Goal: Task Accomplishment & Management: Complete application form

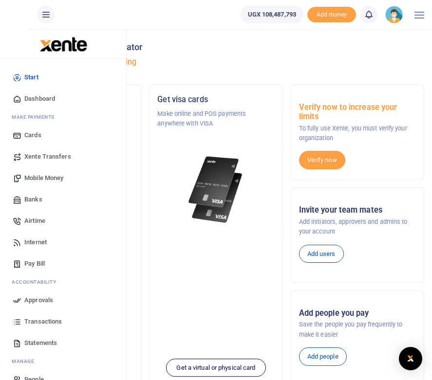
click at [47, 177] on span "Mobile Money" at bounding box center [43, 178] width 39 height 10
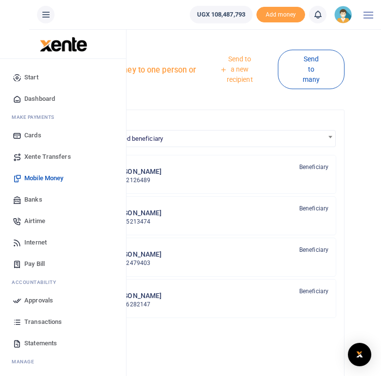
click at [245, 61] on link "Send to a new recipient" at bounding box center [236, 70] width 83 height 38
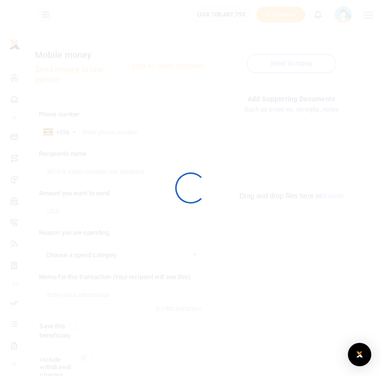
select select
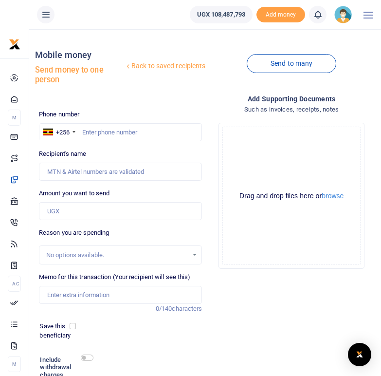
click at [247, 295] on div "Add supporting Documents Such as invoices, receipts, notes Drop your files here…" at bounding box center [291, 258] width 171 height 329
click at [106, 131] on input "text" at bounding box center [121, 132] width 164 height 19
paste input "783839043"
click at [83, 132] on input "783839043" at bounding box center [121, 132] width 164 height 19
type input "0783839043"
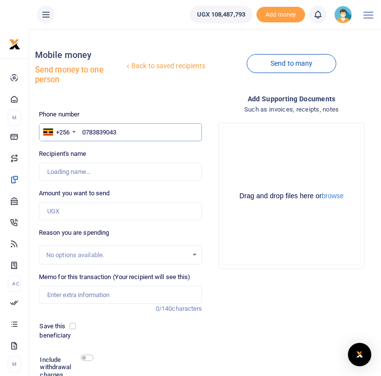
type input "Charity Omutoru"
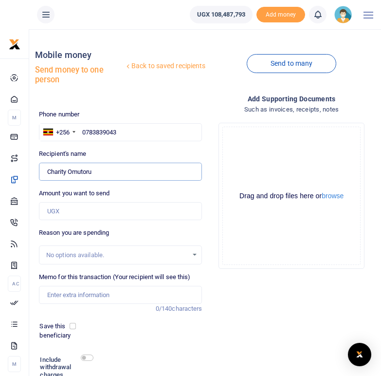
drag, startPoint x: 94, startPoint y: 170, endPoint x: 48, endPoint y: 170, distance: 46.3
click at [48, 170] on input "Found" at bounding box center [121, 172] width 164 height 19
click at [133, 132] on input "0783839043" at bounding box center [121, 132] width 164 height 19
drag, startPoint x: 123, startPoint y: 132, endPoint x: 83, endPoint y: 131, distance: 39.9
click at [83, 131] on input "0783839043" at bounding box center [121, 132] width 164 height 19
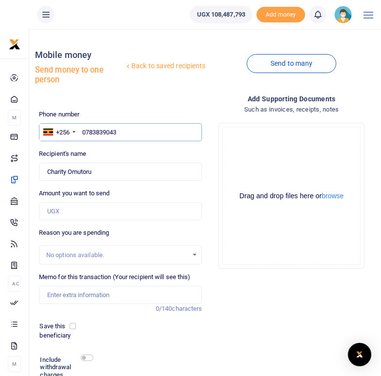
paste input "773802027"
click at [84, 132] on input "773802027" at bounding box center [121, 132] width 164 height 19
type input "0773802027"
type input "Dorothy Azikuru"
click at [135, 146] on div "Phone number +256 Uganda +256 0773802027 Phone is required. Recipient's name Fo…" at bounding box center [120, 266] width 171 height 313
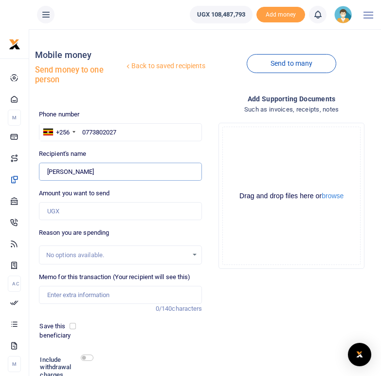
drag, startPoint x: 95, startPoint y: 175, endPoint x: 49, endPoint y: 173, distance: 46.3
click at [49, 173] on input "Found" at bounding box center [121, 172] width 164 height 19
drag, startPoint x: 120, startPoint y: 133, endPoint x: 83, endPoint y: 132, distance: 37.5
click at [83, 132] on input "0773802027" at bounding box center [121, 132] width 164 height 19
paste input "773405860"
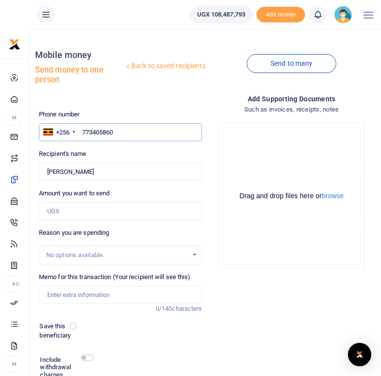
click at [82, 131] on input "773405860" at bounding box center [121, 132] width 164 height 19
type input "0773405860"
click at [144, 160] on div "Recipient's name Found Name is required." at bounding box center [121, 165] width 164 height 32
type input "Faima Anguko"
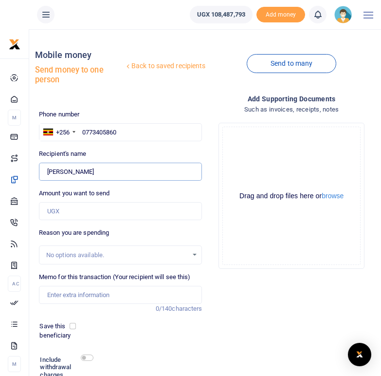
drag, startPoint x: 89, startPoint y: 172, endPoint x: 45, endPoint y: 170, distance: 43.9
click at [45, 170] on input "Found" at bounding box center [121, 172] width 164 height 19
click at [288, 306] on div "Add supporting Documents Such as invoices, receipts, notes Drop your files here…" at bounding box center [291, 258] width 171 height 329
click at [136, 133] on input "0773405860" at bounding box center [121, 132] width 164 height 19
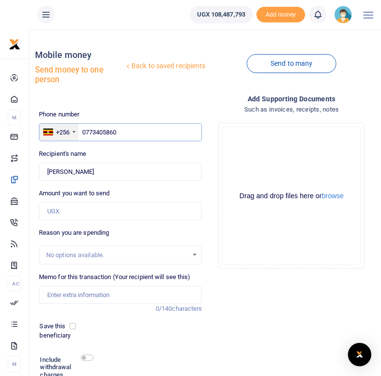
drag, startPoint x: 126, startPoint y: 132, endPoint x: 77, endPoint y: 132, distance: 48.7
click at [77, 132] on div "+256 Uganda +256 0773405860" at bounding box center [121, 132] width 164 height 19
paste input "772296208"
click at [83, 131] on input "772296208" at bounding box center [121, 132] width 164 height 19
type input "0772296208"
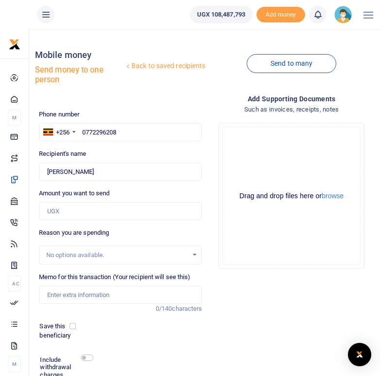
type input "Christine Bileru"
click at [156, 146] on div "Phone number +256 Uganda +256 0772296208 Phone is required. Recipient's name Fo…" at bounding box center [120, 266] width 171 height 313
drag, startPoint x: 96, startPoint y: 173, endPoint x: 41, endPoint y: 167, distance: 55.4
click at [41, 167] on input "Found" at bounding box center [121, 172] width 164 height 19
drag, startPoint x: 121, startPoint y: 131, endPoint x: 81, endPoint y: 129, distance: 40.5
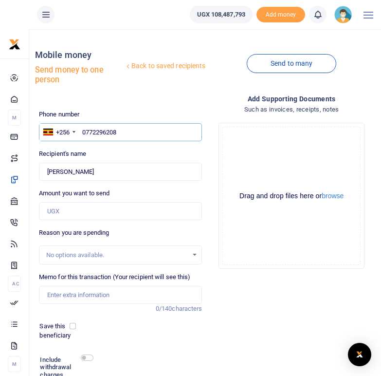
click at [81, 129] on input "0772296208" at bounding box center [121, 132] width 164 height 19
paste input "760723137"
click at [83, 132] on input "760723137" at bounding box center [121, 132] width 164 height 19
type input "0760723137"
type input "Titus Anduma"
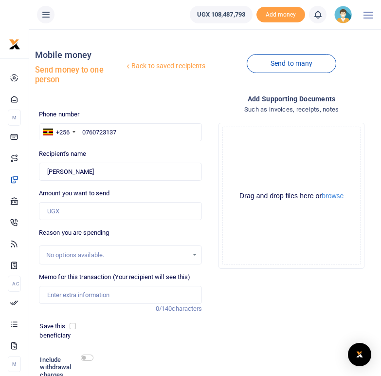
click at [143, 150] on div "Recipient's name Found Name is required." at bounding box center [121, 165] width 164 height 32
drag, startPoint x: 88, startPoint y: 171, endPoint x: 46, endPoint y: 171, distance: 42.4
click at [46, 171] on input "Found" at bounding box center [121, 172] width 164 height 19
click at [142, 135] on input "0760723137" at bounding box center [121, 132] width 164 height 19
drag, startPoint x: 119, startPoint y: 132, endPoint x: 84, endPoint y: 132, distance: 35.6
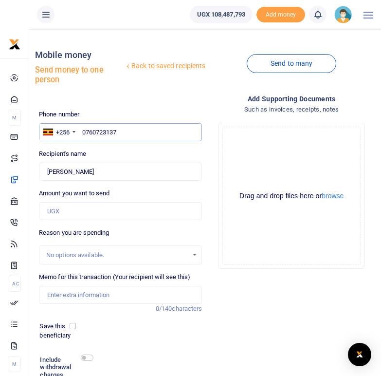
click at [84, 132] on input "0760723137" at bounding box center [121, 132] width 164 height 19
paste input "775652460"
click at [82, 131] on input "775652460" at bounding box center [121, 132] width 164 height 19
type input "0775652460"
click at [105, 152] on div "Recipient's name Found Name is required." at bounding box center [121, 165] width 164 height 32
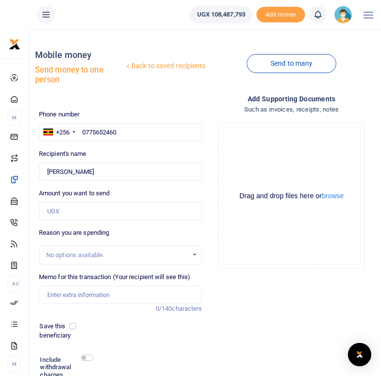
type input "Beatrice Adiru"
drag, startPoint x: 93, startPoint y: 172, endPoint x: 43, endPoint y: 171, distance: 50.2
click at [43, 171] on input "Found" at bounding box center [121, 172] width 164 height 19
drag, startPoint x: 118, startPoint y: 128, endPoint x: 83, endPoint y: 131, distance: 34.7
click at [83, 131] on input "0775652460" at bounding box center [121, 132] width 164 height 19
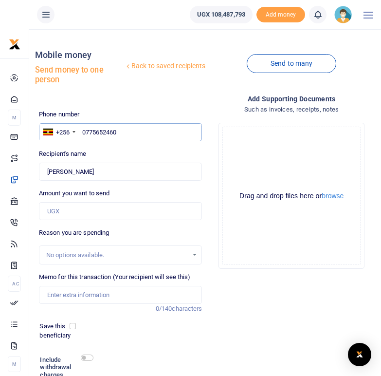
paste input "773300922"
click at [82, 131] on input "773300922" at bounding box center [121, 132] width 164 height 19
type input "0773300922"
type input "Stella Atiko"
drag, startPoint x: 85, startPoint y: 171, endPoint x: 46, endPoint y: 171, distance: 39.0
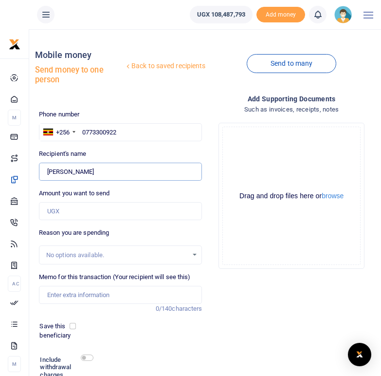
click at [46, 171] on input "Found" at bounding box center [121, 172] width 164 height 19
drag, startPoint x: 122, startPoint y: 131, endPoint x: 83, endPoint y: 131, distance: 39.0
click at [83, 131] on input "0773300922" at bounding box center [121, 132] width 164 height 19
paste input "762490455"
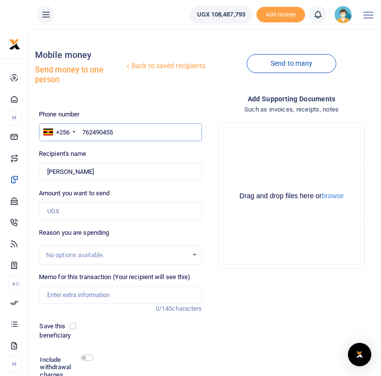
click at [84, 131] on input "762490455" at bounding box center [121, 132] width 164 height 19
type input "0762490455"
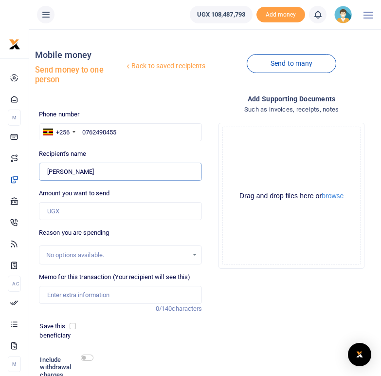
click at [111, 167] on input "Found" at bounding box center [121, 172] width 164 height 19
type input "Betty Lekuru"
drag, startPoint x: 85, startPoint y: 171, endPoint x: 46, endPoint y: 168, distance: 38.5
click at [46, 168] on input "Found" at bounding box center [121, 172] width 164 height 19
drag, startPoint x: 123, startPoint y: 132, endPoint x: 86, endPoint y: 131, distance: 36.5
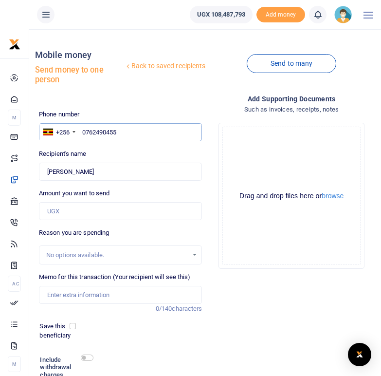
click at [86, 131] on input "0762490455" at bounding box center [121, 132] width 164 height 19
paste input "85324020"
click at [138, 155] on div "Recipient's name Found Name is required." at bounding box center [121, 165] width 164 height 32
click at [104, 149] on div "Phone number +256 Uganda +256 0785324020 Phone is required. Recipient's name Fo…" at bounding box center [120, 266] width 171 height 313
click at [86, 131] on input "0785324020" at bounding box center [121, 132] width 164 height 19
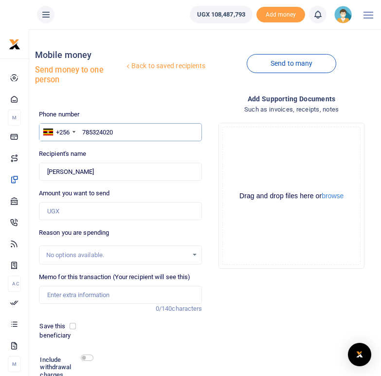
type input "0785324020"
type input "Winny Masia"
click at [125, 160] on div "Recipient's name Found Name is required." at bounding box center [121, 165] width 164 height 32
drag, startPoint x: 86, startPoint y: 173, endPoint x: 48, endPoint y: 173, distance: 37.5
click at [48, 173] on input "Found" at bounding box center [121, 172] width 164 height 19
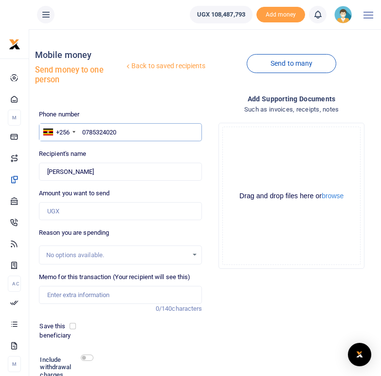
click at [124, 132] on input "0785324020" at bounding box center [121, 132] width 164 height 19
drag, startPoint x: 119, startPoint y: 132, endPoint x: 83, endPoint y: 131, distance: 36.0
click at [83, 131] on input "0785324020" at bounding box center [121, 132] width 164 height 19
paste input "78916676"
click at [82, 131] on input "789166760" at bounding box center [121, 132] width 164 height 19
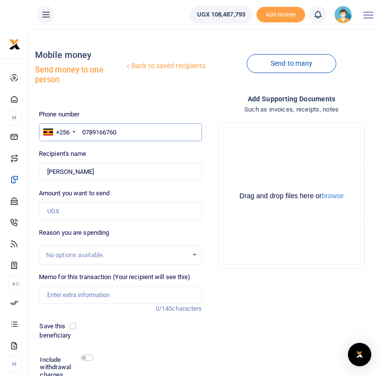
type input "0789166760"
type input "Gladys Erimitia"
click at [126, 172] on input "Found" at bounding box center [121, 172] width 164 height 19
drag, startPoint x: 90, startPoint y: 172, endPoint x: 49, endPoint y: 172, distance: 41.4
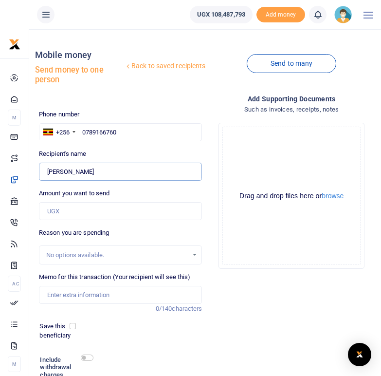
click at [49, 172] on input "Found" at bounding box center [121, 172] width 164 height 19
click at [156, 190] on div "Amount you want to send Amount is required." at bounding box center [121, 204] width 164 height 32
click at [123, 133] on input "0789166760" at bounding box center [121, 132] width 164 height 19
drag, startPoint x: 122, startPoint y: 131, endPoint x: 83, endPoint y: 130, distance: 38.5
click at [83, 130] on input "0789166760" at bounding box center [121, 132] width 164 height 19
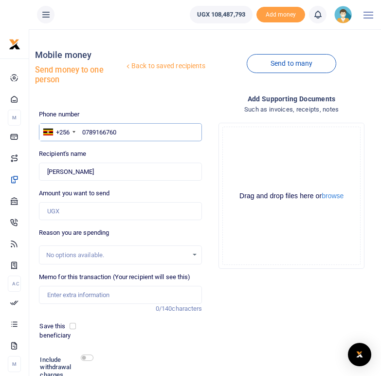
paste input "773488095"
click at [83, 132] on input "773488095" at bounding box center [121, 132] width 164 height 19
type input "0773488095"
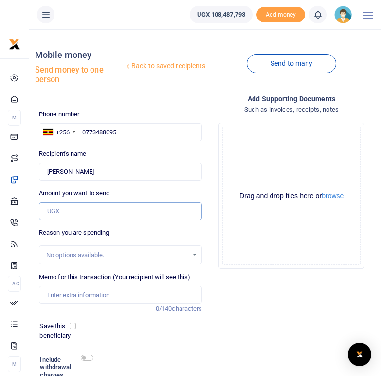
type input "Emilly Majeku"
drag, startPoint x: 88, startPoint y: 171, endPoint x: 47, endPoint y: 171, distance: 40.9
click at [47, 171] on input "Found" at bounding box center [121, 172] width 164 height 19
drag, startPoint x: 119, startPoint y: 132, endPoint x: 81, endPoint y: 131, distance: 37.5
click at [81, 131] on input "0773488095" at bounding box center [121, 132] width 164 height 19
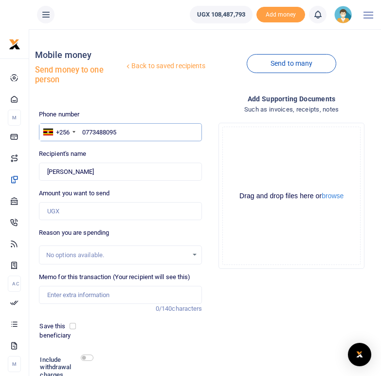
paste input "786354341"
click at [83, 132] on input "786354341" at bounding box center [121, 132] width 164 height 19
type input "0786354341"
click at [100, 150] on div "Recipient's name Found Name is required." at bounding box center [121, 165] width 164 height 32
type input "Michael Yiitre"
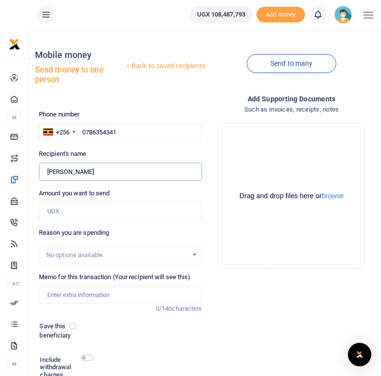
drag, startPoint x: 86, startPoint y: 170, endPoint x: 46, endPoint y: 170, distance: 40.4
click at [46, 170] on input "Found" at bounding box center [121, 172] width 164 height 19
drag, startPoint x: 117, startPoint y: 133, endPoint x: 81, endPoint y: 131, distance: 36.6
click at [81, 131] on input "0786354341" at bounding box center [121, 132] width 164 height 19
paste input "763531999"
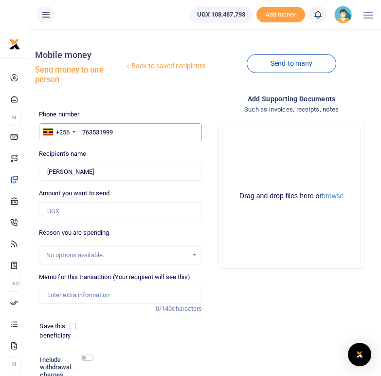
click at [82, 128] on input "763531999" at bounding box center [121, 132] width 164 height 19
type input "0763531999"
type input "David Awuyo"
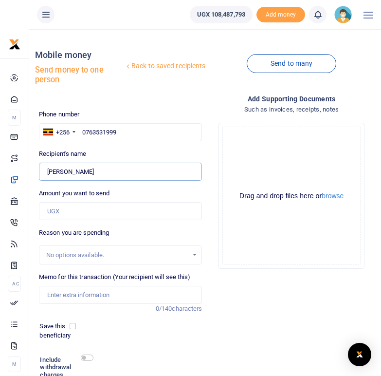
drag, startPoint x: 86, startPoint y: 172, endPoint x: 48, endPoint y: 172, distance: 38.5
click at [48, 172] on input "Found" at bounding box center [121, 172] width 164 height 19
drag, startPoint x: 120, startPoint y: 133, endPoint x: 81, endPoint y: 130, distance: 38.6
click at [81, 130] on input "0763531999" at bounding box center [121, 132] width 164 height 19
paste input "781206357"
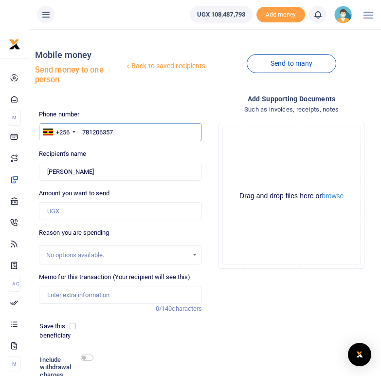
click at [83, 132] on input "781206357" at bounding box center [121, 132] width 164 height 19
type input "0781206357"
click at [111, 148] on div "Phone number +256 Uganda +256 0781206357 Phone is required. Recipient's name Fo…" at bounding box center [120, 266] width 171 height 313
type input "Anslem Avako"
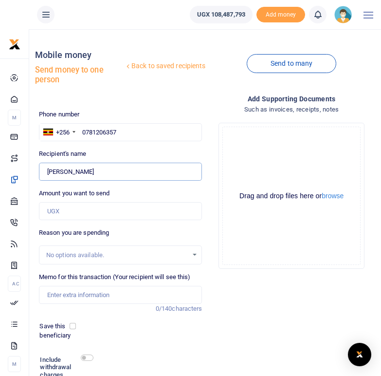
drag, startPoint x: 92, startPoint y: 172, endPoint x: 44, endPoint y: 173, distance: 47.2
click at [44, 173] on input "Found" at bounding box center [121, 172] width 164 height 19
drag, startPoint x: 119, startPoint y: 132, endPoint x: 81, endPoint y: 131, distance: 38.0
click at [81, 131] on input "0781206357" at bounding box center [121, 132] width 164 height 19
paste input "769590178"
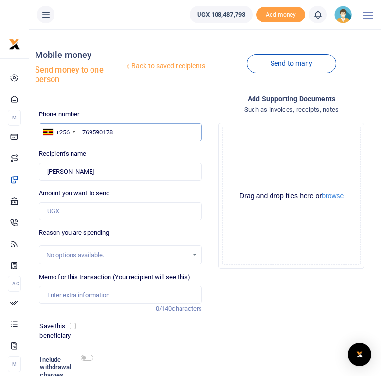
click at [83, 134] on input "769590178" at bounding box center [121, 132] width 164 height 19
type input "0769590178"
type input "Loyce Agazu"
click at [151, 147] on div "Phone number +256 Uganda +256 0769590178 Phone is required. Recipient's name Fo…" at bounding box center [120, 266] width 171 height 313
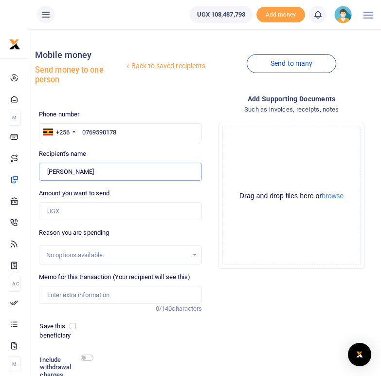
drag, startPoint x: 83, startPoint y: 170, endPoint x: 45, endPoint y: 173, distance: 38.1
click at [45, 173] on input "Found" at bounding box center [121, 172] width 164 height 19
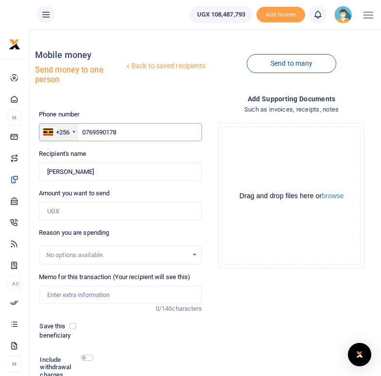
drag, startPoint x: 130, startPoint y: 131, endPoint x: 72, endPoint y: 131, distance: 57.5
click at [72, 131] on div "+256 Uganda +256 0769590178" at bounding box center [121, 132] width 164 height 19
paste input "787115090"
click at [84, 131] on input "787115090" at bounding box center [121, 132] width 164 height 19
type input "0787115090"
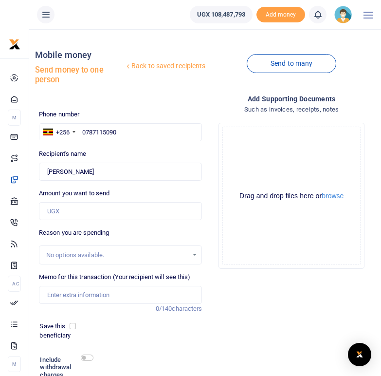
click at [117, 152] on div "Recipient's name Found Name is required." at bounding box center [121, 165] width 164 height 32
type input "Isaac Olega"
drag, startPoint x: 90, startPoint y: 171, endPoint x: 46, endPoint y: 171, distance: 43.8
click at [46, 171] on input "Found" at bounding box center [121, 172] width 164 height 19
drag, startPoint x: 117, startPoint y: 131, endPoint x: 83, endPoint y: 130, distance: 34.6
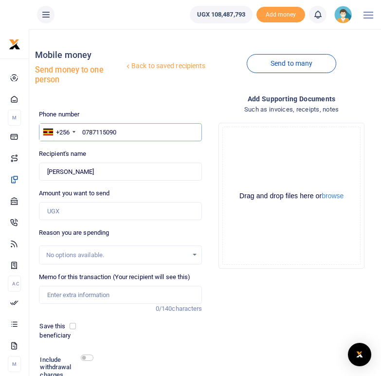
click at [83, 130] on input "0787115090" at bounding box center [121, 132] width 164 height 19
paste input "774413423"
click at [82, 129] on input "774413423" at bounding box center [121, 132] width 164 height 19
type input "0774413423"
click at [97, 153] on div "Recipient's name Found Name is required." at bounding box center [121, 165] width 164 height 32
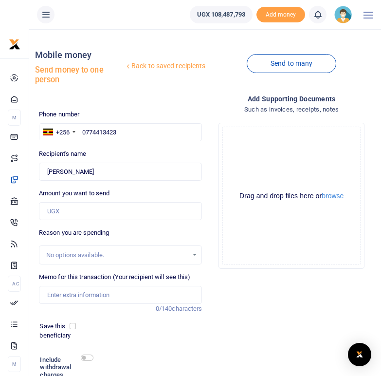
type input "Godfrey Adukule"
drag, startPoint x: 97, startPoint y: 171, endPoint x: 49, endPoint y: 171, distance: 48.7
click at [49, 171] on input "Found" at bounding box center [121, 172] width 164 height 19
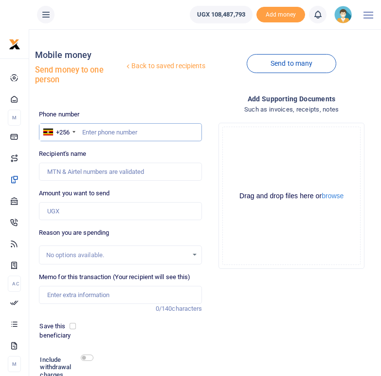
click at [99, 135] on input "text" at bounding box center [121, 132] width 164 height 19
click at [87, 132] on input "text" at bounding box center [121, 132] width 164 height 19
paste input "761917954"
click at [84, 132] on input "761917954" at bounding box center [121, 132] width 164 height 19
type input "0761917954"
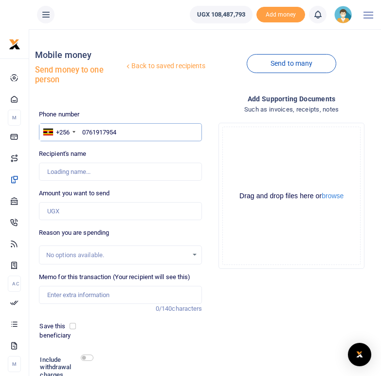
type input "Jennifer Andru"
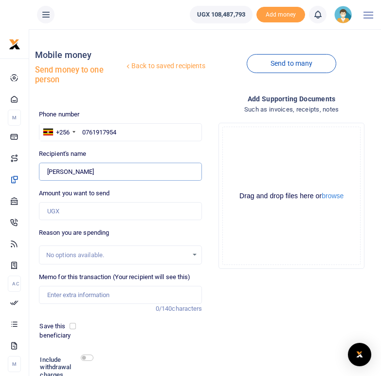
drag, startPoint x: 91, startPoint y: 172, endPoint x: 46, endPoint y: 170, distance: 44.8
click at [46, 170] on input "Found" at bounding box center [121, 172] width 164 height 19
drag, startPoint x: 118, startPoint y: 131, endPoint x: 81, endPoint y: 132, distance: 37.0
click at [81, 132] on input "0761917954" at bounding box center [121, 132] width 164 height 19
paste input "779044076"
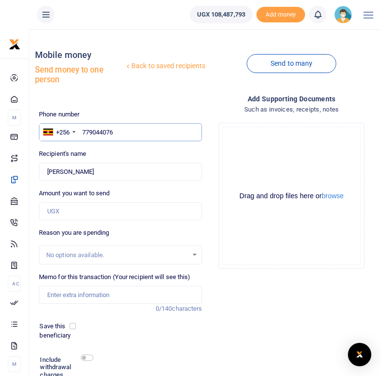
click at [82, 128] on input "779044076" at bounding box center [121, 132] width 164 height 19
type input "0779044076"
click at [98, 152] on div "Recipient's name Found Name is required." at bounding box center [121, 165] width 164 height 32
type input "Jane Ayikoru"
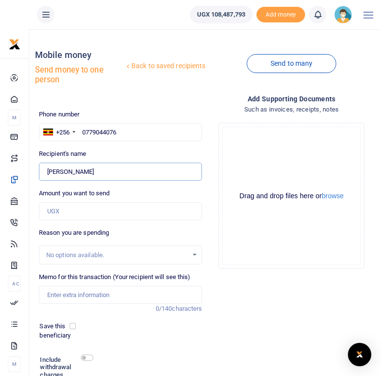
drag, startPoint x: 83, startPoint y: 171, endPoint x: 49, endPoint y: 171, distance: 34.6
click at [49, 171] on input "Found" at bounding box center [121, 172] width 164 height 19
drag, startPoint x: 120, startPoint y: 131, endPoint x: 83, endPoint y: 132, distance: 37.0
click at [83, 132] on input "0779044076" at bounding box center [121, 132] width 164 height 19
paste input "786934027"
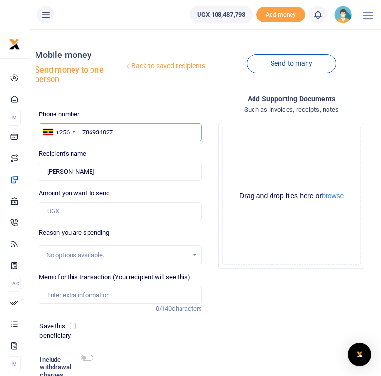
click at [84, 131] on input "786934027" at bounding box center [121, 132] width 164 height 19
type input "0786934027"
click at [100, 151] on div "Recipient's name Found Name is required." at bounding box center [121, 165] width 164 height 32
type input "Never Juliet"
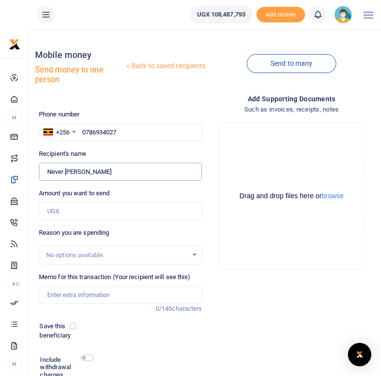
drag, startPoint x: 87, startPoint y: 171, endPoint x: 45, endPoint y: 169, distance: 41.9
click at [45, 169] on input "Found" at bounding box center [121, 172] width 164 height 19
drag, startPoint x: 120, startPoint y: 132, endPoint x: 83, endPoint y: 131, distance: 37.5
click at [83, 131] on input "0786934027" at bounding box center [121, 132] width 164 height 19
paste input "775417319"
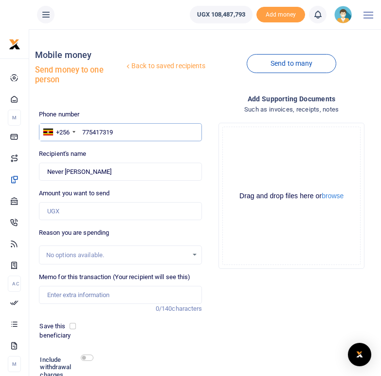
click at [83, 131] on input "775417319" at bounding box center [121, 132] width 164 height 19
type input "0775417319"
type input "Emilly Amviko"
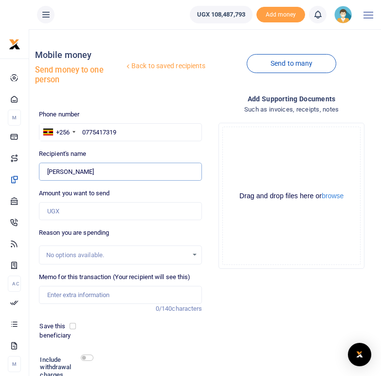
drag, startPoint x: 91, startPoint y: 172, endPoint x: 47, endPoint y: 170, distance: 43.4
click at [47, 170] on input "Found" at bounding box center [121, 172] width 164 height 19
drag, startPoint x: 120, startPoint y: 131, endPoint x: 82, endPoint y: 133, distance: 38.5
click at [82, 133] on input "0775417319" at bounding box center [121, 132] width 164 height 19
paste input "77253010"
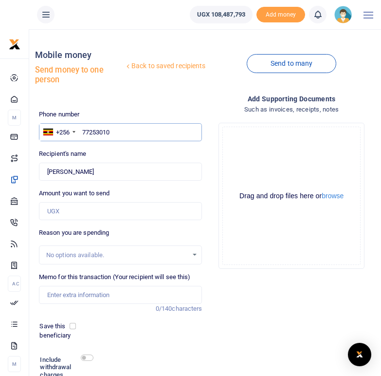
click at [83, 131] on input "77253010" at bounding box center [121, 132] width 164 height 19
type input "077253010"
click at [122, 153] on div "Recipient's name Found Name is required." at bounding box center [121, 165] width 164 height 32
click at [123, 131] on input "077253010" at bounding box center [121, 132] width 164 height 19
type input "0772530103"
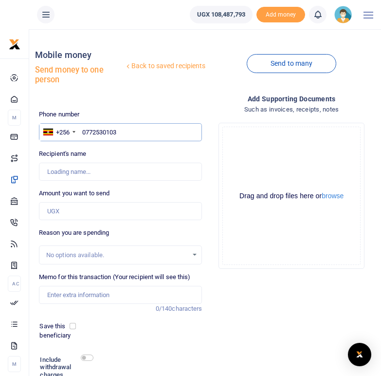
type input "Joel Andruale"
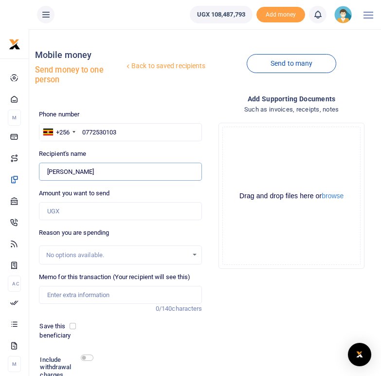
drag, startPoint x: 89, startPoint y: 173, endPoint x: 48, endPoint y: 171, distance: 41.0
click at [48, 171] on input "Found" at bounding box center [121, 172] width 164 height 19
drag, startPoint x: 122, startPoint y: 132, endPoint x: 82, endPoint y: 132, distance: 39.9
click at [82, 132] on input "0772530103" at bounding box center [121, 132] width 164 height 19
paste input "761777144"
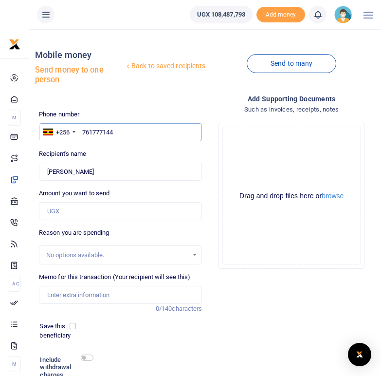
click at [83, 131] on input "761777144" at bounding box center [121, 132] width 164 height 19
type input "0761777144"
click at [86, 135] on input "0761777144" at bounding box center [121, 132] width 164 height 19
type input "Fred Wadri"
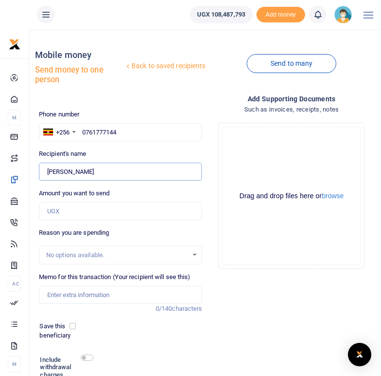
drag, startPoint x: 79, startPoint y: 171, endPoint x: 46, endPoint y: 168, distance: 32.8
click at [46, 168] on input "Found" at bounding box center [121, 172] width 164 height 19
drag, startPoint x: 123, startPoint y: 132, endPoint x: 84, endPoint y: 132, distance: 39.0
click at [84, 132] on input "0761777144" at bounding box center [121, 132] width 164 height 19
click at [102, 154] on div "Recipient's name Found Name is required." at bounding box center [121, 165] width 164 height 32
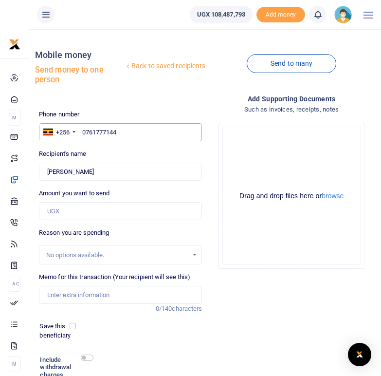
click at [84, 132] on input "0761777144" at bounding box center [121, 132] width 164 height 19
click at [101, 146] on div "Phone number +256 Uganda +256 0761777144 Phone is required. Recipient's name Fo…" at bounding box center [120, 266] width 171 height 313
drag, startPoint x: 120, startPoint y: 130, endPoint x: 83, endPoint y: 131, distance: 36.5
click at [83, 131] on input "0761777144" at bounding box center [121, 132] width 164 height 19
paste input "781889047"
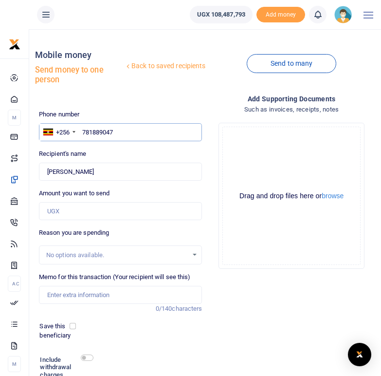
click at [83, 131] on input "781889047" at bounding box center [121, 132] width 164 height 19
type input "0781889047"
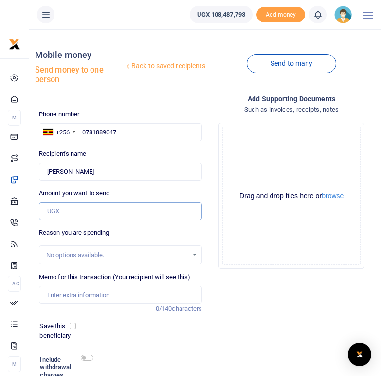
type input "Epiphany Obeti"
drag, startPoint x: 93, startPoint y: 170, endPoint x: 46, endPoint y: 171, distance: 46.8
click at [46, 171] on input "Found" at bounding box center [121, 172] width 164 height 19
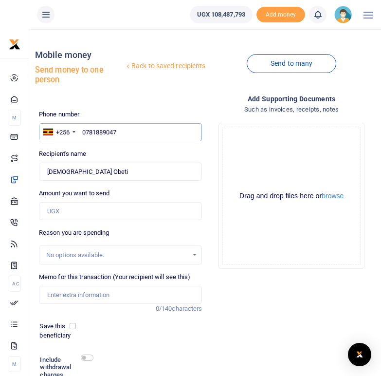
click at [121, 133] on input "0781889047" at bounding box center [121, 132] width 164 height 19
drag, startPoint x: 121, startPoint y: 133, endPoint x: 82, endPoint y: 130, distance: 38.6
click at [82, 130] on input "0781889047" at bounding box center [121, 132] width 164 height 19
paste input "784358494"
click at [83, 131] on input "784358494" at bounding box center [121, 132] width 164 height 19
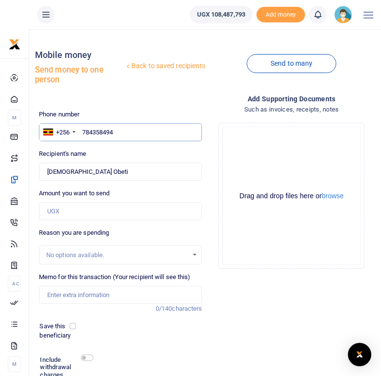
type input "0784358494"
type input "Drijaru Glory"
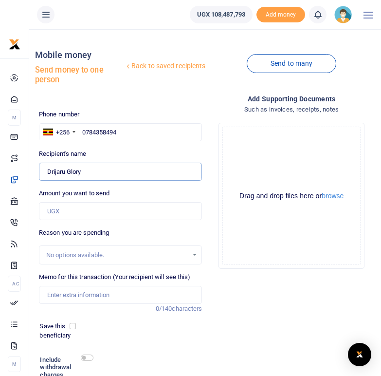
click at [114, 166] on input "Found" at bounding box center [121, 172] width 164 height 19
drag, startPoint x: 84, startPoint y: 174, endPoint x: 47, endPoint y: 173, distance: 37.5
click at [47, 173] on input "Found" at bounding box center [121, 172] width 164 height 19
drag, startPoint x: 122, startPoint y: 131, endPoint x: 81, endPoint y: 132, distance: 41.4
click at [81, 132] on input "0784358494" at bounding box center [121, 132] width 164 height 19
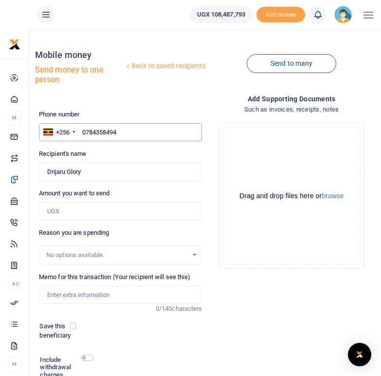
paste input "779744893"
click at [84, 133] on input "779744893" at bounding box center [121, 132] width 164 height 19
type input "0779744893"
type input "Cissy Etoru"
click at [92, 150] on div "Recipient's name Found Name is required." at bounding box center [121, 165] width 164 height 32
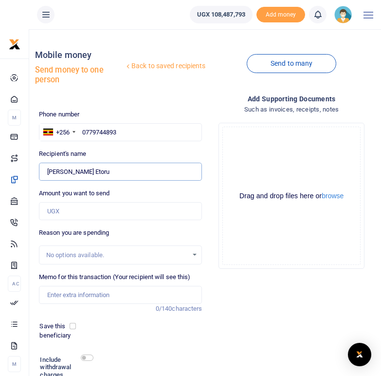
drag, startPoint x: 81, startPoint y: 169, endPoint x: 48, endPoint y: 169, distance: 33.1
click at [48, 169] on input "Found" at bounding box center [121, 172] width 164 height 19
drag, startPoint x: 121, startPoint y: 132, endPoint x: 83, endPoint y: 131, distance: 38.5
click at [83, 131] on input "0779744893" at bounding box center [121, 132] width 164 height 19
paste input "789995672"
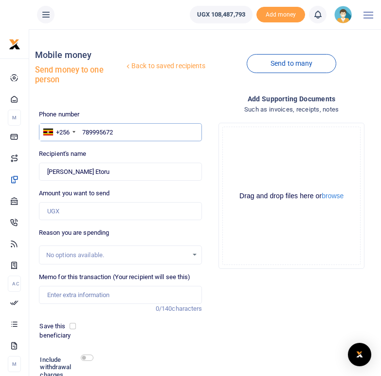
click at [83, 133] on input "789995672" at bounding box center [121, 132] width 164 height 19
type input "0789995672"
click at [113, 153] on div "Recipient's name Found Name is required." at bounding box center [121, 165] width 164 height 32
type input "Rose Bako"
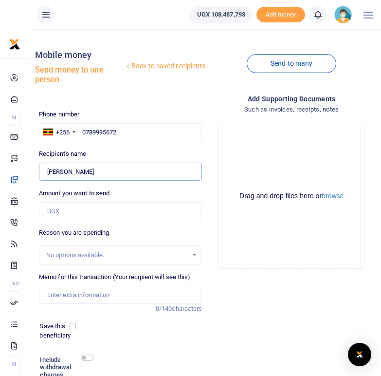
drag, startPoint x: 76, startPoint y: 174, endPoint x: 47, endPoint y: 172, distance: 29.3
click at [47, 172] on input "Found" at bounding box center [121, 172] width 164 height 19
drag, startPoint x: 124, startPoint y: 130, endPoint x: 80, endPoint y: 130, distance: 43.3
click at [80, 130] on input "0789995672" at bounding box center [121, 132] width 164 height 19
paste input "777795547"
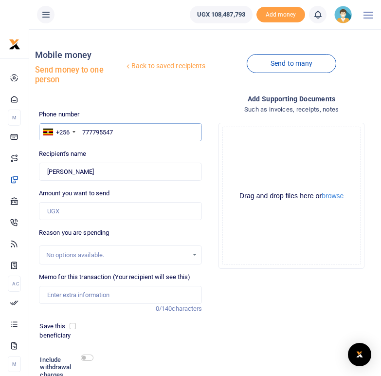
click at [83, 130] on input "777795547" at bounding box center [121, 132] width 164 height 19
type input "0777795547"
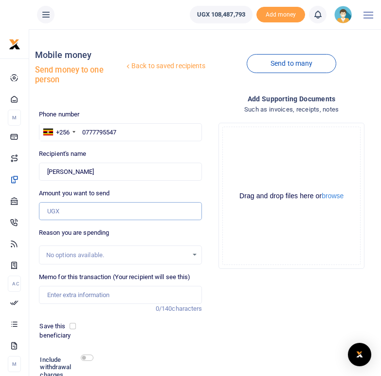
type input "Maurine Andru"
drag, startPoint x: 91, startPoint y: 173, endPoint x: 47, endPoint y: 169, distance: 44.0
click at [47, 169] on input "Found" at bounding box center [121, 172] width 164 height 19
drag, startPoint x: 124, startPoint y: 131, endPoint x: 84, endPoint y: 131, distance: 39.9
click at [84, 131] on input "0777795547" at bounding box center [121, 132] width 164 height 19
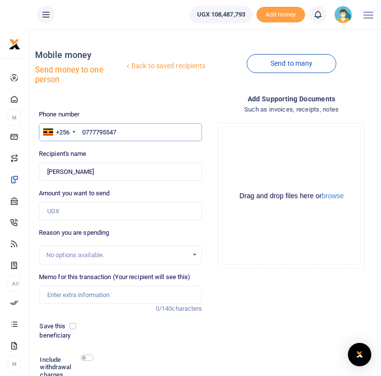
paste input "778811771"
click at [81, 132] on input "778811771" at bounding box center [121, 132] width 164 height 19
type input "0778811771"
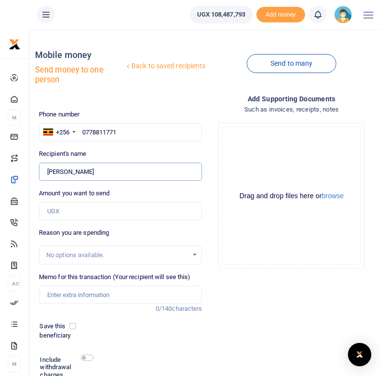
type input "Peace Amaniyo"
click at [100, 172] on input "Found" at bounding box center [121, 172] width 164 height 19
drag, startPoint x: 95, startPoint y: 172, endPoint x: 46, endPoint y: 174, distance: 48.7
click at [46, 174] on input "Found" at bounding box center [121, 172] width 164 height 19
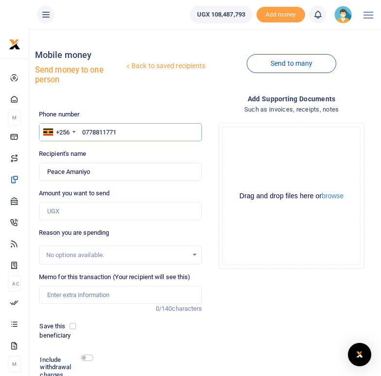
click at [119, 135] on input "0778811771" at bounding box center [121, 132] width 164 height 19
drag, startPoint x: 119, startPoint y: 133, endPoint x: 83, endPoint y: 133, distance: 35.6
click at [83, 133] on input "0778811771" at bounding box center [121, 132] width 164 height 19
paste input "783005104"
click at [83, 131] on input "783005104" at bounding box center [121, 132] width 164 height 19
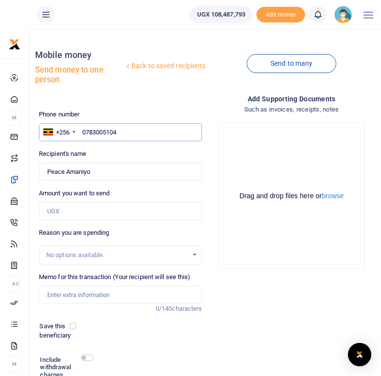
type input "0783005104"
click at [92, 180] on input "Found" at bounding box center [121, 172] width 164 height 19
type input "Viola Abiria"
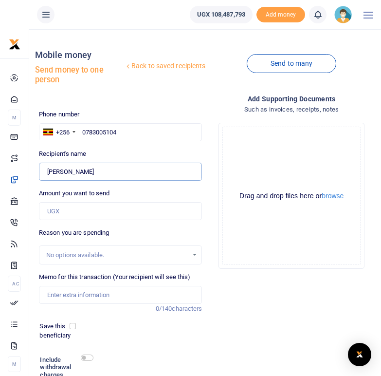
drag, startPoint x: 85, startPoint y: 175, endPoint x: 45, endPoint y: 171, distance: 40.2
click at [45, 171] on input "Found" at bounding box center [121, 172] width 164 height 19
drag, startPoint x: 121, startPoint y: 133, endPoint x: 80, endPoint y: 131, distance: 41.0
click at [80, 131] on input "0783005104" at bounding box center [121, 132] width 164 height 19
paste input "775102930"
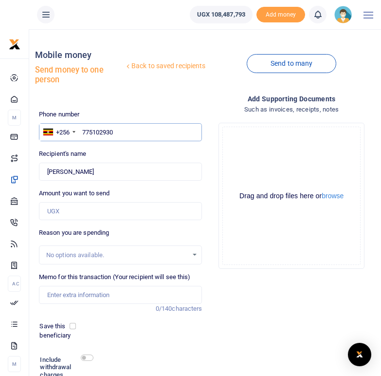
click at [84, 132] on input "775102930" at bounding box center [121, 132] width 164 height 19
click at [90, 156] on div "Recipient's name Found Name is required." at bounding box center [121, 165] width 164 height 32
click at [114, 147] on div "Phone number +256 Uganda +256 0775102930 Phone is required. Recipient's name Fo…" at bounding box center [120, 266] width 171 height 313
click at [107, 151] on div "Recipient's name Found Name is required." at bounding box center [121, 165] width 164 height 32
click at [124, 133] on input "0775102930" at bounding box center [121, 132] width 164 height 19
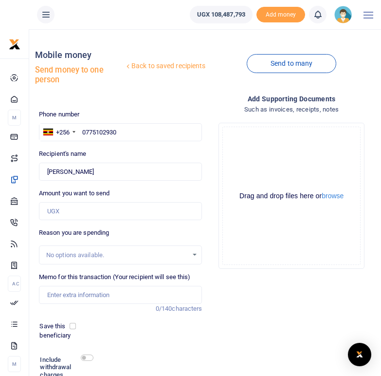
click at [129, 160] on div "Recipient's name Found Name is required." at bounding box center [121, 165] width 164 height 32
click at [87, 174] on input "Found" at bounding box center [121, 172] width 164 height 19
click at [136, 145] on div "Phone number +256 Uganda +256 0775102930 Phone is required. Recipient's name Fo…" at bounding box center [120, 266] width 171 height 313
drag, startPoint x: 119, startPoint y: 133, endPoint x: 81, endPoint y: 134, distance: 38.0
click at [81, 134] on input "0775102930" at bounding box center [121, 132] width 164 height 19
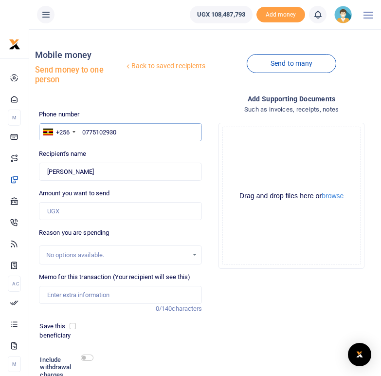
paste input "text"
type input "775102930"
click at [83, 133] on input "775102930" at bounding box center [121, 132] width 164 height 19
type input "0775102930"
click at [124, 150] on div "Recipient's name Found Name is required." at bounding box center [121, 165] width 164 height 32
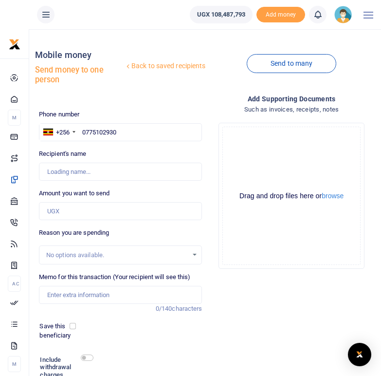
type input "Jane Aliferu"
click at [90, 177] on input "Found" at bounding box center [121, 172] width 164 height 19
drag, startPoint x: 83, startPoint y: 175, endPoint x: 49, endPoint y: 173, distance: 34.6
click at [49, 173] on input "Found" at bounding box center [121, 172] width 164 height 19
click at [126, 135] on input "text" at bounding box center [121, 132] width 164 height 19
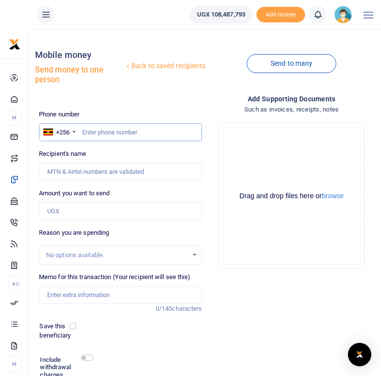
paste input "766888519"
click at [84, 133] on input "766888519" at bounding box center [121, 132] width 164 height 19
type input "0766888519"
type input "Miriam Drijaru"
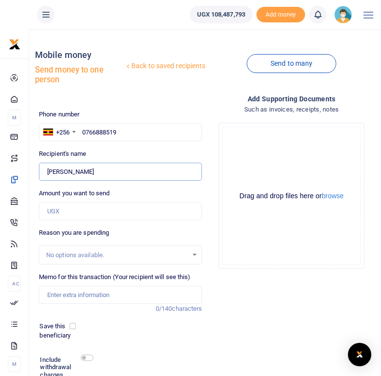
drag, startPoint x: 90, startPoint y: 174, endPoint x: 46, endPoint y: 171, distance: 43.4
click at [46, 171] on input "Found" at bounding box center [121, 172] width 164 height 19
click at [56, 170] on input "Found" at bounding box center [121, 172] width 164 height 19
drag, startPoint x: 89, startPoint y: 172, endPoint x: 48, endPoint y: 172, distance: 40.9
click at [48, 172] on input "Found" at bounding box center [121, 172] width 164 height 19
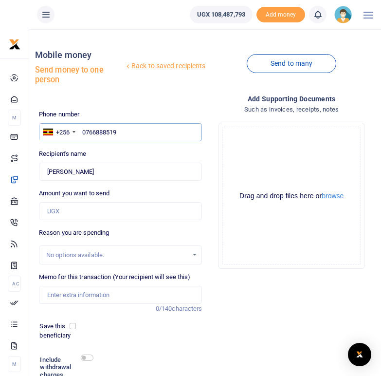
drag, startPoint x: 119, startPoint y: 132, endPoint x: 83, endPoint y: 132, distance: 36.5
click at [83, 132] on input "0766888519" at bounding box center [121, 132] width 164 height 19
paste input "776123686"
click at [83, 132] on input "776123686" at bounding box center [121, 132] width 164 height 19
type input "0776123686"
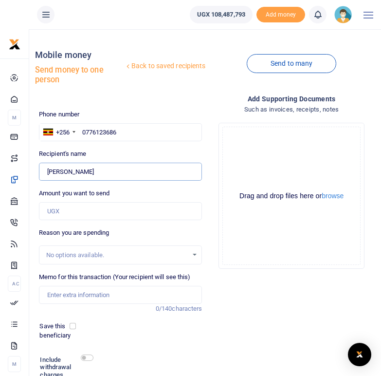
click at [99, 165] on input "Found" at bounding box center [121, 172] width 164 height 19
type input "George Asiku"
drag, startPoint x: 88, startPoint y: 172, endPoint x: 49, endPoint y: 172, distance: 38.5
click at [49, 172] on input "Found" at bounding box center [121, 172] width 164 height 19
drag, startPoint x: 123, startPoint y: 131, endPoint x: 83, endPoint y: 131, distance: 39.9
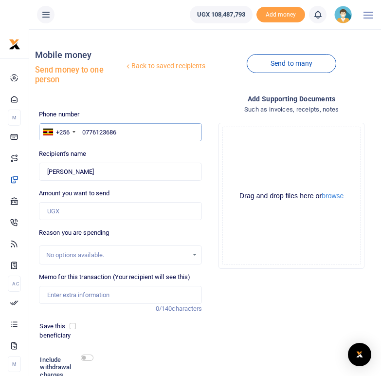
click at [83, 131] on input "0776123686" at bounding box center [121, 132] width 164 height 19
paste input "781359345"
click at [81, 131] on input "781359345" at bounding box center [121, 132] width 164 height 19
type input "0781359345"
click at [131, 155] on div "Recipient's name Found Name is required." at bounding box center [121, 165] width 164 height 32
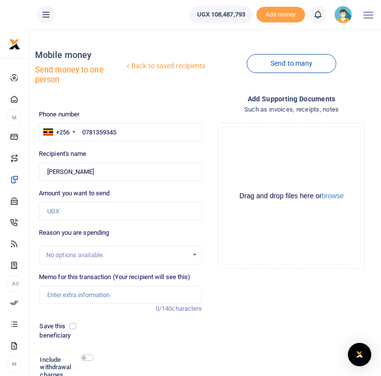
type input "Fred Adaku"
drag, startPoint x: 82, startPoint y: 173, endPoint x: 47, endPoint y: 170, distance: 35.1
click at [47, 170] on input "Found" at bounding box center [121, 172] width 164 height 19
drag, startPoint x: 121, startPoint y: 134, endPoint x: 79, endPoint y: 131, distance: 42.0
click at [79, 131] on input "0781359345" at bounding box center [121, 132] width 164 height 19
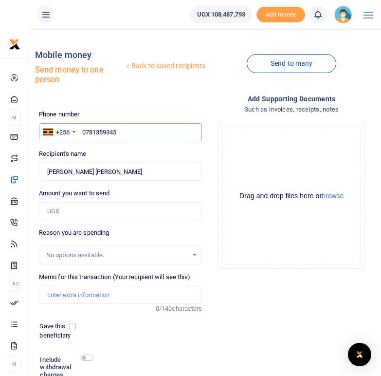
paste input "760809394"
click at [83, 130] on input "760809394" at bounding box center [121, 132] width 164 height 19
type input "0760809394"
click at [107, 145] on div "Phone number +256 Uganda +256 0760809394 Phone is required. Recipient's name Fo…" at bounding box center [120, 266] width 171 height 313
type input "Vincent Acidri"
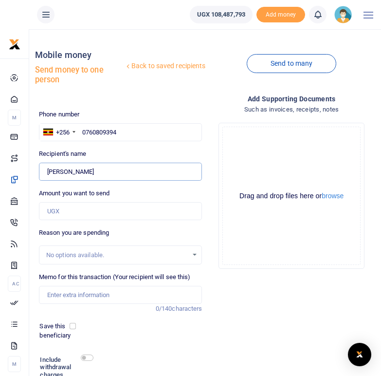
drag, startPoint x: 87, startPoint y: 173, endPoint x: 48, endPoint y: 171, distance: 39.0
click at [48, 171] on input "Found" at bounding box center [121, 172] width 164 height 19
drag, startPoint x: 123, startPoint y: 130, endPoint x: 83, endPoint y: 131, distance: 39.5
click at [83, 131] on input "0760809394" at bounding box center [121, 132] width 164 height 19
paste input "777922988"
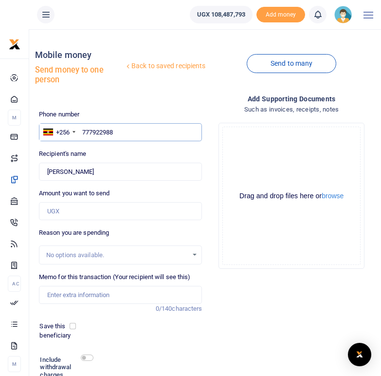
click at [83, 131] on input "777922988" at bounding box center [121, 132] width 164 height 19
type input "0777922988"
type input "Scovia Ajidiru"
click at [105, 149] on div "Recipient's name Found Name is required." at bounding box center [121, 165] width 164 height 32
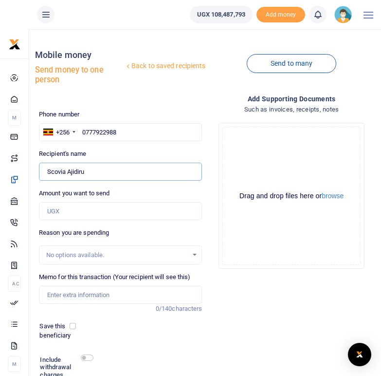
drag, startPoint x: 87, startPoint y: 172, endPoint x: 48, endPoint y: 172, distance: 39.0
click at [48, 172] on input "Found" at bounding box center [121, 172] width 164 height 19
drag, startPoint x: 119, startPoint y: 133, endPoint x: 82, endPoint y: 130, distance: 37.2
click at [82, 130] on input "0777922988" at bounding box center [121, 132] width 164 height 19
paste input "764656530"
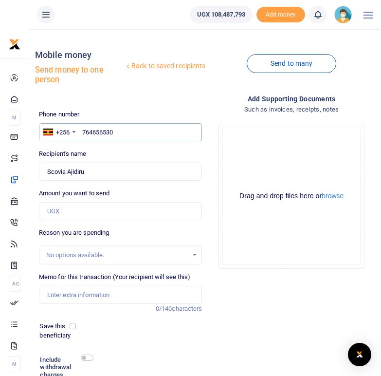
click at [83, 132] on input "764656530" at bounding box center [121, 132] width 164 height 19
type input "0764656530"
click at [99, 146] on div "Phone number +256 Uganda +256 0764656530 Phone is required. Recipient's name Fo…" at bounding box center [120, 266] width 171 height 313
type input "Samuel Edaku"
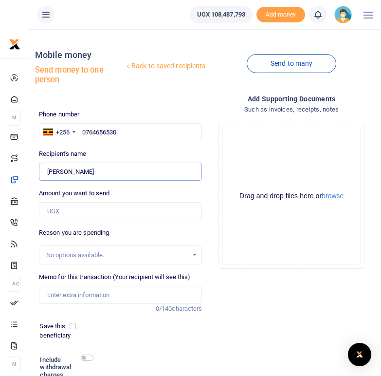
drag, startPoint x: 90, startPoint y: 173, endPoint x: 46, endPoint y: 173, distance: 43.3
click at [45, 173] on input "Found" at bounding box center [121, 172] width 164 height 19
drag, startPoint x: 119, startPoint y: 131, endPoint x: 81, endPoint y: 130, distance: 38.0
click at [81, 130] on input "0764656530" at bounding box center [121, 132] width 164 height 19
paste input "762858148"
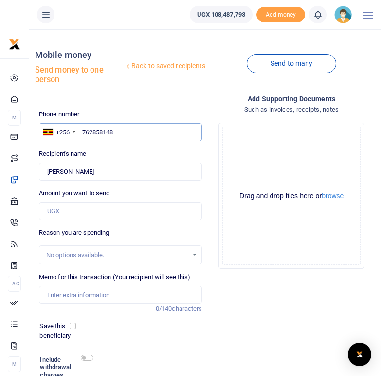
click at [83, 133] on input "762858148" at bounding box center [121, 132] width 164 height 19
type input "0762858148"
click at [101, 152] on div "Recipient's name Found Name is required." at bounding box center [121, 165] width 164 height 32
type input "Costa Ozuru"
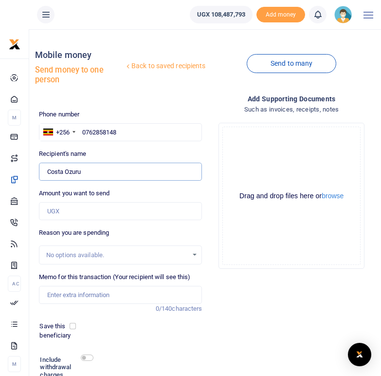
drag, startPoint x: 82, startPoint y: 175, endPoint x: 44, endPoint y: 174, distance: 38.0
click at [44, 174] on input "Found" at bounding box center [121, 172] width 164 height 19
drag, startPoint x: 124, startPoint y: 134, endPoint x: 81, endPoint y: 130, distance: 43.6
click at [81, 130] on input "0762858148" at bounding box center [121, 132] width 164 height 19
paste input "787737074"
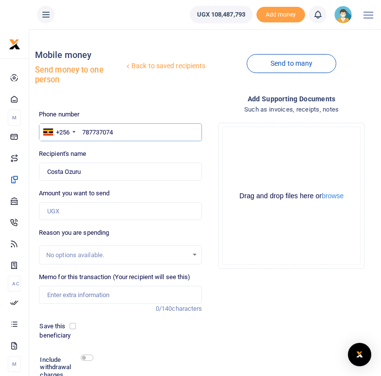
click at [82, 131] on input "787737074" at bounding box center [121, 132] width 164 height 19
type input "0787737074"
click at [106, 157] on div "Recipient's name Found Name is required." at bounding box center [121, 165] width 164 height 32
type input "Jemily Econi"
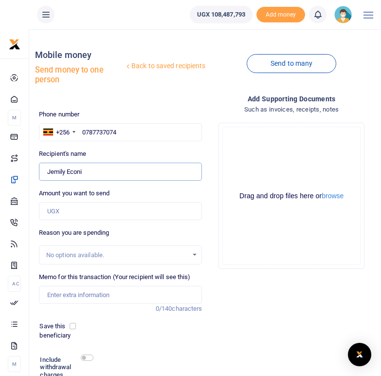
drag, startPoint x: 86, startPoint y: 173, endPoint x: 48, endPoint y: 171, distance: 37.5
click at [48, 171] on input "Found" at bounding box center [121, 172] width 164 height 19
drag, startPoint x: 119, startPoint y: 132, endPoint x: 82, endPoint y: 129, distance: 37.2
click at [82, 129] on input "0787737074" at bounding box center [121, 132] width 164 height 19
paste input "777397455"
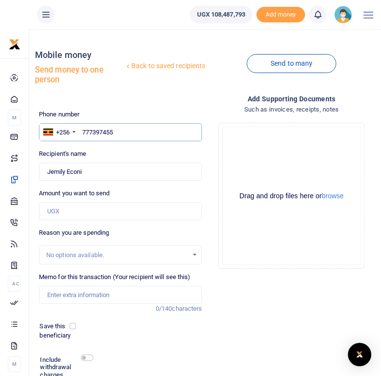
click at [83, 131] on input "777397455" at bounding box center [121, 132] width 164 height 19
type input "0777397455"
click at [105, 152] on div "Recipient's name Found Name is required." at bounding box center [121, 165] width 164 height 32
type input "Saidhi Bileru Halima"
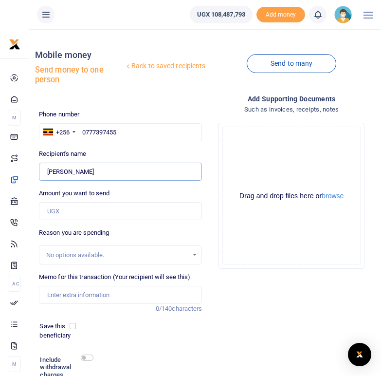
drag, startPoint x: 107, startPoint y: 171, endPoint x: 46, endPoint y: 171, distance: 60.4
click at [46, 171] on input "Found" at bounding box center [121, 172] width 164 height 19
click at [128, 149] on div "Phone number +256 Uganda +256 0777397455 Phone is required. Recipient's name Fo…" at bounding box center [120, 266] width 171 height 313
click at [129, 133] on input "0777397455" at bounding box center [121, 132] width 164 height 19
drag, startPoint x: 122, startPoint y: 133, endPoint x: 83, endPoint y: 131, distance: 39.5
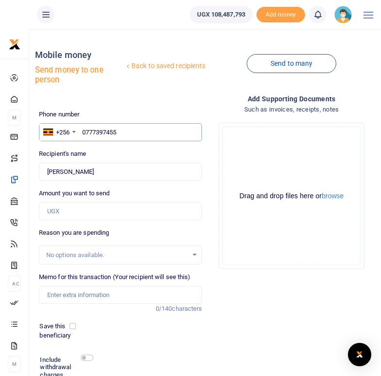
click at [83, 131] on input "0777397455" at bounding box center [121, 132] width 164 height 19
paste input "760029540"
click at [83, 133] on input "760029540" at bounding box center [121, 132] width 164 height 19
type input "0760029540"
click at [130, 144] on div "Phone number +256 Uganda +256 0760029540 Phone is required. Recipient's name Fo…" at bounding box center [120, 266] width 171 height 313
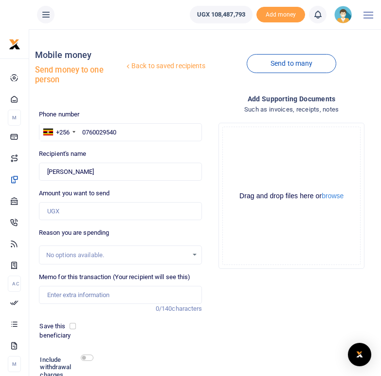
type input "Judith Kandaru"
drag, startPoint x: 90, startPoint y: 172, endPoint x: 46, endPoint y: 169, distance: 44.4
click at [46, 169] on input "Found" at bounding box center [121, 172] width 164 height 19
drag, startPoint x: 120, startPoint y: 131, endPoint x: 83, endPoint y: 131, distance: 37.0
click at [83, 131] on input "0760029540" at bounding box center [121, 132] width 164 height 19
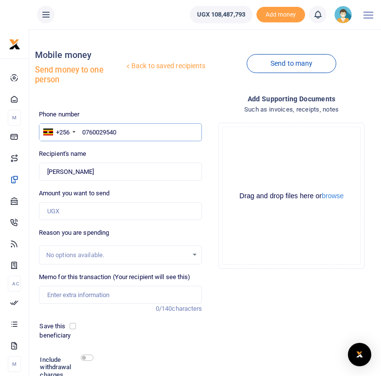
paste input "77540600"
click at [81, 134] on input "775406000" at bounding box center [121, 132] width 164 height 19
type input "0775406000"
click at [119, 148] on div "Phone number +256 Uganda +256 0775406000 Phone is required. Recipient's name Fo…" at bounding box center [120, 266] width 171 height 313
type input "Agnes Lekuru"
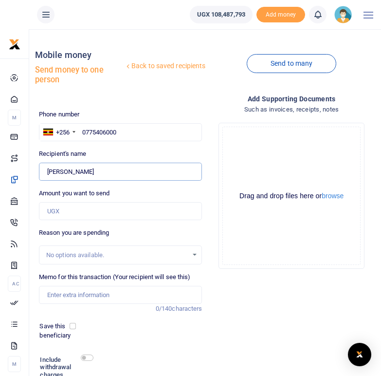
drag, startPoint x: 89, startPoint y: 172, endPoint x: 48, endPoint y: 172, distance: 41.4
click at [48, 172] on input "Found" at bounding box center [121, 172] width 164 height 19
drag, startPoint x: 123, startPoint y: 132, endPoint x: 83, endPoint y: 130, distance: 40.5
click at [83, 130] on input "0775406000" at bounding box center [121, 132] width 164 height 19
paste input "766158041"
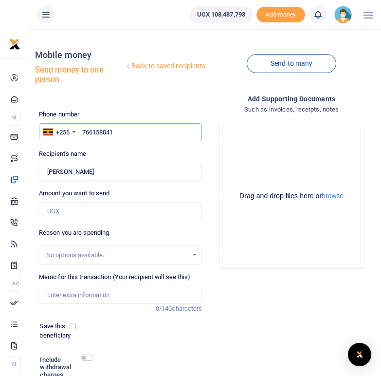
click at [84, 132] on input "766158041" at bounding box center [121, 132] width 164 height 19
type input "0766158041"
click at [102, 151] on div "Recipient's name Found Name is required." at bounding box center [121, 165] width 164 height 32
type input "Jackson Sabo"
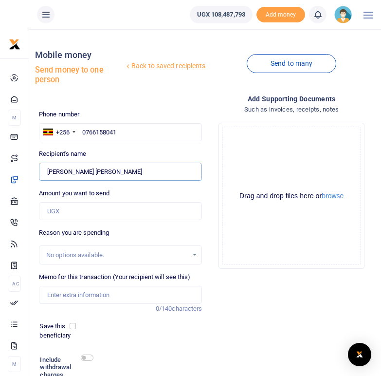
drag, startPoint x: 90, startPoint y: 171, endPoint x: 48, endPoint y: 173, distance: 41.9
click at [48, 173] on input "Found" at bounding box center [121, 172] width 164 height 19
drag, startPoint x: 120, startPoint y: 131, endPoint x: 80, endPoint y: 133, distance: 40.4
click at [80, 133] on input "0766158041" at bounding box center [121, 132] width 164 height 19
paste input "789463634"
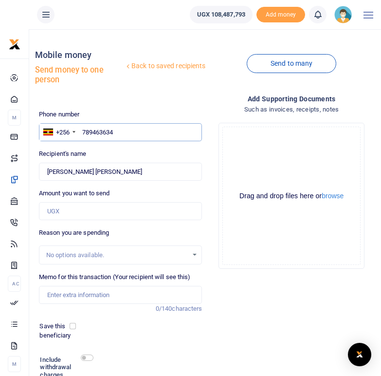
click at [83, 133] on input "789463634" at bounding box center [121, 132] width 164 height 19
type input "0789463634"
click at [103, 158] on div "Recipient's name Found Name is required." at bounding box center [121, 165] width 164 height 32
type input "Rose Oguzu"
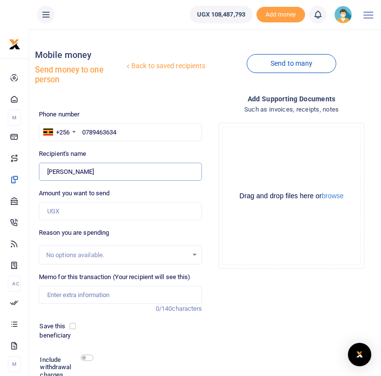
drag, startPoint x: 90, startPoint y: 172, endPoint x: 46, endPoint y: 172, distance: 43.8
click at [46, 172] on input "Found" at bounding box center [121, 172] width 164 height 19
click at [135, 133] on input "0789463634" at bounding box center [121, 132] width 164 height 19
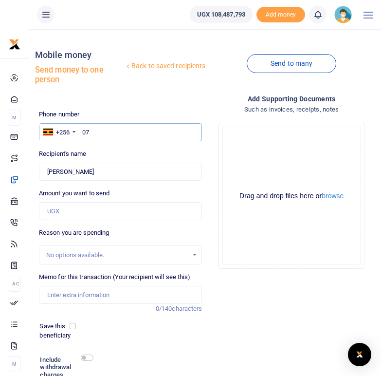
type input "0"
click at [106, 139] on input "text" at bounding box center [121, 132] width 164 height 19
paste input "775682189"
click at [82, 131] on input "775682189" at bounding box center [121, 132] width 164 height 19
type input "0775682189"
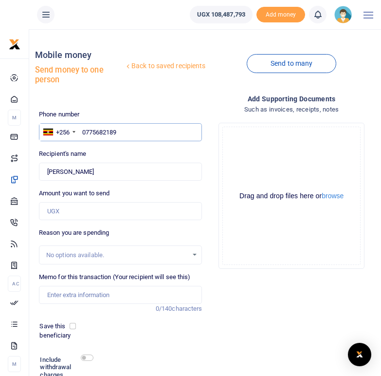
type input "Pidson Kakanyisa"
drag, startPoint x: 103, startPoint y: 170, endPoint x: 46, endPoint y: 170, distance: 57.0
click at [46, 170] on input "Found" at bounding box center [121, 172] width 164 height 19
click at [123, 136] on input "0775682189" at bounding box center [121, 132] width 164 height 19
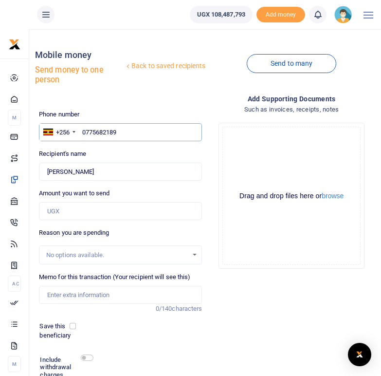
drag, startPoint x: 119, startPoint y: 132, endPoint x: 81, endPoint y: 133, distance: 37.5
click at [81, 133] on input "0775682189" at bounding box center [121, 132] width 164 height 19
paste input "773355411"
click at [82, 132] on input "773355411" at bounding box center [121, 132] width 164 height 19
type input "0773355411"
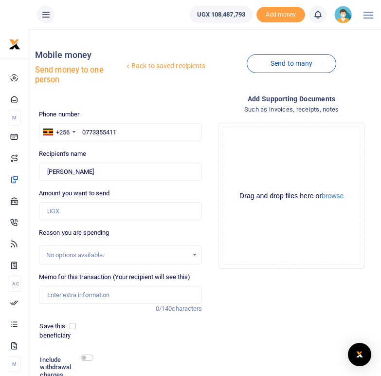
click at [108, 152] on div "Recipient's name Found Name is required." at bounding box center [121, 165] width 164 height 32
type input "Kemigisha Damali"
drag, startPoint x: 100, startPoint y: 174, endPoint x: 48, endPoint y: 172, distance: 52.6
click at [48, 172] on input "Found" at bounding box center [121, 172] width 164 height 19
drag, startPoint x: 121, startPoint y: 133, endPoint x: 81, endPoint y: 130, distance: 40.0
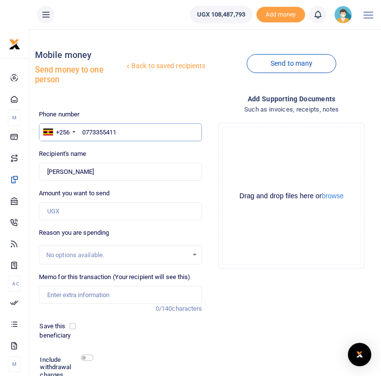
click at [81, 130] on input "0773355411" at bounding box center [121, 132] width 164 height 19
paste input "742239023"
click at [82, 132] on input "742239023" at bounding box center [121, 132] width 164 height 19
type input "0742239023"
click at [105, 153] on div "Recipient's name Found Name is required." at bounding box center [121, 165] width 164 height 32
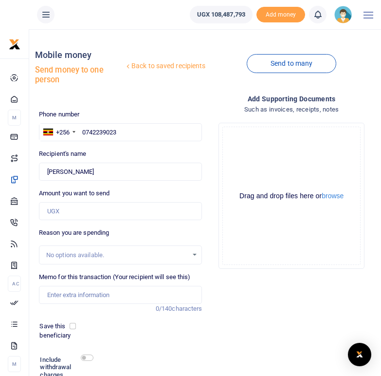
type input "Abel Bakashabaruhanga"
drag, startPoint x: 120, startPoint y: 173, endPoint x: 48, endPoint y: 172, distance: 72.1
click at [48, 172] on input "Found" at bounding box center [121, 172] width 164 height 19
drag, startPoint x: 118, startPoint y: 134, endPoint x: 83, endPoint y: 132, distance: 34.6
click at [83, 132] on input "0742239023" at bounding box center [121, 132] width 164 height 19
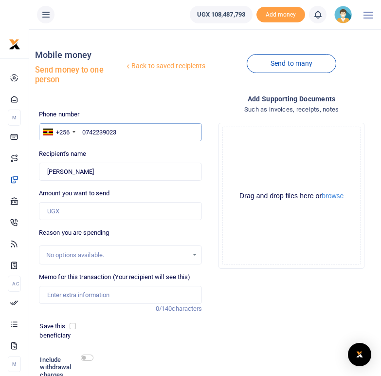
paste input "763960489"
click at [83, 131] on input "763960489" at bounding box center [121, 132] width 164 height 19
type input "0763960489"
click at [99, 143] on div "Phone number +256 Uganda +256 0763960489 Phone is required. Recipient's name Fo…" at bounding box center [120, 266] width 171 height 313
type input "Ferestiina Bayera"
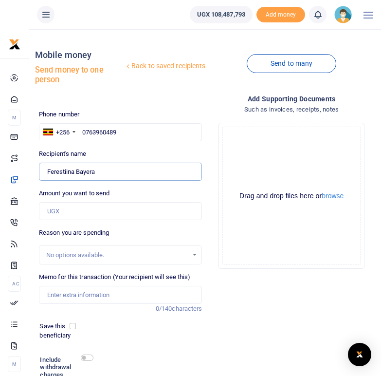
drag, startPoint x: 97, startPoint y: 173, endPoint x: 47, endPoint y: 170, distance: 50.2
click at [47, 170] on input "Found" at bounding box center [121, 172] width 164 height 19
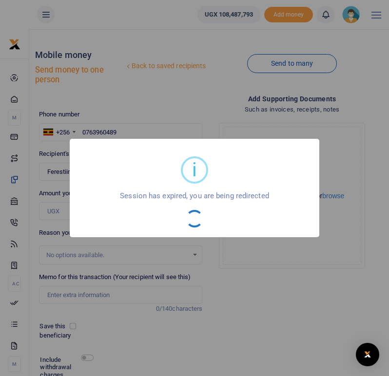
drag, startPoint x: 111, startPoint y: 141, endPoint x: 122, endPoint y: 133, distance: 13.9
click at [122, 133] on div "i × Session has expired, you are being redirected OK No Cancel" at bounding box center [194, 188] width 389 height 376
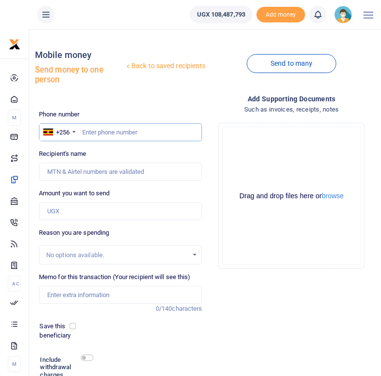
click at [111, 137] on input "text" at bounding box center [121, 132] width 164 height 19
paste input "786585156"
click at [83, 130] on input "786585156" at bounding box center [121, 132] width 164 height 19
type input "0786585156"
click at [109, 150] on div "Recipient's name Name is required." at bounding box center [121, 165] width 164 height 32
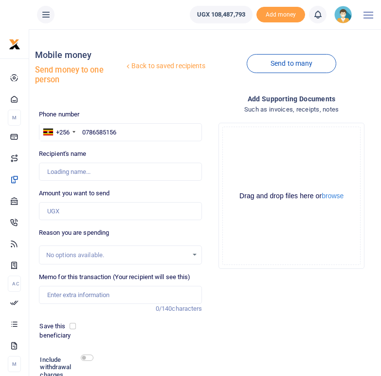
click at [135, 152] on div "Recipient's name Name is required." at bounding box center [121, 165] width 164 height 32
type input "[PERSON_NAME]"
drag, startPoint x: 88, startPoint y: 174, endPoint x: 47, endPoint y: 174, distance: 41.4
click at [47, 174] on input "Found" at bounding box center [121, 172] width 164 height 19
click at [122, 139] on input "0786585156" at bounding box center [121, 132] width 164 height 19
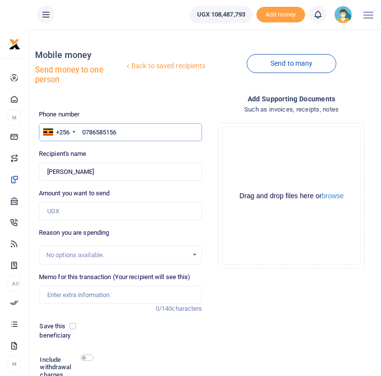
drag, startPoint x: 119, startPoint y: 134, endPoint x: 80, endPoint y: 130, distance: 39.2
click at [80, 130] on input "0786585156" at bounding box center [121, 132] width 164 height 19
paste input "776666802"
click at [84, 133] on input "776666802" at bounding box center [121, 132] width 164 height 19
type input "0776666802"
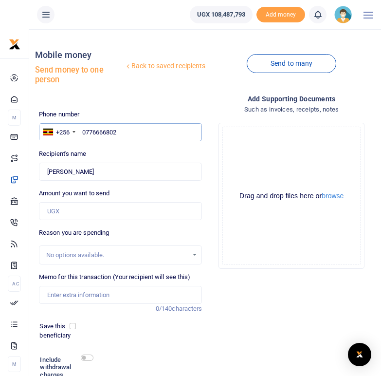
click at [123, 135] on input "0776666802" at bounding box center [121, 132] width 164 height 19
type input "[PERSON_NAME]"
drag, startPoint x: 102, startPoint y: 172, endPoint x: 48, endPoint y: 173, distance: 54.1
click at [48, 173] on input "Found" at bounding box center [121, 172] width 164 height 19
click at [121, 133] on input "0776666802" at bounding box center [121, 132] width 164 height 19
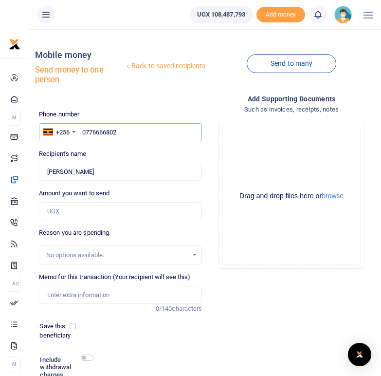
drag, startPoint x: 121, startPoint y: 133, endPoint x: 81, endPoint y: 129, distance: 39.7
click at [81, 129] on input "0776666802" at bounding box center [121, 132] width 164 height 19
paste input "778706087"
click at [83, 133] on input "778706087" at bounding box center [121, 132] width 164 height 19
type input "0778706087"
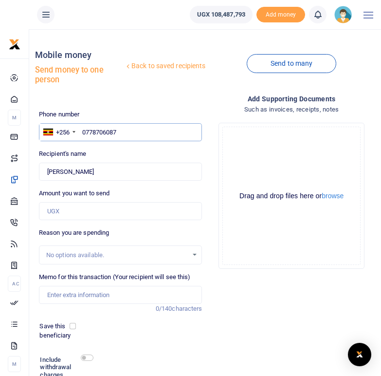
type input "[PERSON_NAME]"
click at [129, 148] on div "Phone number +256 [GEOGRAPHIC_DATA] [PHONE_NUMBER] Phone is required. Recipient…" at bounding box center [120, 266] width 171 height 313
drag, startPoint x: 117, startPoint y: 173, endPoint x: 49, endPoint y: 170, distance: 68.3
click at [49, 170] on input "Found" at bounding box center [121, 172] width 164 height 19
click at [114, 136] on input "0778706087" at bounding box center [121, 132] width 164 height 19
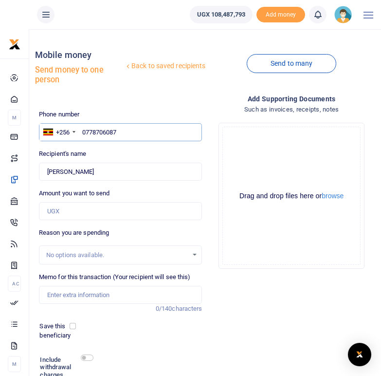
drag, startPoint x: 124, startPoint y: 134, endPoint x: 83, endPoint y: 130, distance: 41.2
click at [83, 130] on input "0778706087" at bounding box center [121, 132] width 164 height 19
paste input "784345269"
click at [82, 130] on input "784345269" at bounding box center [121, 132] width 164 height 19
type input "0784345269"
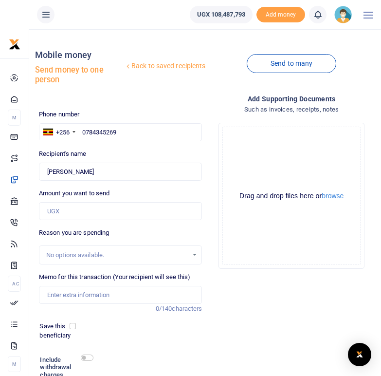
click at [96, 152] on div "Recipient's name Found Name is required." at bounding box center [121, 165] width 164 height 32
click at [141, 150] on div "Recipient's name Found Name is required." at bounding box center [121, 165] width 164 height 32
type input "[PERSON_NAME]"
drag, startPoint x: 106, startPoint y: 169, endPoint x: 48, endPoint y: 169, distance: 58.0
click at [48, 169] on input "Found" at bounding box center [121, 172] width 164 height 19
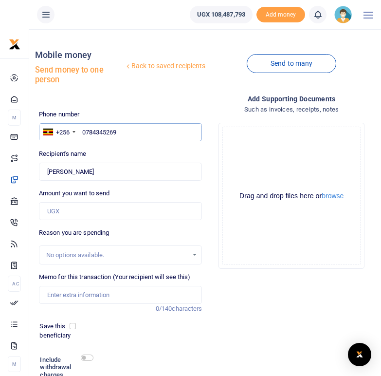
drag, startPoint x: 121, startPoint y: 133, endPoint x: 81, endPoint y: 128, distance: 40.2
click at [81, 128] on input "0784345269" at bounding box center [121, 132] width 164 height 19
click at [111, 159] on div "Recipient's name Found Name is required." at bounding box center [121, 165] width 164 height 32
drag, startPoint x: 117, startPoint y: 130, endPoint x: 82, endPoint y: 130, distance: 34.6
click at [82, 130] on input "0784345269" at bounding box center [121, 132] width 164 height 19
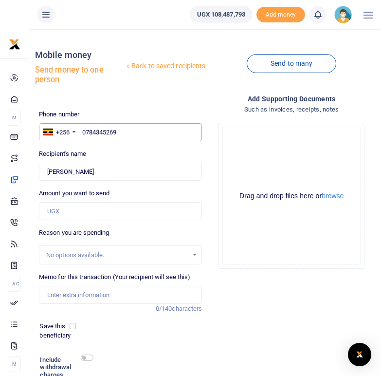
paste input "768048164"
click at [84, 133] on input "768048164" at bounding box center [121, 132] width 164 height 19
type input "0768048164"
type input "[PERSON_NAME]"
drag, startPoint x: 94, startPoint y: 174, endPoint x: 48, endPoint y: 172, distance: 45.8
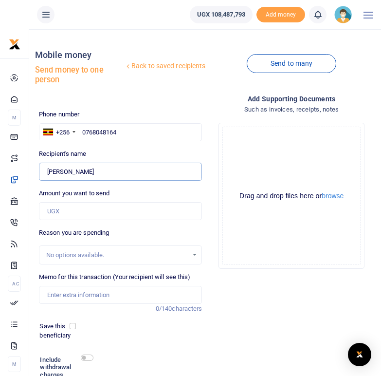
click at [48, 172] on input "Found" at bounding box center [121, 172] width 164 height 19
click at [121, 134] on input "0768048164" at bounding box center [121, 132] width 164 height 19
drag, startPoint x: 121, startPoint y: 133, endPoint x: 79, endPoint y: 126, distance: 42.0
click at [79, 126] on input "0768048164" at bounding box center [121, 132] width 164 height 19
paste input "789210205"
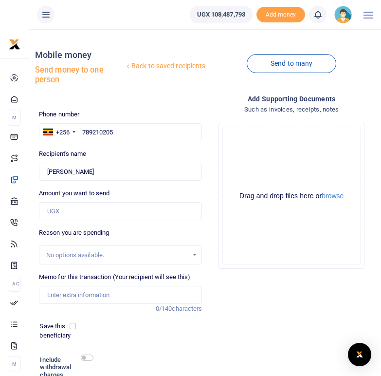
click at [212, 151] on div "Drop your files here Drag and drop files here or browse Powered by Uppy" at bounding box center [292, 196] width 164 height 162
click at [83, 133] on input "789210205" at bounding box center [121, 132] width 164 height 19
type input "0789210205"
type input "Asiimire [PERSON_NAME]"
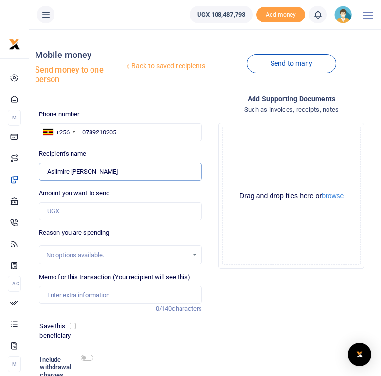
drag, startPoint x: 98, startPoint y: 171, endPoint x: 46, endPoint y: 173, distance: 51.7
click at [46, 173] on input "Found" at bounding box center [121, 172] width 164 height 19
click at [62, 169] on input "Found" at bounding box center [121, 172] width 164 height 19
drag, startPoint x: 99, startPoint y: 171, endPoint x: 48, endPoint y: 171, distance: 51.1
click at [48, 171] on input "Found" at bounding box center [121, 172] width 164 height 19
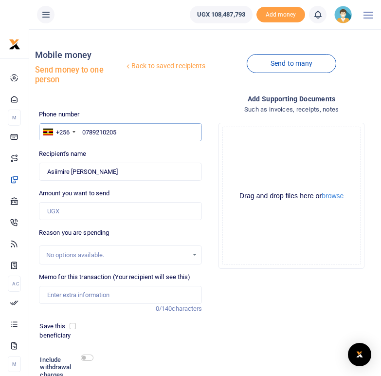
click at [127, 128] on input "0789210205" at bounding box center [121, 132] width 164 height 19
drag, startPoint x: 121, startPoint y: 130, endPoint x: 79, endPoint y: 130, distance: 41.4
click at [79, 130] on input "0789210205" at bounding box center [121, 132] width 164 height 19
paste input "772028127"
click at [83, 131] on input "772028127" at bounding box center [121, 132] width 164 height 19
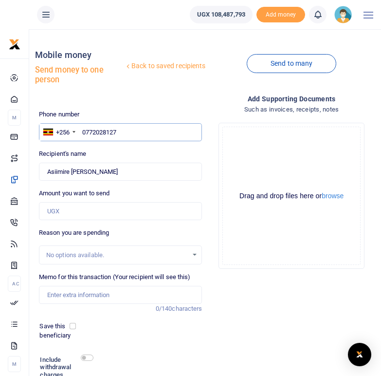
type input "0772028127"
click at [99, 146] on div "Phone number +256 [GEOGRAPHIC_DATA] [PHONE_NUMBER] Phone is required. Recipient…" at bounding box center [120, 266] width 171 height 313
type input "[PERSON_NAME]"
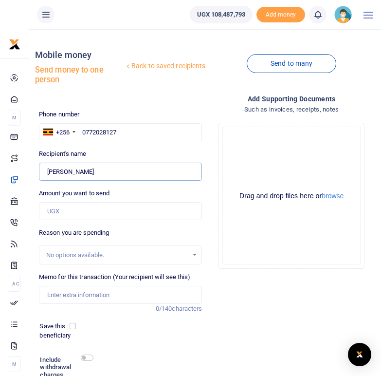
drag, startPoint x: 108, startPoint y: 170, endPoint x: 48, endPoint y: 170, distance: 60.4
click at [48, 170] on input "Found" at bounding box center [121, 172] width 164 height 19
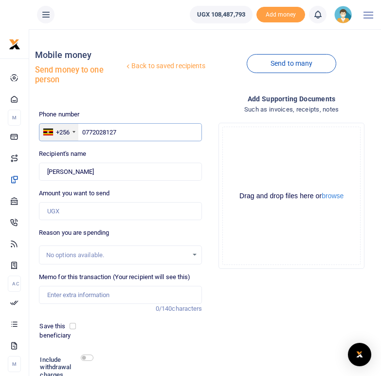
drag, startPoint x: 119, startPoint y: 132, endPoint x: 76, endPoint y: 128, distance: 43.0
click at [76, 128] on div "+256 [GEOGRAPHIC_DATA] [PHONE_NUMBER]" at bounding box center [121, 132] width 164 height 19
paste input "774863055"
click at [83, 133] on input "774863055" at bounding box center [121, 132] width 164 height 19
type input "0774863055"
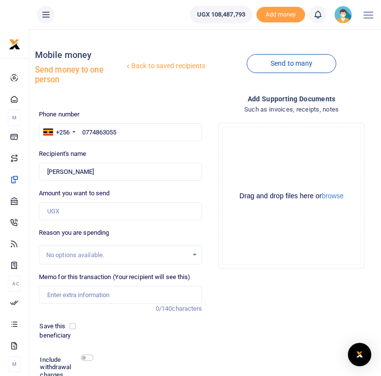
click at [112, 153] on div "Recipient's name Found Name is required." at bounding box center [121, 165] width 164 height 32
type input "Dorinah Nuwasiima"
drag, startPoint x: 106, startPoint y: 175, endPoint x: 46, endPoint y: 173, distance: 59.9
click at [46, 173] on input "Found" at bounding box center [121, 172] width 164 height 19
click at [119, 131] on input "0774863055" at bounding box center [121, 132] width 164 height 19
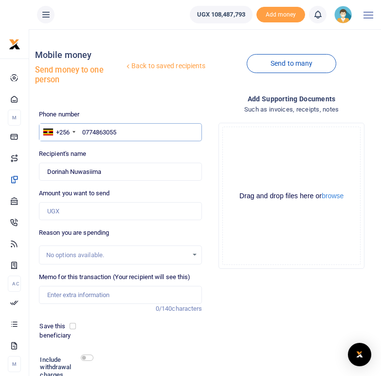
drag, startPoint x: 119, startPoint y: 131, endPoint x: 84, endPoint y: 130, distance: 35.6
click at [84, 130] on input "0774863055" at bounding box center [121, 132] width 164 height 19
paste input "762499616"
click at [84, 131] on input "762499616" at bounding box center [121, 132] width 164 height 19
type input "0762499616"
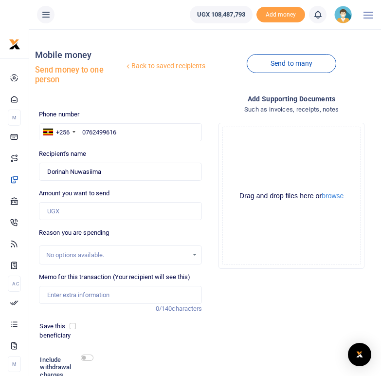
click at [107, 151] on div "Recipient's name Found Name is required." at bounding box center [121, 165] width 164 height 32
type input "[PERSON_NAME]"
drag, startPoint x: 104, startPoint y: 171, endPoint x: 48, endPoint y: 171, distance: 56.0
click at [48, 171] on input "Found" at bounding box center [121, 172] width 164 height 19
click at [125, 134] on input "0762499616" at bounding box center [121, 132] width 164 height 19
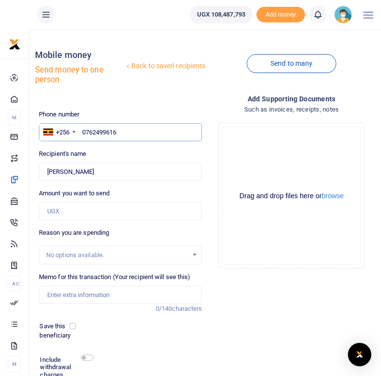
drag, startPoint x: 121, startPoint y: 132, endPoint x: 84, endPoint y: 133, distance: 37.5
click at [84, 133] on input "0762499616" at bounding box center [121, 132] width 164 height 19
paste input "783244648"
click at [83, 132] on input "783244648" at bounding box center [121, 132] width 164 height 19
type input "0783244648"
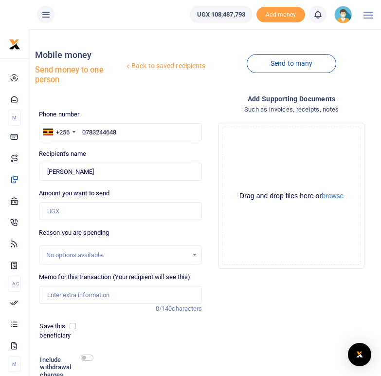
click at [103, 147] on div "Phone number +256 Uganda +256 0783244648 Phone is required. Recipient's name Fo…" at bounding box center [120, 266] width 171 height 313
type input "Ruth Tukahirwa"
drag, startPoint x: 92, startPoint y: 173, endPoint x: 46, endPoint y: 173, distance: 45.8
click at [46, 173] on input "Found" at bounding box center [121, 172] width 164 height 19
click at [121, 132] on input "0783244648" at bounding box center [121, 132] width 164 height 19
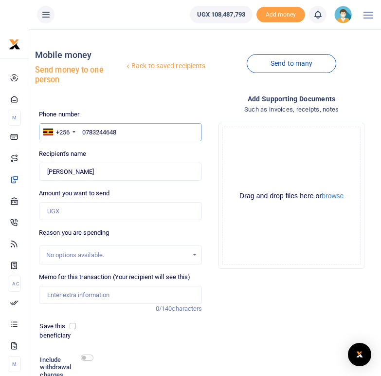
drag, startPoint x: 121, startPoint y: 132, endPoint x: 80, endPoint y: 132, distance: 40.4
click at [80, 132] on input "0783244648" at bounding box center [121, 132] width 164 height 19
paste input "758773362"
click at [83, 131] on input "758773362" at bounding box center [121, 132] width 164 height 19
type input "0758773362"
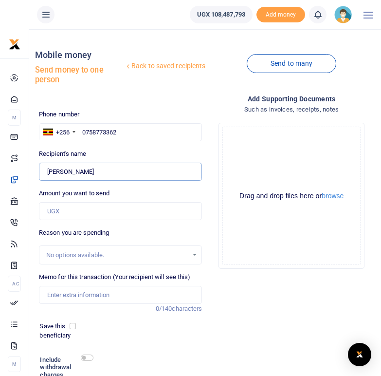
type input "Emmanuel Muhumuza"
click at [91, 171] on input "Found" at bounding box center [121, 172] width 164 height 19
drag, startPoint x: 112, startPoint y: 173, endPoint x: 48, endPoint y: 174, distance: 64.3
click at [48, 174] on input "Found" at bounding box center [121, 172] width 164 height 19
click at [119, 133] on input "0758773362" at bounding box center [121, 132] width 164 height 19
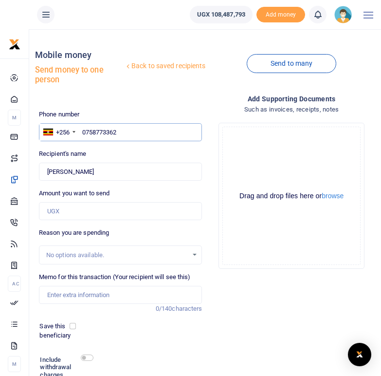
drag, startPoint x: 119, startPoint y: 133, endPoint x: 83, endPoint y: 131, distance: 36.6
click at [83, 131] on input "0758773362" at bounding box center [121, 132] width 164 height 19
paste input "784358820"
click at [84, 131] on input "784358820" at bounding box center [121, 132] width 164 height 19
type input "0784358820"
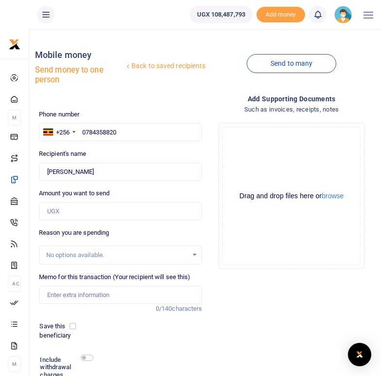
click at [103, 144] on div "Phone number +256 Uganda +256 0784358820 Phone is required. Recipient's name Fo…" at bounding box center [120, 266] width 171 height 313
type input "Ayebazibwe Grace Mary"
drag, startPoint x: 116, startPoint y: 172, endPoint x: 48, endPoint y: 172, distance: 68.7
click at [48, 172] on input "Found" at bounding box center [121, 172] width 164 height 19
drag, startPoint x: 123, startPoint y: 132, endPoint x: 81, endPoint y: 132, distance: 41.9
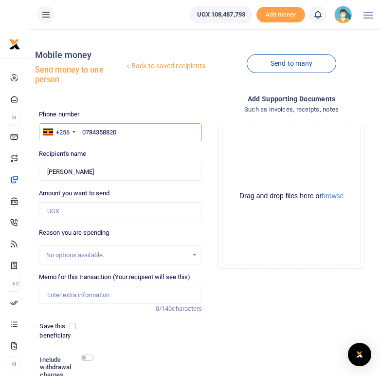
click at [81, 132] on input "0784358820" at bounding box center [121, 132] width 164 height 19
paste input "778213609"
click at [83, 134] on input "778213609" at bounding box center [121, 132] width 164 height 19
type input "0778213609"
click at [115, 151] on div "Recipient's name Found Name is required." at bounding box center [121, 165] width 164 height 32
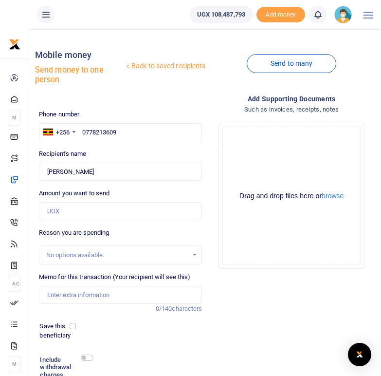
type input "Christopher Byamukama"
drag, startPoint x: 119, startPoint y: 173, endPoint x: 44, endPoint y: 172, distance: 75.0
click at [44, 172] on input "Found" at bounding box center [121, 172] width 164 height 19
drag, startPoint x: 123, startPoint y: 132, endPoint x: 82, endPoint y: 129, distance: 41.0
click at [82, 129] on input "0778213609" at bounding box center [121, 132] width 164 height 19
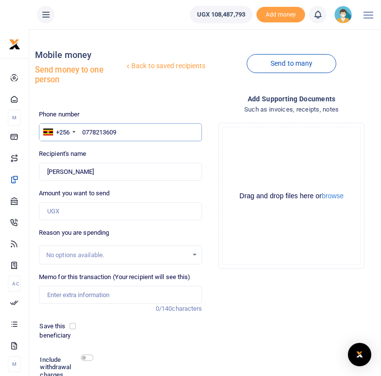
paste input "771024334"
click at [84, 129] on input "771024334" at bounding box center [121, 132] width 164 height 19
type input "0771024334"
type input "Nusiat Nyinabajungu"
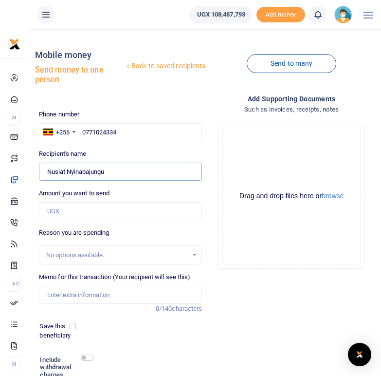
drag, startPoint x: 112, startPoint y: 173, endPoint x: 49, endPoint y: 171, distance: 62.8
click at [49, 171] on input "Found" at bounding box center [121, 172] width 164 height 19
drag, startPoint x: 117, startPoint y: 136, endPoint x: 83, endPoint y: 133, distance: 34.7
click at [83, 133] on input "0771024334" at bounding box center [121, 132] width 164 height 19
paste input "773978037"
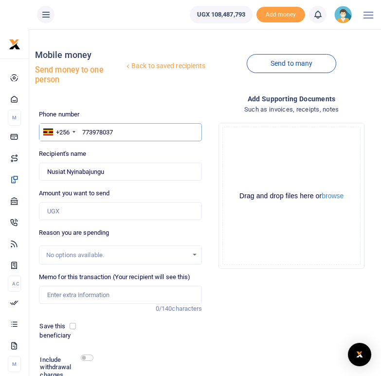
click at [84, 133] on input "773978037" at bounding box center [121, 132] width 164 height 19
type input "0773978037"
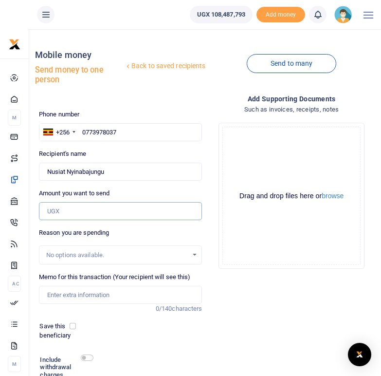
type input "Alex Abaasa"
drag, startPoint x: 89, startPoint y: 171, endPoint x: 47, endPoint y: 171, distance: 42.4
click at [47, 171] on input "Found" at bounding box center [121, 172] width 164 height 19
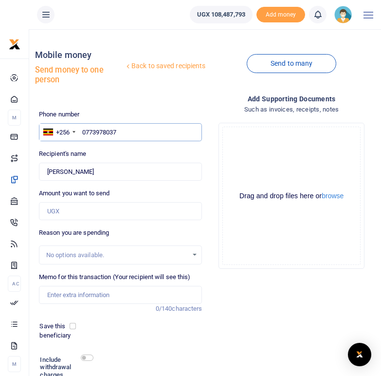
drag, startPoint x: 119, startPoint y: 130, endPoint x: 83, endPoint y: 129, distance: 36.5
click at [83, 129] on input "0773978037" at bounding box center [121, 132] width 164 height 19
paste input "765482574"
click at [81, 132] on input "765482574" at bounding box center [121, 132] width 164 height 19
type input "0765482574"
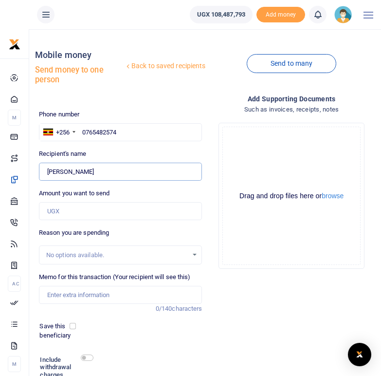
type input "Eseza Nonya"
click at [98, 164] on input "Found" at bounding box center [121, 172] width 164 height 19
drag, startPoint x: 85, startPoint y: 172, endPoint x: 48, endPoint y: 172, distance: 37.5
click at [48, 172] on input "Found" at bounding box center [121, 172] width 164 height 19
drag, startPoint x: 120, startPoint y: 134, endPoint x: 81, endPoint y: 131, distance: 39.1
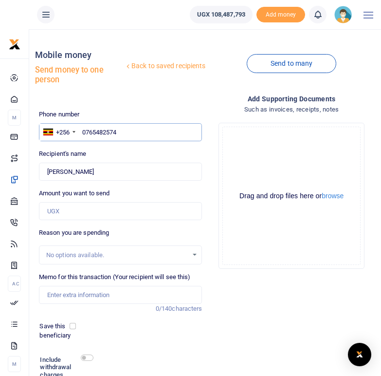
click at [81, 131] on input "0765482574" at bounding box center [121, 132] width 164 height 19
paste input "787237838"
click at [84, 132] on input "787237838" at bounding box center [121, 132] width 164 height 19
type input "0787237838"
type input "Evaryne Natumanya"
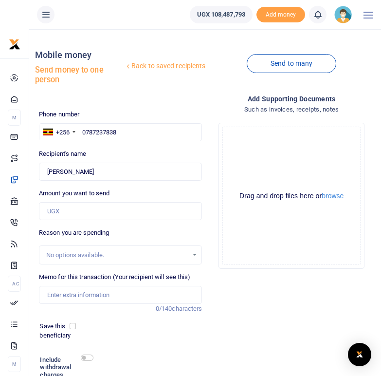
click at [99, 146] on div "Phone number +256 Uganda +256 0787237838 Phone is required. Recipient's name Fo…" at bounding box center [120, 266] width 171 height 313
drag, startPoint x: 105, startPoint y: 170, endPoint x: 48, endPoint y: 170, distance: 57.0
click at [48, 170] on input "Found" at bounding box center [121, 172] width 164 height 19
click at [127, 134] on input "0787237838" at bounding box center [121, 132] width 164 height 19
drag, startPoint x: 120, startPoint y: 132, endPoint x: 83, endPoint y: 130, distance: 37.6
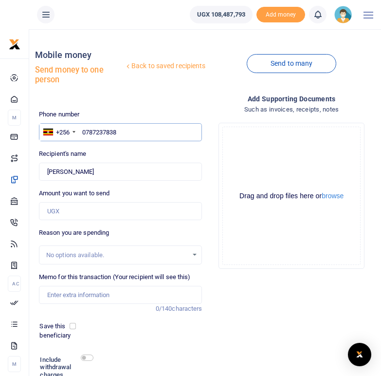
click at [83, 130] on input "0787237838" at bounding box center [121, 132] width 164 height 19
paste input "778601187"
click at [84, 132] on input "778601187" at bounding box center [121, 132] width 164 height 19
type input "0778601187"
click at [99, 144] on div "Phone number +256 Uganda +256 0778601187 Phone is required. Recipient's name Fo…" at bounding box center [120, 266] width 171 height 313
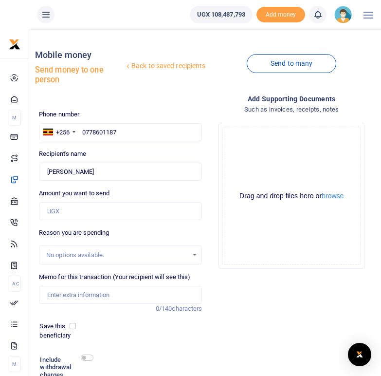
type input "Keneth Arinda"
drag, startPoint x: 89, startPoint y: 173, endPoint x: 45, endPoint y: 172, distance: 44.3
click at [45, 172] on input "Found" at bounding box center [121, 172] width 164 height 19
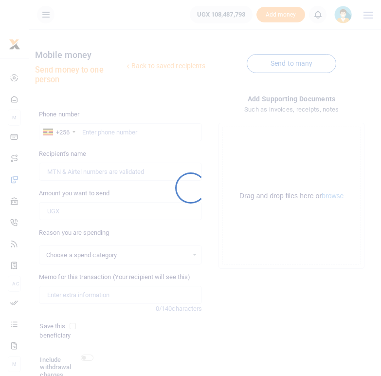
select select
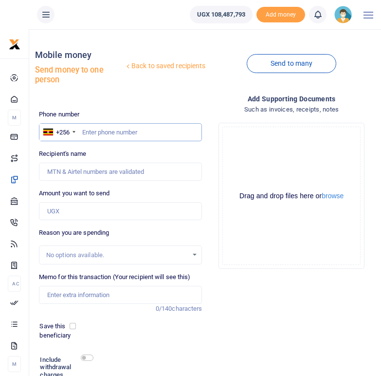
click at [84, 132] on input "text" at bounding box center [121, 132] width 164 height 19
paste input "780373157"
click at [84, 132] on input "780373157" at bounding box center [121, 132] width 164 height 19
type input "0780373157"
type input "Judith Kyokunda"
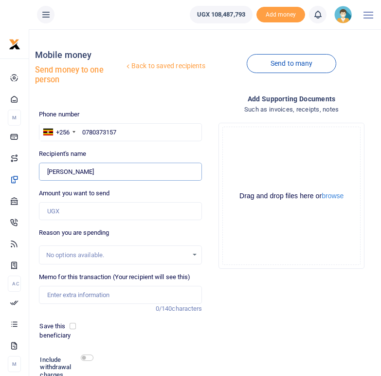
drag, startPoint x: 99, startPoint y: 173, endPoint x: 47, endPoint y: 173, distance: 52.1
click at [47, 173] on input "Found" at bounding box center [121, 172] width 164 height 19
drag, startPoint x: 126, startPoint y: 133, endPoint x: 82, endPoint y: 130, distance: 44.0
click at [82, 130] on input "0780373157" at bounding box center [121, 132] width 164 height 19
paste input "77860654"
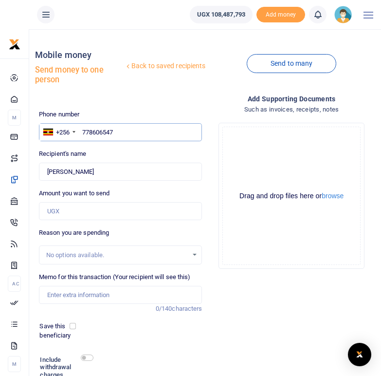
click at [83, 134] on input "778606547" at bounding box center [121, 132] width 164 height 19
type input "0778606547"
click at [106, 156] on div "Recipient's name Found Name is required." at bounding box center [121, 165] width 164 height 32
type input "Fortunate Nuwasiima"
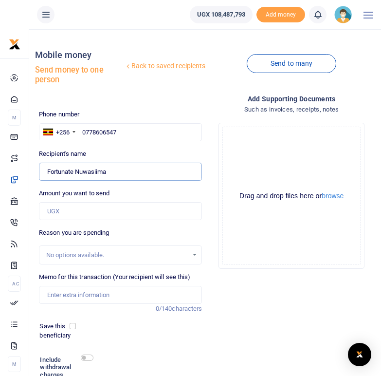
drag, startPoint x: 107, startPoint y: 170, endPoint x: 48, endPoint y: 170, distance: 58.4
click at [48, 170] on input "Found" at bounding box center [121, 172] width 164 height 19
drag, startPoint x: 120, startPoint y: 133, endPoint x: 81, endPoint y: 131, distance: 38.5
click at [81, 131] on input "0778606547" at bounding box center [121, 132] width 164 height 19
paste input "778121158"
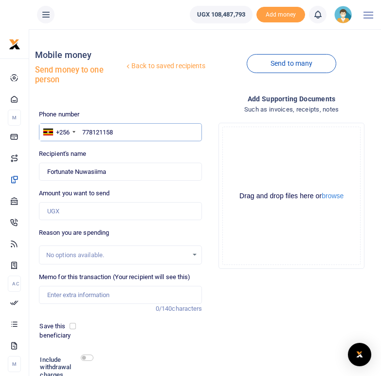
click at [82, 129] on input "778121158" at bounding box center [121, 132] width 164 height 19
type input "0778121158"
click at [113, 156] on div "Recipient's name Found Name is required." at bounding box center [121, 165] width 164 height 32
type input "Gordon Atuzarirwe"
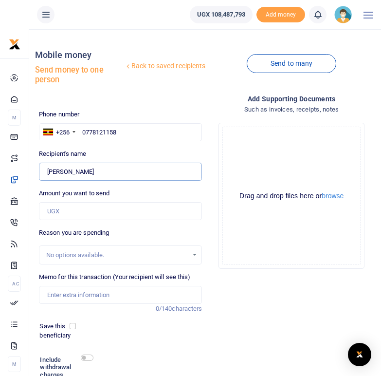
drag, startPoint x: 103, startPoint y: 172, endPoint x: 49, endPoint y: 169, distance: 54.6
click at [49, 169] on input "Found" at bounding box center [121, 172] width 164 height 19
drag, startPoint x: 120, startPoint y: 131, endPoint x: 83, endPoint y: 129, distance: 36.6
click at [83, 129] on input "0778121158" at bounding box center [121, 132] width 164 height 19
paste input "78578554"
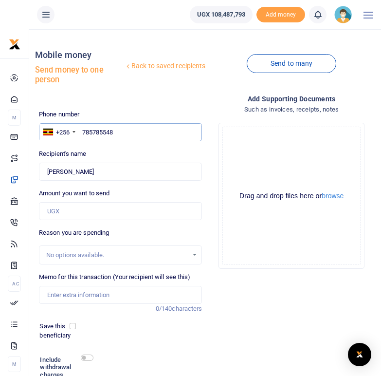
click at [82, 130] on input "785785548" at bounding box center [121, 132] width 164 height 19
type input "0785785548"
click at [97, 148] on div "Phone number +256 Uganda +256 0785785548 Phone is required. Recipient's name Fo…" at bounding box center [120, 266] width 171 height 313
type input "Joshua Agaba"
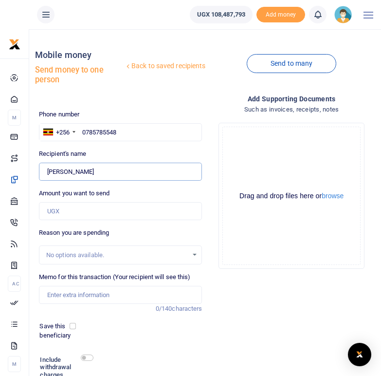
drag, startPoint x: 87, startPoint y: 173, endPoint x: 48, endPoint y: 172, distance: 38.5
click at [48, 172] on input "Found" at bounding box center [121, 172] width 164 height 19
drag, startPoint x: 118, startPoint y: 133, endPoint x: 81, endPoint y: 123, distance: 38.1
click at [81, 123] on input "0785785548" at bounding box center [121, 132] width 164 height 19
paste input "787483120"
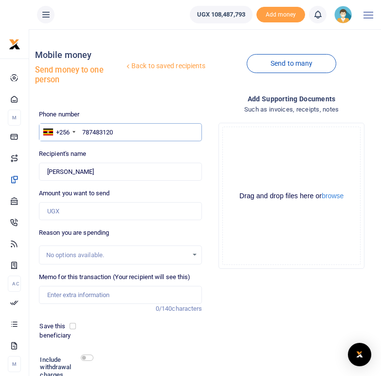
click at [84, 132] on input "787483120" at bounding box center [121, 132] width 164 height 19
type input "0787483120"
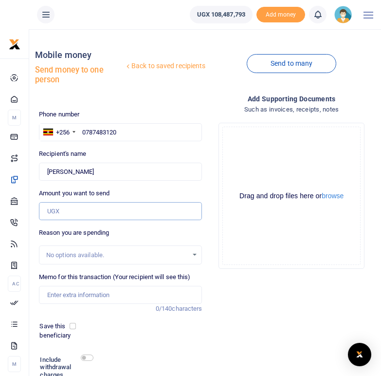
type input "Stella Nanyonga"
drag, startPoint x: 95, startPoint y: 174, endPoint x: 48, endPoint y: 171, distance: 47.4
click at [48, 171] on input "Found" at bounding box center [121, 172] width 164 height 19
click at [78, 180] on input "Found" at bounding box center [121, 172] width 164 height 19
drag, startPoint x: 124, startPoint y: 131, endPoint x: 83, endPoint y: 130, distance: 40.9
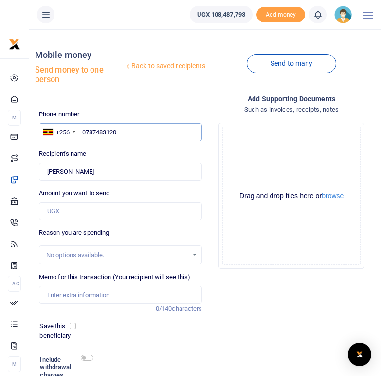
click at [83, 130] on input "0787483120" at bounding box center [121, 132] width 164 height 19
paste input "772159118"
click at [83, 130] on input "772159118" at bounding box center [121, 132] width 164 height 19
type input "0772159118"
click at [112, 149] on div "Recipient's name Found Name is required." at bounding box center [121, 165] width 164 height 32
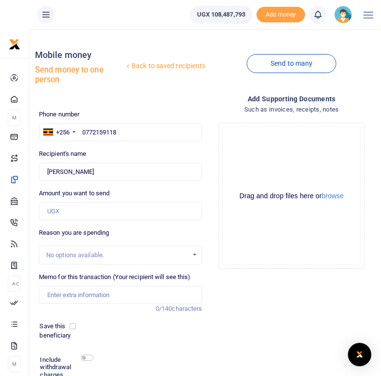
type input "Ronald Atwijukire"
drag, startPoint x: 101, startPoint y: 170, endPoint x: 47, endPoint y: 171, distance: 53.6
click at [47, 171] on input "Found" at bounding box center [121, 172] width 164 height 19
drag, startPoint x: 120, startPoint y: 131, endPoint x: 80, endPoint y: 130, distance: 39.5
click at [80, 130] on input "0772159118" at bounding box center [121, 132] width 164 height 19
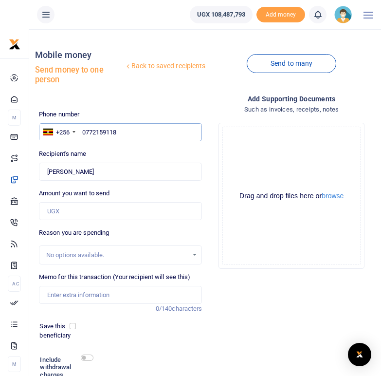
paste input "700312969"
click at [83, 132] on input "700312969" at bounding box center [121, 132] width 164 height 19
type input "0700312969"
click at [110, 151] on div "Recipient's name Found Name is required." at bounding box center [121, 165] width 164 height 32
type input "Atwijukire Ivan"
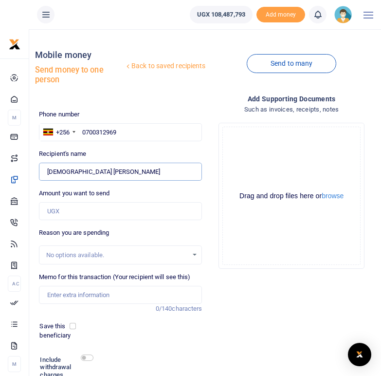
drag, startPoint x: 91, startPoint y: 172, endPoint x: 49, endPoint y: 173, distance: 41.9
click at [49, 173] on input "Found" at bounding box center [121, 172] width 164 height 19
click at [95, 167] on input "Found" at bounding box center [121, 172] width 164 height 19
drag, startPoint x: 123, startPoint y: 129, endPoint x: 82, endPoint y: 130, distance: 41.4
click at [82, 130] on input "0700312969" at bounding box center [121, 132] width 164 height 19
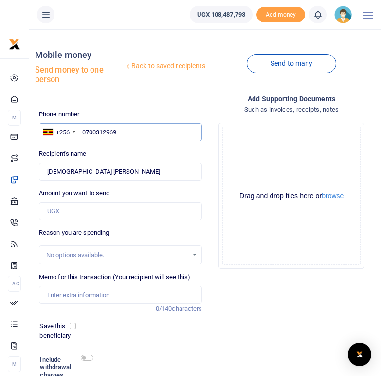
paste input "764731697"
click at [83, 131] on input "764731697" at bounding box center [121, 132] width 164 height 19
type input "0764731697"
type input "John Robert Odeke"
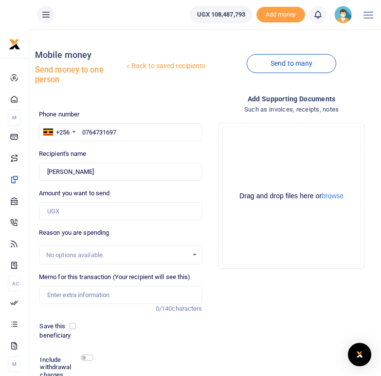
click at [103, 149] on div "Phone number +256 Uganda +256 0764731697 Phone is required. Recipient's name Fo…" at bounding box center [120, 266] width 171 height 313
drag, startPoint x: 103, startPoint y: 172, endPoint x: 48, endPoint y: 171, distance: 55.0
click at [48, 171] on input "Found" at bounding box center [121, 172] width 164 height 19
drag, startPoint x: 118, startPoint y: 131, endPoint x: 83, endPoint y: 131, distance: 34.6
click at [83, 131] on input "0764731697" at bounding box center [121, 132] width 164 height 19
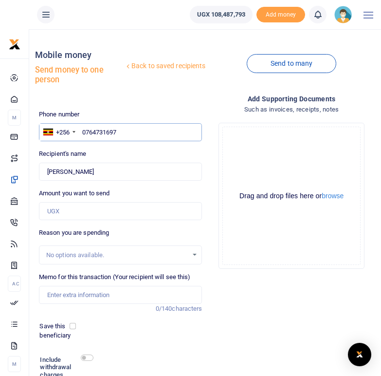
paste input "786539330"
click at [84, 133] on input "786539330" at bounding box center [121, 132] width 164 height 19
type input "0786539330"
type input "Evas Kyoshabire"
drag, startPoint x: 94, startPoint y: 173, endPoint x: 45, endPoint y: 171, distance: 48.2
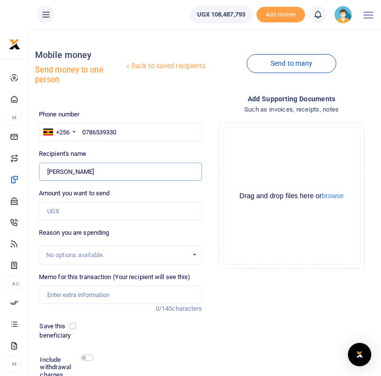
click at [45, 171] on input "Found" at bounding box center [121, 172] width 164 height 19
click at [124, 131] on input "0786539330" at bounding box center [121, 132] width 164 height 19
drag, startPoint x: 123, startPoint y: 131, endPoint x: 82, endPoint y: 131, distance: 40.4
click at [82, 131] on input "0786539330" at bounding box center [121, 132] width 164 height 19
paste input "776212599"
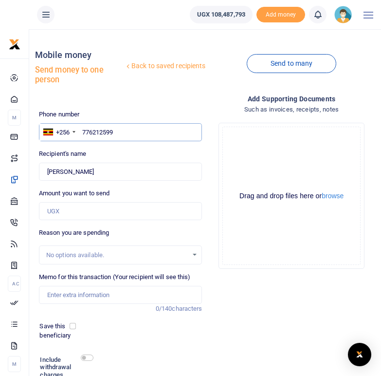
click at [82, 132] on input "776212599" at bounding box center [121, 132] width 164 height 19
type input "0776212599"
click at [88, 149] on div "Recipient's name Found Name is required." at bounding box center [121, 165] width 164 height 32
type input "Robert Baguma"
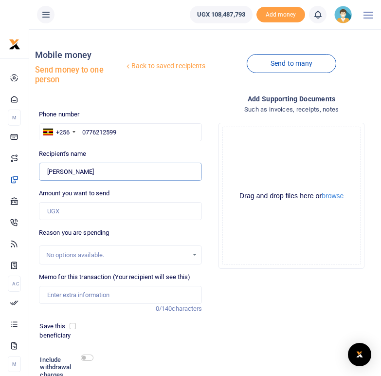
click at [94, 171] on input "Found" at bounding box center [121, 172] width 164 height 19
drag, startPoint x: 94, startPoint y: 171, endPoint x: 46, endPoint y: 168, distance: 47.8
click at [46, 168] on input "Found" at bounding box center [121, 172] width 164 height 19
click at [120, 133] on input "0776212599" at bounding box center [121, 132] width 164 height 19
drag, startPoint x: 120, startPoint y: 133, endPoint x: 82, endPoint y: 131, distance: 38.1
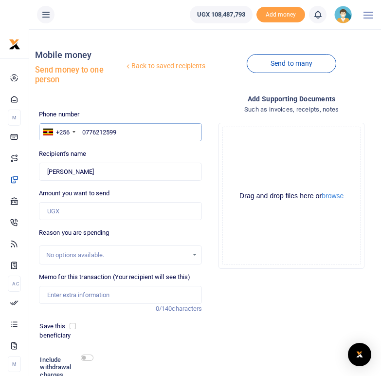
click at [82, 131] on input "0776212599" at bounding box center [121, 132] width 164 height 19
paste input "776299673"
click at [80, 132] on input "776299673" at bounding box center [121, 132] width 164 height 19
type input "0776299673"
click at [126, 156] on div "Recipient's name Found Name is required." at bounding box center [121, 165] width 164 height 32
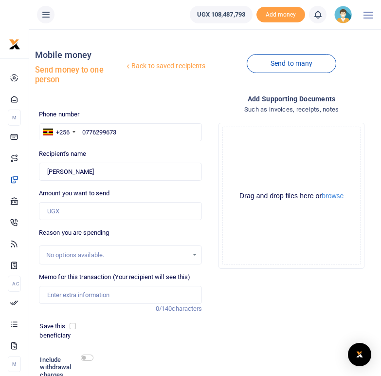
type input "Atuheire Agnes"
drag, startPoint x: 91, startPoint y: 172, endPoint x: 46, endPoint y: 167, distance: 45.1
click at [46, 167] on input "Found" at bounding box center [121, 172] width 164 height 19
click at [59, 173] on input "Found" at bounding box center [121, 172] width 164 height 19
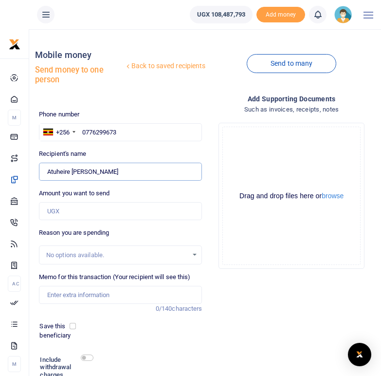
drag, startPoint x: 92, startPoint y: 173, endPoint x: 48, endPoint y: 172, distance: 43.4
click at [48, 172] on input "Found" at bounding box center [121, 172] width 164 height 19
click at [121, 134] on input "0776299673" at bounding box center [121, 132] width 164 height 19
drag, startPoint x: 121, startPoint y: 134, endPoint x: 81, endPoint y: 133, distance: 40.4
click at [81, 133] on input "0776299673" at bounding box center [121, 132] width 164 height 19
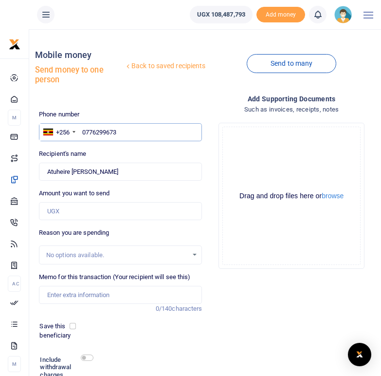
paste input "761093375"
click at [83, 131] on input "761093375" at bounding box center [121, 132] width 164 height 19
type input "0761093375"
click at [116, 145] on div "Phone number +256 Uganda +256 0761093375 Phone is required. Recipient's name Fo…" at bounding box center [120, 266] width 171 height 313
type input "Wilson Kagaba"
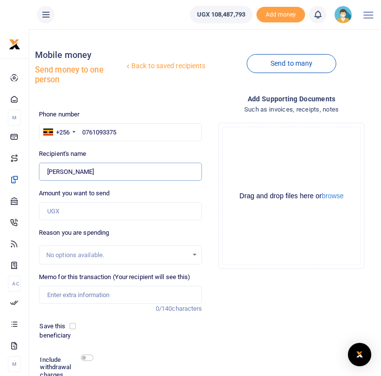
drag, startPoint x: 93, startPoint y: 169, endPoint x: 48, endPoint y: 172, distance: 44.9
click at [48, 172] on input "Found" at bounding box center [121, 172] width 164 height 19
drag, startPoint x: 125, startPoint y: 132, endPoint x: 84, endPoint y: 131, distance: 41.0
click at [84, 131] on input "0761093375" at bounding box center [121, 132] width 164 height 19
paste input "781883188"
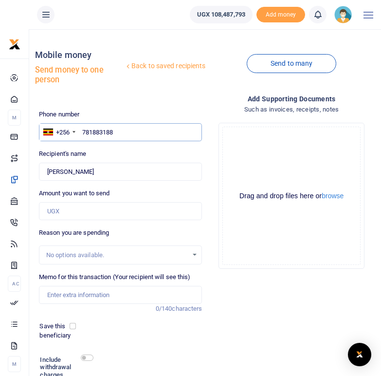
click at [83, 132] on input "781883188" at bounding box center [121, 132] width 164 height 19
type input "0781883188"
type input "Jovinta Tumuhairwe"
click at [137, 149] on div "Phone number +256 Uganda +256 0781883188 Phone is required. Recipient's name Fo…" at bounding box center [120, 266] width 171 height 313
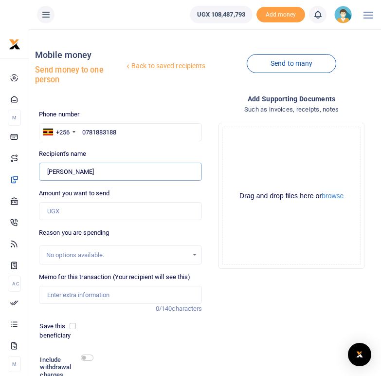
drag, startPoint x: 111, startPoint y: 174, endPoint x: 48, endPoint y: 172, distance: 62.8
click at [48, 172] on input "Found" at bounding box center [121, 172] width 164 height 19
click at [121, 133] on input "0781883188" at bounding box center [121, 132] width 164 height 19
drag, startPoint x: 121, startPoint y: 133, endPoint x: 82, endPoint y: 133, distance: 39.0
click at [82, 133] on input "0781883188" at bounding box center [121, 132] width 164 height 19
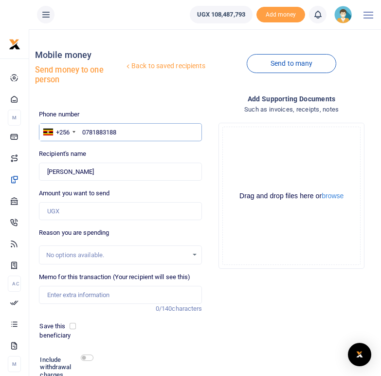
paste input "768458787"
click at [84, 131] on input "768458787" at bounding box center [121, 132] width 164 height 19
type input "0768458787"
type input "Davis Namara"
drag, startPoint x: 90, startPoint y: 170, endPoint x: 48, endPoint y: 171, distance: 41.9
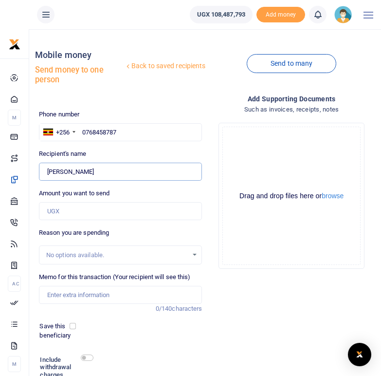
click at [48, 171] on input "Found" at bounding box center [121, 172] width 164 height 19
drag, startPoint x: 121, startPoint y: 132, endPoint x: 82, endPoint y: 131, distance: 39.0
click at [82, 131] on input "0768458787" at bounding box center [121, 132] width 164 height 19
paste input "761698549"
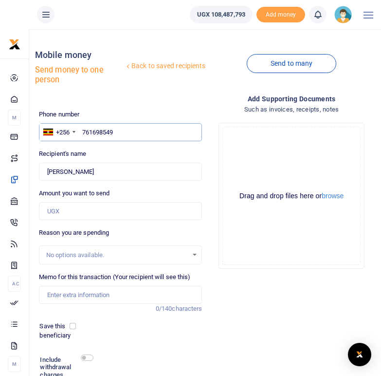
click at [84, 131] on input "761698549" at bounding box center [121, 132] width 164 height 19
type input "0761698549"
click at [99, 144] on div "Phone number +256 Uganda +256 0761698549 Phone is required. Recipient's name Fo…" at bounding box center [120, 266] width 171 height 313
type input "Patience Tuhumwire"
drag, startPoint x: 106, startPoint y: 172, endPoint x: 46, endPoint y: 172, distance: 60.4
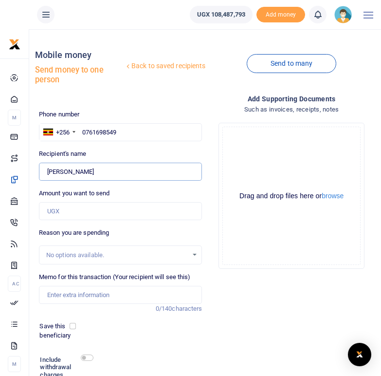
click at [46, 172] on input "Found" at bounding box center [121, 172] width 164 height 19
click at [122, 131] on input "0761698549" at bounding box center [121, 132] width 164 height 19
drag, startPoint x: 122, startPoint y: 131, endPoint x: 83, endPoint y: 131, distance: 39.0
click at [83, 131] on input "0761698549" at bounding box center [121, 132] width 164 height 19
paste input "779629172"
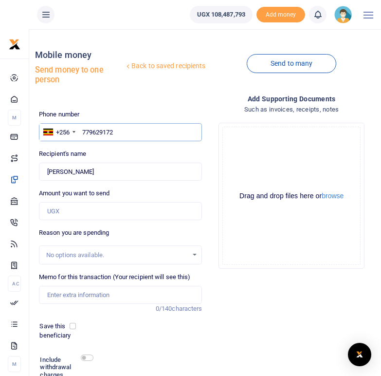
click at [84, 130] on input "779629172" at bounding box center [121, 132] width 164 height 19
type input "0779629172"
click at [105, 148] on div "Phone number +256 Uganda +256 0779629172 Phone is required. Recipient's name Fo…" at bounding box center [120, 266] width 171 height 313
type input "David Muhwezi"
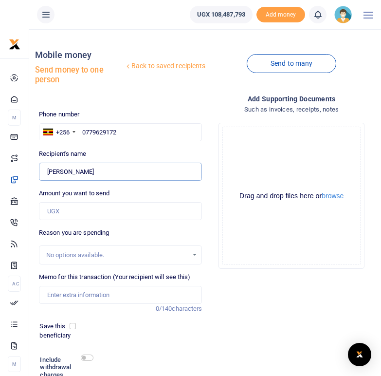
drag, startPoint x: 91, startPoint y: 172, endPoint x: 47, endPoint y: 172, distance: 43.8
click at [47, 172] on input "Found" at bounding box center [121, 172] width 164 height 19
drag, startPoint x: 121, startPoint y: 131, endPoint x: 81, endPoint y: 128, distance: 40.0
click at [81, 128] on input "0779629172" at bounding box center [121, 132] width 164 height 19
paste input "775979858"
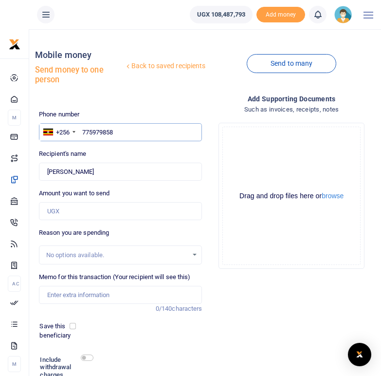
click at [82, 132] on input "775979858" at bounding box center [121, 132] width 164 height 19
type input "0775979858"
click at [101, 150] on div "Recipient's name Found Name is required." at bounding box center [121, 165] width 164 height 32
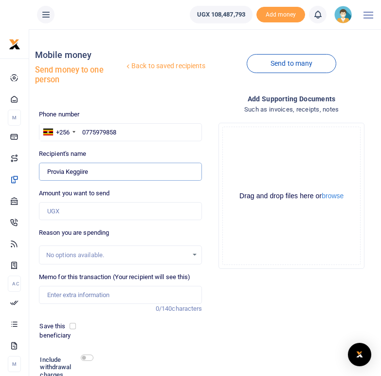
drag, startPoint x: 92, startPoint y: 171, endPoint x: 47, endPoint y: 171, distance: 45.3
click at [47, 171] on input "Found" at bounding box center [121, 172] width 164 height 19
paste input "775979858"
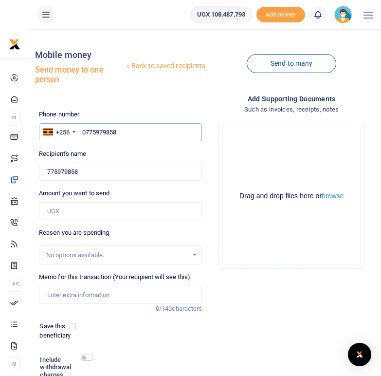
click at [130, 140] on input "0775979858" at bounding box center [121, 132] width 164 height 19
click at [81, 168] on input "Found" at bounding box center [121, 172] width 164 height 19
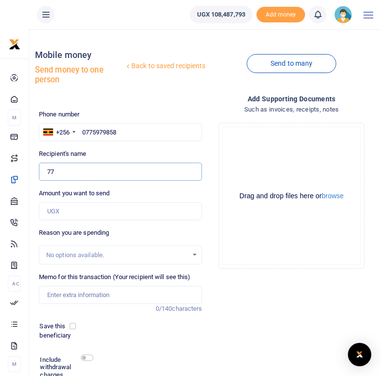
type input "7"
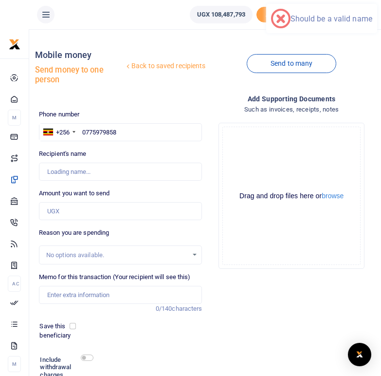
click at [132, 154] on div "Recipient's name Found Name is required." at bounding box center [121, 165] width 164 height 32
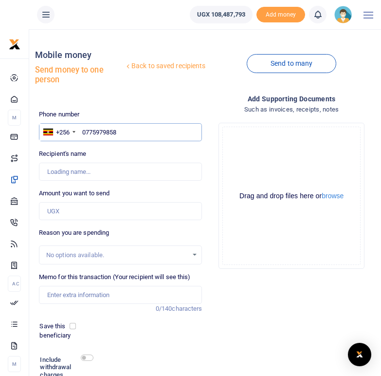
click at [86, 133] on input "0775979858" at bounding box center [121, 132] width 164 height 19
type input "0775979858"
type input "Provia Keggiire"
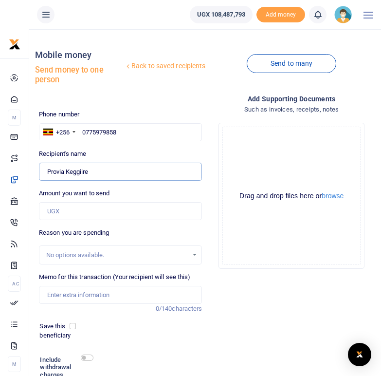
drag, startPoint x: 92, startPoint y: 174, endPoint x: 45, endPoint y: 169, distance: 47.0
click at [45, 169] on input "Found" at bounding box center [121, 172] width 164 height 19
click at [59, 149] on label "Recipient's name" at bounding box center [63, 154] width 48 height 10
click at [59, 163] on input "Found" at bounding box center [121, 172] width 164 height 19
drag, startPoint x: 119, startPoint y: 134, endPoint x: 83, endPoint y: 132, distance: 36.1
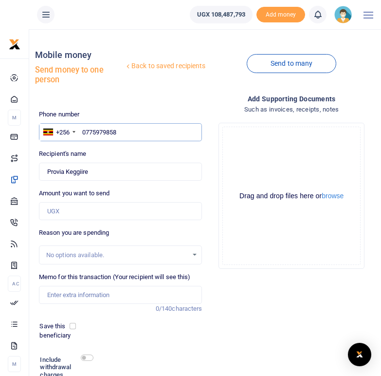
click at [83, 132] on input "0775979858" at bounding box center [121, 132] width 164 height 19
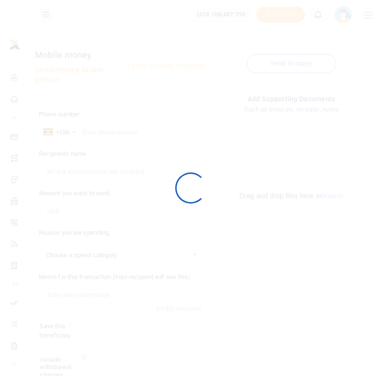
select select
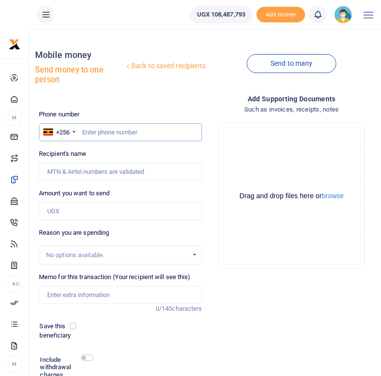
click at [94, 135] on input "text" at bounding box center [121, 132] width 164 height 19
paste input "760197806"
click at [83, 131] on input "760197806" at bounding box center [121, 132] width 164 height 19
type input "0760197806"
type input "[PERSON_NAME]"
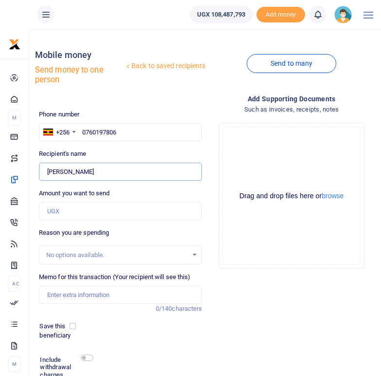
drag, startPoint x: 90, startPoint y: 172, endPoint x: 47, endPoint y: 170, distance: 42.9
click at [47, 170] on input "Found" at bounding box center [121, 172] width 164 height 19
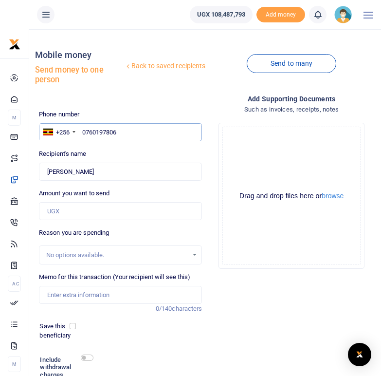
drag, startPoint x: 119, startPoint y: 127, endPoint x: 82, endPoint y: 131, distance: 37.2
click at [82, 131] on input "0760197806" at bounding box center [121, 132] width 164 height 19
paste input "77379346"
click at [84, 131] on input "773793466" at bounding box center [121, 132] width 164 height 19
type input "0773793466"
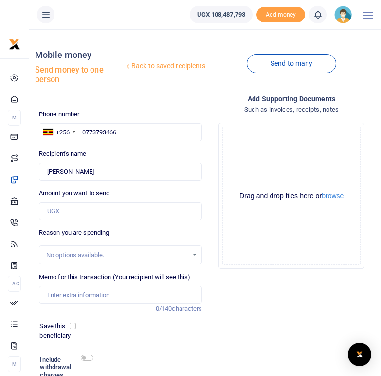
click at [104, 150] on div "Recipient's name Found Name is required." at bounding box center [121, 165] width 164 height 32
type input "Dancan Tumwesigye"
drag, startPoint x: 104, startPoint y: 173, endPoint x: 46, endPoint y: 173, distance: 58.0
click at [46, 173] on input "Found" at bounding box center [121, 172] width 164 height 19
drag, startPoint x: 119, startPoint y: 131, endPoint x: 83, endPoint y: 130, distance: 36.5
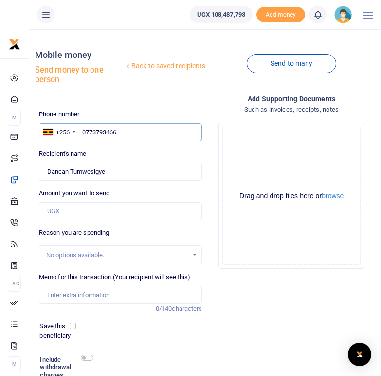
click at [83, 130] on input "0773793466" at bounding box center [121, 132] width 164 height 19
paste input "755843321"
click at [82, 132] on input "755843321" at bounding box center [121, 132] width 164 height 19
type input "0755843321"
click at [107, 145] on div "Phone number +256 Uganda +256 0755843321 Phone is required. Recipient's name Fo…" at bounding box center [120, 266] width 171 height 313
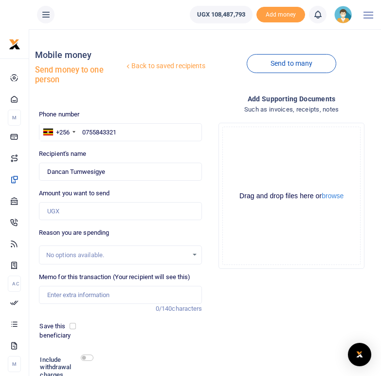
type input "Natukunda Eunice"
drag, startPoint x: 101, startPoint y: 171, endPoint x: 46, endPoint y: 175, distance: 54.6
click at [46, 175] on input "Found" at bounding box center [121, 172] width 164 height 19
drag, startPoint x: 118, startPoint y: 133, endPoint x: 82, endPoint y: 132, distance: 36.1
click at [82, 132] on input "0755843321" at bounding box center [121, 132] width 164 height 19
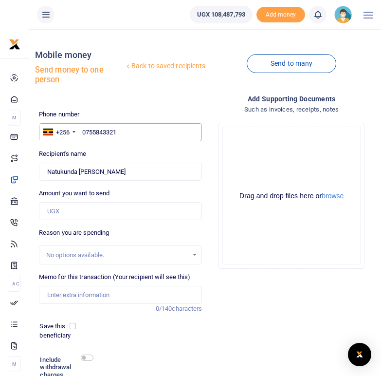
paste input "74372224"
click at [84, 133] on input "743722241" at bounding box center [121, 132] width 164 height 19
type input "0743722241"
click at [160, 160] on div "Recipient's name Found Name is required." at bounding box center [121, 165] width 164 height 32
type input "Vicent Turinawe"
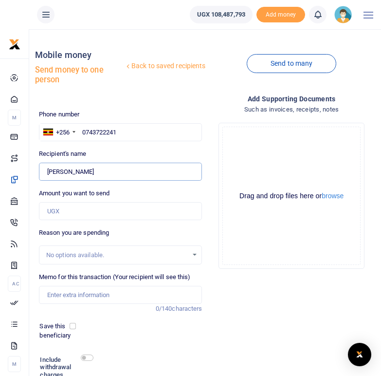
drag, startPoint x: 94, startPoint y: 172, endPoint x: 46, endPoint y: 172, distance: 47.7
click at [46, 172] on input "Found" at bounding box center [121, 172] width 164 height 19
drag, startPoint x: 118, startPoint y: 131, endPoint x: 81, endPoint y: 131, distance: 37.0
click at [81, 131] on input "0743722241" at bounding box center [121, 132] width 164 height 19
paste input "756023142"
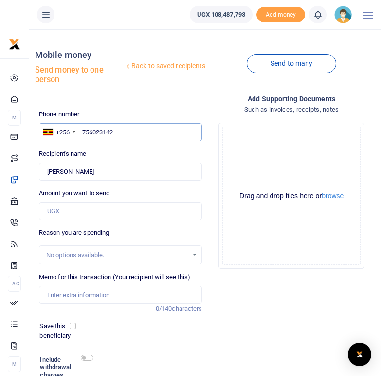
click at [84, 132] on input "756023142" at bounding box center [121, 132] width 164 height 19
type input "0756023142"
click at [101, 156] on div "Recipient's name Found Name is required." at bounding box center [121, 165] width 164 height 32
type input "Torith Nyakato"
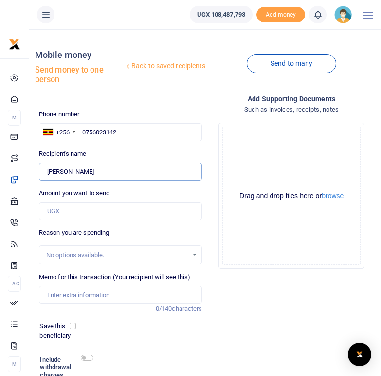
drag, startPoint x: 92, startPoint y: 172, endPoint x: 46, endPoint y: 172, distance: 46.3
click at [46, 172] on input "Found" at bounding box center [121, 172] width 164 height 19
click at [119, 133] on input "0756023142" at bounding box center [121, 132] width 164 height 19
drag, startPoint x: 119, startPoint y: 133, endPoint x: 83, endPoint y: 131, distance: 36.1
click at [83, 131] on input "0756023142" at bounding box center [121, 132] width 164 height 19
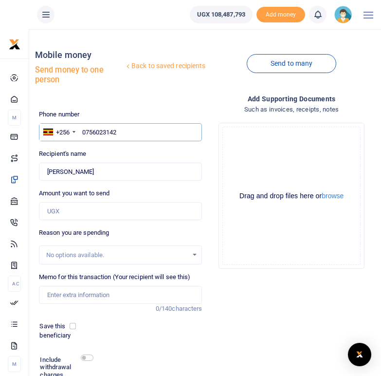
paste input "78879657"
click at [81, 134] on input "788796572" at bounding box center [121, 132] width 164 height 19
type input "0788796572"
type input "Doreen Atuhaire"
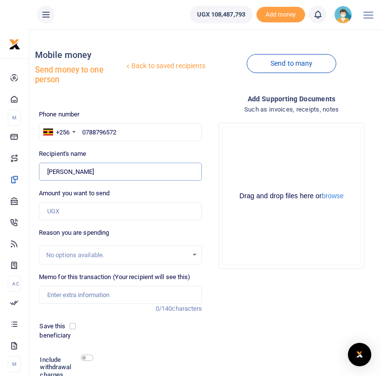
drag, startPoint x: 97, startPoint y: 170, endPoint x: 46, endPoint y: 173, distance: 51.2
click at [46, 173] on input "Found" at bounding box center [121, 172] width 164 height 19
drag, startPoint x: 121, startPoint y: 132, endPoint x: 83, endPoint y: 131, distance: 38.0
click at [83, 131] on input "0788796572" at bounding box center [121, 132] width 164 height 19
click at [84, 131] on input "0788796572" at bounding box center [121, 132] width 164 height 19
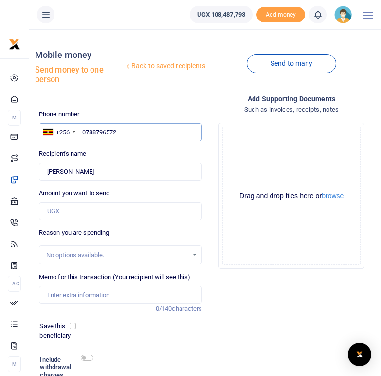
drag, startPoint x: 118, startPoint y: 133, endPoint x: 82, endPoint y: 132, distance: 36.1
click at [82, 132] on input "0788796572" at bounding box center [121, 132] width 164 height 19
click at [92, 131] on input "0788796572" at bounding box center [121, 132] width 164 height 19
drag, startPoint x: 120, startPoint y: 131, endPoint x: 82, endPoint y: 130, distance: 37.5
click at [82, 130] on input "0788796572" at bounding box center [121, 132] width 164 height 19
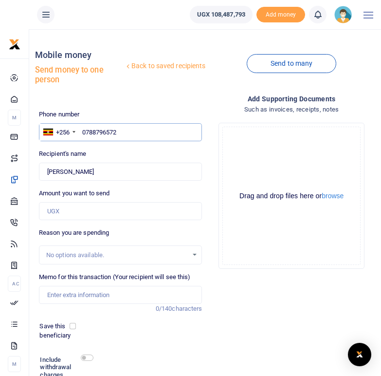
paste input "790100563"
click at [84, 133] on input "790100563" at bounding box center [121, 132] width 164 height 19
type input "0790100563"
type input "Alexander Nuwagira"
drag, startPoint x: 105, startPoint y: 171, endPoint x: 47, endPoint y: 172, distance: 58.0
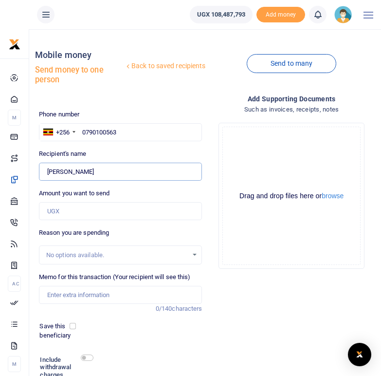
click at [47, 172] on input "Found" at bounding box center [121, 172] width 164 height 19
click at [128, 131] on input "0790100563" at bounding box center [121, 132] width 164 height 19
drag, startPoint x: 122, startPoint y: 131, endPoint x: 83, endPoint y: 131, distance: 38.5
click at [83, 131] on input "0790100563" at bounding box center [121, 132] width 164 height 19
paste input "788733818"
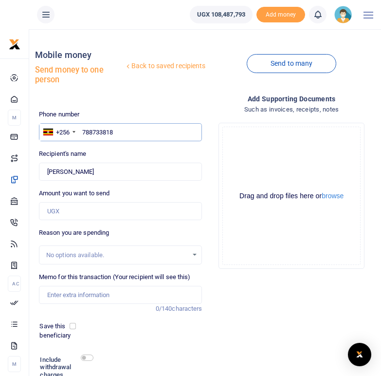
click at [83, 134] on input "788733818" at bounding box center [121, 132] width 164 height 19
type input "0788733818"
click at [111, 152] on div "Recipient's name Found Name is required." at bounding box center [121, 165] width 164 height 32
type input "Peninah Namara"
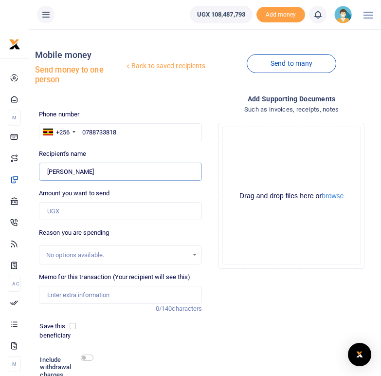
drag, startPoint x: 96, startPoint y: 172, endPoint x: 47, endPoint y: 169, distance: 49.3
click at [47, 169] on input "Found" at bounding box center [121, 172] width 164 height 19
click at [120, 132] on input "0788733818" at bounding box center [121, 132] width 164 height 19
drag, startPoint x: 120, startPoint y: 132, endPoint x: 83, endPoint y: 130, distance: 37.1
click at [83, 130] on input "0788733818" at bounding box center [121, 132] width 164 height 19
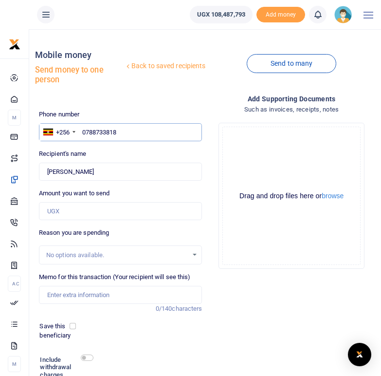
paste input "784776695"
click at [83, 135] on input "784776695" at bounding box center [121, 132] width 164 height 19
type input "0784776695"
click at [138, 167] on input "Found" at bounding box center [121, 172] width 164 height 19
type input "Petience Nahwera"
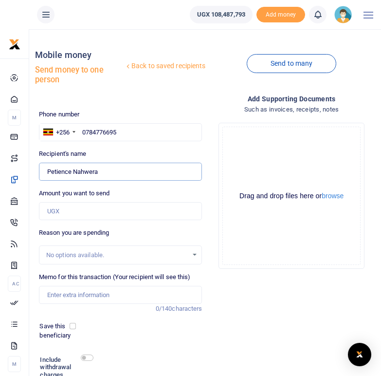
drag, startPoint x: 97, startPoint y: 173, endPoint x: 49, endPoint y: 174, distance: 48.7
click at [49, 174] on input "Found" at bounding box center [121, 172] width 164 height 19
click at [140, 132] on input "0784776695" at bounding box center [121, 132] width 164 height 19
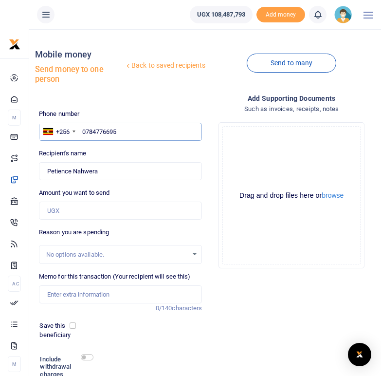
drag, startPoint x: 119, startPoint y: 133, endPoint x: 84, endPoint y: 132, distance: 35.1
click at [84, 132] on input "0784776695" at bounding box center [121, 132] width 164 height 19
paste input "777064762"
click at [82, 131] on input "777064762" at bounding box center [121, 132] width 164 height 19
type input "0777064762"
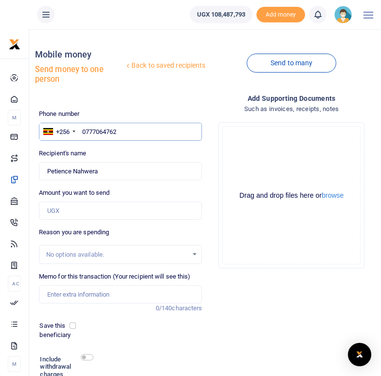
type input "Obed Tumuhimbise"
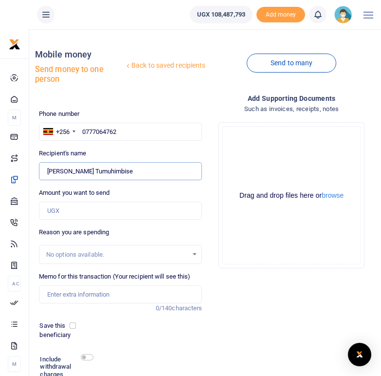
drag, startPoint x: 102, startPoint y: 171, endPoint x: 48, endPoint y: 168, distance: 53.6
click at [48, 168] on input "Found" at bounding box center [121, 171] width 164 height 19
click at [119, 130] on input "0777064762" at bounding box center [121, 132] width 164 height 19
drag, startPoint x: 119, startPoint y: 130, endPoint x: 83, endPoint y: 130, distance: 35.6
click at [83, 130] on input "0777064762" at bounding box center [121, 132] width 164 height 19
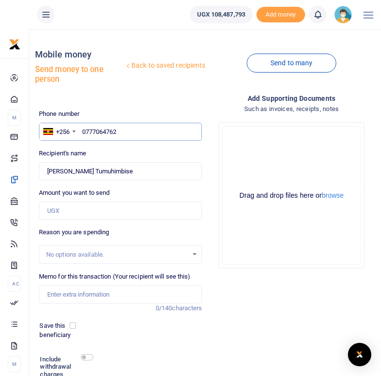
paste input "76781441"
click at [82, 131] on input "767814412" at bounding box center [121, 132] width 164 height 19
type input "0767814412"
click at [97, 143] on div "Phone number +256 Uganda +256 0767814412 Phone is required. Recipient's name Fo…" at bounding box center [120, 265] width 171 height 313
type input "Angella Twikiriize"
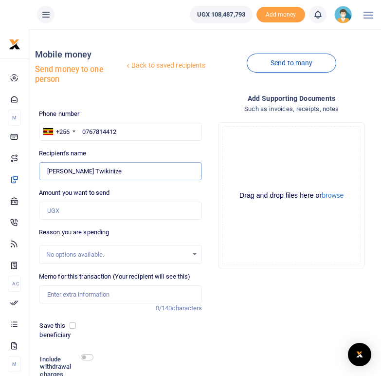
drag, startPoint x: 97, startPoint y: 172, endPoint x: 48, endPoint y: 171, distance: 49.7
click at [48, 171] on input "Found" at bounding box center [121, 171] width 164 height 19
click at [122, 133] on input "0767814412" at bounding box center [121, 132] width 164 height 19
drag, startPoint x: 122, startPoint y: 133, endPoint x: 82, endPoint y: 131, distance: 40.0
click at [82, 131] on input "0767814412" at bounding box center [121, 132] width 164 height 19
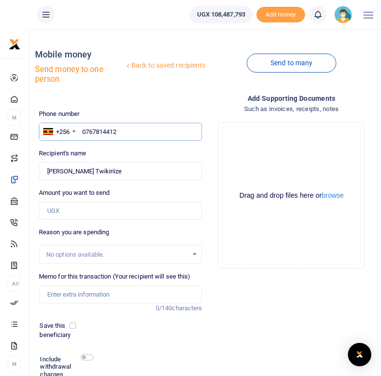
paste input "762791437"
click at [82, 133] on input "762791437" at bounding box center [121, 132] width 164 height 19
type input "0762791437"
click at [114, 151] on div "Recipient's name Found Name is required." at bounding box center [121, 165] width 164 height 32
type input "Innocent Taremwa"
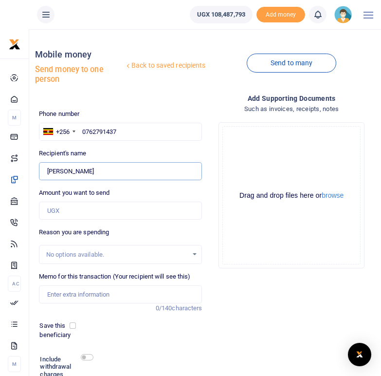
drag, startPoint x: 102, startPoint y: 171, endPoint x: 47, endPoint y: 169, distance: 55.1
click at [47, 169] on input "Found" at bounding box center [121, 171] width 164 height 19
drag, startPoint x: 121, startPoint y: 131, endPoint x: 81, endPoint y: 129, distance: 40.0
click at [81, 129] on input "0762791437" at bounding box center [121, 132] width 164 height 19
paste input "780986266"
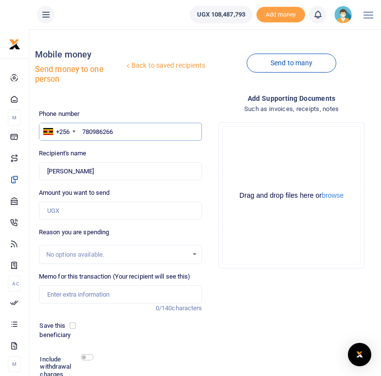
click at [83, 132] on input "780986266" at bounding box center [121, 132] width 164 height 19
type input "0780986266"
click at [112, 169] on input "Found" at bounding box center [121, 171] width 164 height 19
type input "Faith Natukunda"
drag, startPoint x: 94, startPoint y: 172, endPoint x: 47, endPoint y: 173, distance: 47.7
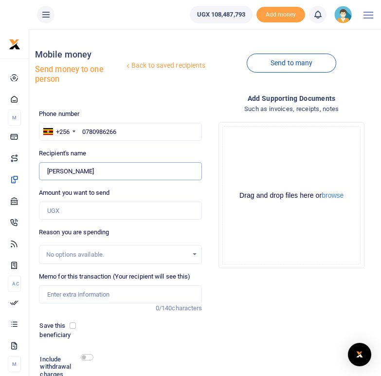
click at [47, 173] on input "Found" at bounding box center [121, 171] width 164 height 19
click at [130, 137] on input "0780986266" at bounding box center [121, 132] width 164 height 19
drag, startPoint x: 119, startPoint y: 130, endPoint x: 82, endPoint y: 131, distance: 37.5
click at [82, 131] on input "0780986266" at bounding box center [121, 132] width 164 height 19
paste input "772088232"
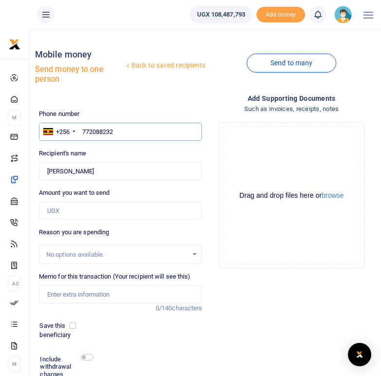
click at [83, 130] on input "772088232" at bounding box center [121, 132] width 164 height 19
type input "0772088232"
type input "Miria Tumushabe"
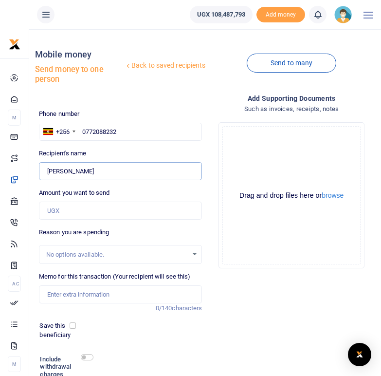
drag, startPoint x: 98, startPoint y: 169, endPoint x: 46, endPoint y: 169, distance: 52.6
click at [46, 169] on input "Found" at bounding box center [121, 171] width 164 height 19
drag, startPoint x: 119, startPoint y: 131, endPoint x: 83, endPoint y: 131, distance: 36.0
click at [83, 131] on input "0772088232" at bounding box center [121, 132] width 164 height 19
paste input "702898448"
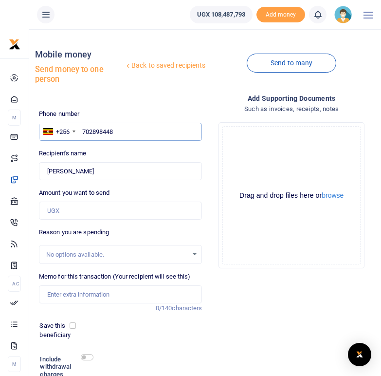
click at [82, 129] on input "702898448" at bounding box center [121, 132] width 164 height 19
type input "0702898448"
click at [101, 148] on div "Phone number +256 Uganda +256 0702898448 Phone is required. Recipient's name Fo…" at bounding box center [120, 265] width 171 height 313
type input "Evas Nuwatuha"
drag, startPoint x: 95, startPoint y: 171, endPoint x: 47, endPoint y: 169, distance: 48.7
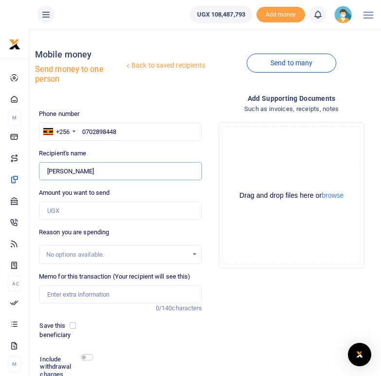
click at [47, 169] on input "Found" at bounding box center [121, 171] width 164 height 19
drag, startPoint x: 121, startPoint y: 131, endPoint x: 83, endPoint y: 131, distance: 37.5
click at [83, 131] on input "0702898448" at bounding box center [121, 132] width 164 height 19
paste input "771845282"
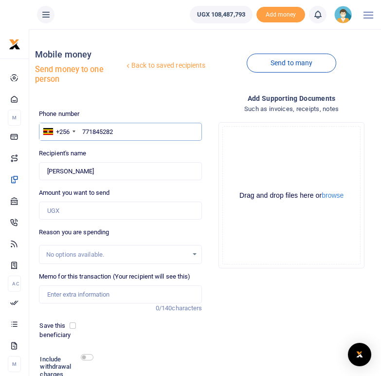
click at [82, 130] on input "771845282" at bounding box center [121, 132] width 164 height 19
type input "0771845282"
type input "Henry Amiina"
click at [104, 139] on input "0771845282" at bounding box center [121, 132] width 164 height 19
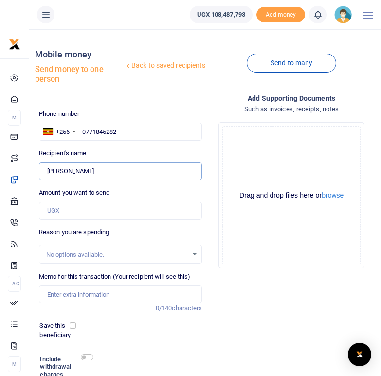
drag, startPoint x: 87, startPoint y: 175, endPoint x: 49, endPoint y: 173, distance: 38.5
click at [49, 173] on input "Found" at bounding box center [121, 171] width 164 height 19
drag, startPoint x: 118, startPoint y: 131, endPoint x: 82, endPoint y: 131, distance: 35.6
click at [82, 131] on input "0771845282" at bounding box center [121, 132] width 164 height 19
paste input "765173510"
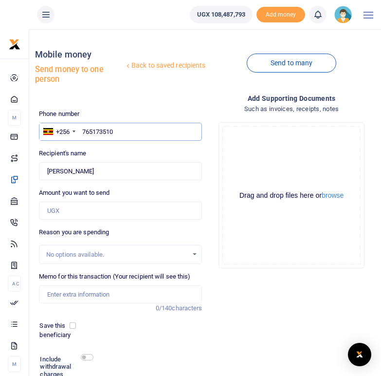
click at [82, 132] on input "765173510" at bounding box center [121, 132] width 164 height 19
type input "0765173510"
click at [102, 143] on div "Phone number +256 Uganda +256 0765173510 Phone is required. Recipient's name Fo…" at bounding box center [120, 265] width 171 height 313
type input "Arone Agaba"
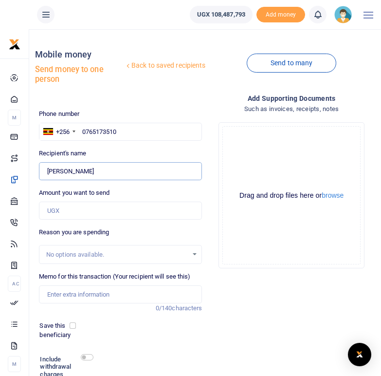
drag, startPoint x: 86, startPoint y: 171, endPoint x: 46, endPoint y: 173, distance: 40.0
click at [46, 173] on input "Found" at bounding box center [121, 171] width 164 height 19
click at [112, 196] on div "Amount you want to send Amount is required." at bounding box center [121, 204] width 164 height 32
drag, startPoint x: 123, startPoint y: 130, endPoint x: 82, endPoint y: 130, distance: 40.4
click at [82, 130] on input "0765173510" at bounding box center [121, 132] width 164 height 19
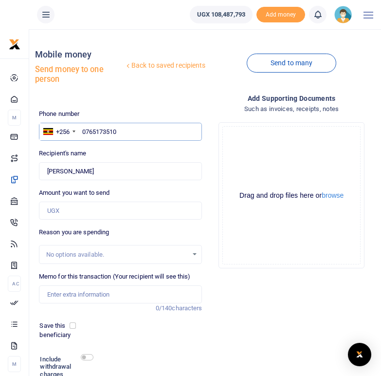
paste input "705137877"
click at [82, 132] on input "705137877" at bounding box center [121, 132] width 164 height 19
type input "0705137877"
click at [120, 147] on div "Phone number +256 Uganda +256 0705137877 Phone is required. Recipient's name Fo…" at bounding box center [120, 265] width 171 height 313
type input "Francis Segawa"
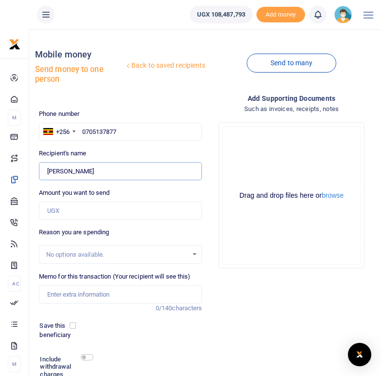
drag, startPoint x: 94, startPoint y: 172, endPoint x: 47, endPoint y: 174, distance: 46.8
click at [47, 174] on input "Found" at bounding box center [121, 171] width 164 height 19
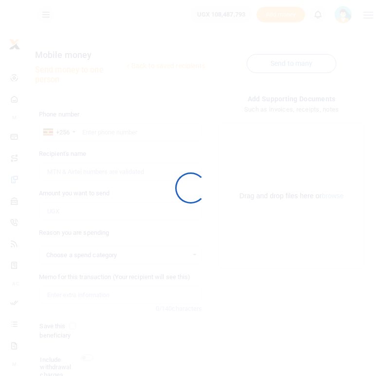
select select
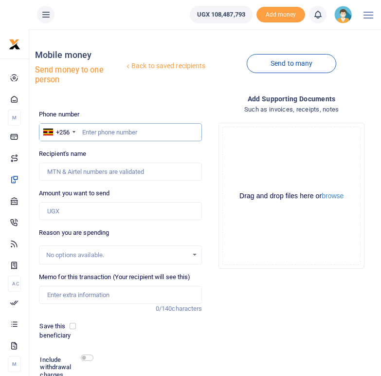
click at [100, 133] on input "text" at bounding box center [121, 132] width 164 height 19
paste input "788711152"
click at [83, 134] on input "788711152" at bounding box center [121, 132] width 164 height 19
type input "0788711152"
type input "Patience Ninsiima"
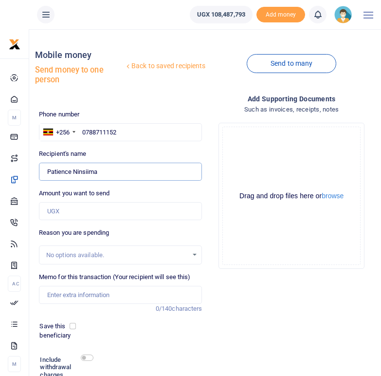
drag, startPoint x: 105, startPoint y: 172, endPoint x: 42, endPoint y: 172, distance: 63.3
click at [42, 172] on input "Found" at bounding box center [121, 172] width 164 height 19
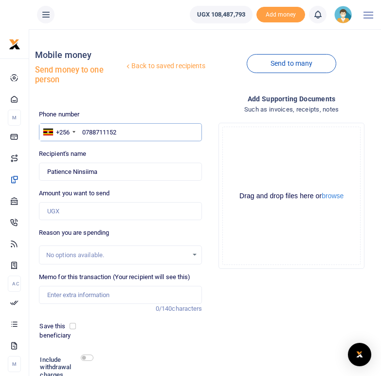
drag, startPoint x: 123, startPoint y: 129, endPoint x: 83, endPoint y: 129, distance: 39.9
click at [83, 129] on input "0788711152" at bounding box center [121, 132] width 164 height 19
paste input "755675498"
click at [84, 132] on input "755675498" at bounding box center [121, 132] width 164 height 19
type input "0755675498"
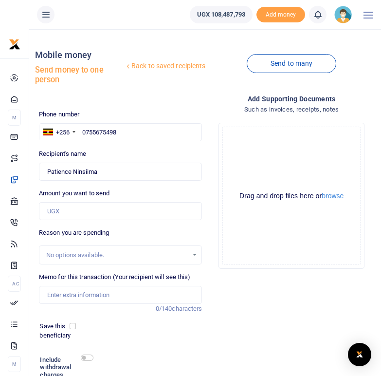
click at [179, 153] on div "Recipient's name Found Name is required." at bounding box center [121, 165] width 164 height 32
type input "Florence Arinaitwe"
drag, startPoint x: 102, startPoint y: 168, endPoint x: 46, endPoint y: 168, distance: 56.0
click at [46, 168] on input "Found" at bounding box center [121, 172] width 164 height 19
drag, startPoint x: 120, startPoint y: 131, endPoint x: 84, endPoint y: 131, distance: 36.0
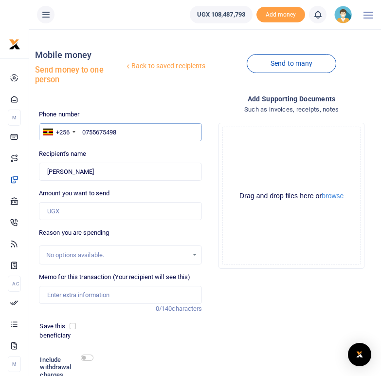
click at [84, 131] on input "0755675498" at bounding box center [121, 132] width 164 height 19
paste input "701901623"
click at [81, 132] on input "701901623" at bounding box center [121, 132] width 164 height 19
type input "0701901623"
click at [128, 150] on div "Recipient's name Found Name is required." at bounding box center [121, 165] width 164 height 32
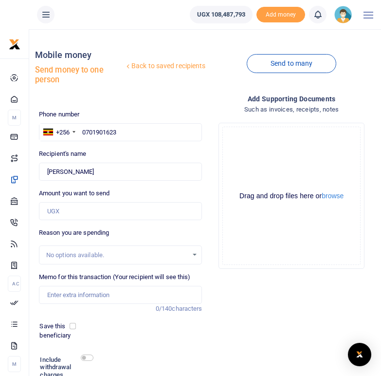
type input "Abishagi Kamanyangi"
drag, startPoint x: 119, startPoint y: 172, endPoint x: 47, endPoint y: 173, distance: 72.6
click at [47, 173] on input "Found" at bounding box center [121, 172] width 164 height 19
drag, startPoint x: 128, startPoint y: 137, endPoint x: 81, endPoint y: 131, distance: 47.2
click at [81, 131] on input "0701901623" at bounding box center [121, 132] width 164 height 19
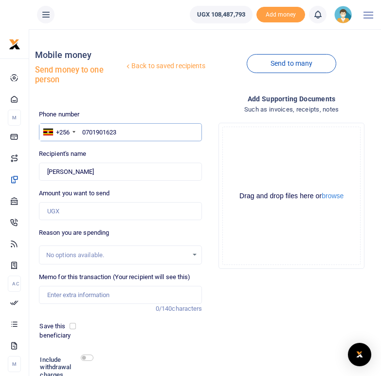
paste input "781106507"
click at [83, 133] on input "781106507" at bounding box center [121, 132] width 164 height 19
type input "0781106507"
type input "Victor Kishemeire"
click at [112, 152] on div "Recipient's name Found Name is required." at bounding box center [121, 165] width 164 height 32
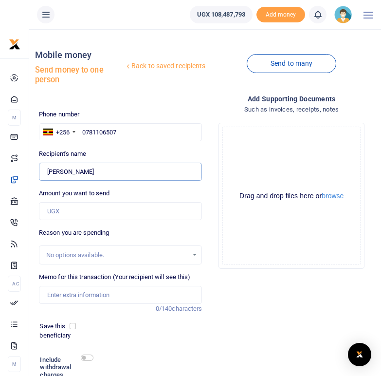
drag, startPoint x: 99, startPoint y: 170, endPoint x: 48, endPoint y: 170, distance: 51.6
click at [48, 170] on input "Found" at bounding box center [121, 172] width 164 height 19
drag, startPoint x: 121, startPoint y: 132, endPoint x: 82, endPoint y: 129, distance: 38.7
click at [82, 129] on input "0781106507" at bounding box center [121, 132] width 164 height 19
paste input "784510910"
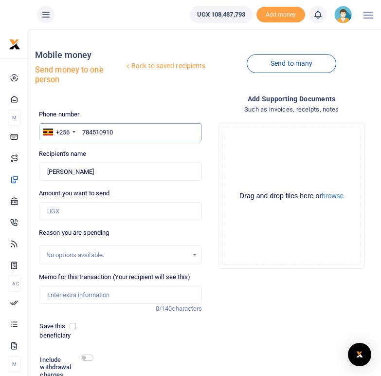
click at [83, 132] on input "784510910" at bounding box center [121, 132] width 164 height 19
type input "0784510910"
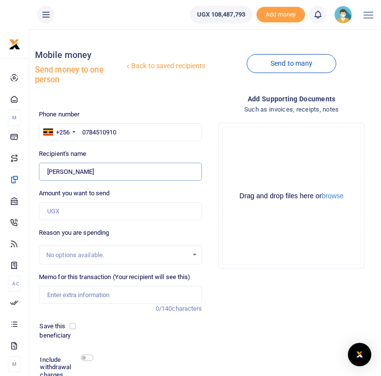
click at [99, 164] on input "Found" at bounding box center [121, 172] width 164 height 19
type input "Joseline Nyangoma"
drag, startPoint x: 106, startPoint y: 170, endPoint x: 48, endPoint y: 171, distance: 58.4
click at [48, 171] on input "Found" at bounding box center [121, 172] width 164 height 19
drag, startPoint x: 125, startPoint y: 132, endPoint x: 82, endPoint y: 131, distance: 42.4
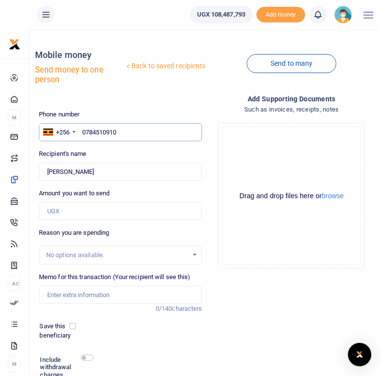
click at [82, 131] on input "0784510910" at bounding box center [121, 132] width 164 height 19
paste input "75491827"
click at [82, 131] on input "754918270" at bounding box center [121, 132] width 164 height 19
type input "0754918270"
click at [94, 147] on div "Phone number +256 Uganda +256 0754918270 Phone is required. Recipient's name Fo…" at bounding box center [120, 266] width 171 height 313
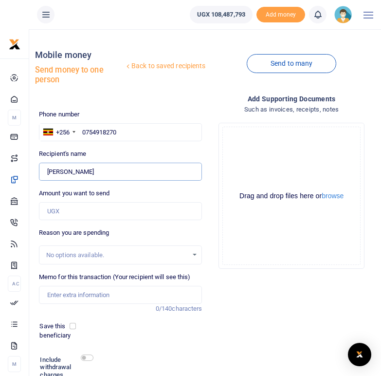
type input "Brendah Kyomukama"
drag, startPoint x: 105, startPoint y: 171, endPoint x: 88, endPoint y: 171, distance: 17.0
click at [88, 171] on input "Found" at bounding box center [121, 172] width 164 height 19
drag, startPoint x: 109, startPoint y: 171, endPoint x: 49, endPoint y: 170, distance: 60.4
click at [49, 170] on input "Found" at bounding box center [121, 172] width 164 height 19
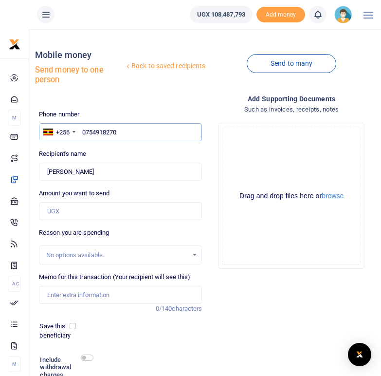
click at [124, 130] on input "0754918270" at bounding box center [121, 132] width 164 height 19
drag, startPoint x: 124, startPoint y: 130, endPoint x: 82, endPoint y: 130, distance: 41.9
click at [82, 130] on input "0754918270" at bounding box center [121, 132] width 164 height 19
paste input "752397113"
click at [84, 132] on input "752397113" at bounding box center [121, 132] width 164 height 19
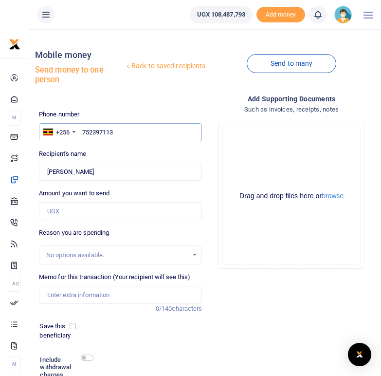
click at [84, 132] on input "752397113" at bounding box center [121, 132] width 164 height 19
type input "0752397113"
click at [90, 145] on div "Phone number +256 Uganda +256 0752397113 Phone is required. Recipient's name Fo…" at bounding box center [120, 266] width 171 height 313
type input "Nyansio Ahimbisibwe"
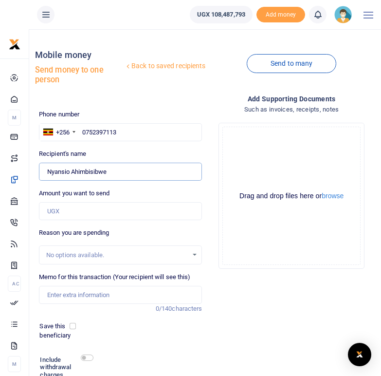
drag, startPoint x: 112, startPoint y: 173, endPoint x: 47, endPoint y: 168, distance: 64.4
click at [47, 168] on input "Found" at bounding box center [121, 172] width 164 height 19
click at [92, 148] on div "Phone number +256 Uganda +256 0752397113 Phone is required. Recipient's name Fo…" at bounding box center [120, 266] width 171 height 313
drag, startPoint x: 121, startPoint y: 135, endPoint x: 80, endPoint y: 133, distance: 41.4
click at [80, 133] on input "0752397113" at bounding box center [121, 132] width 164 height 19
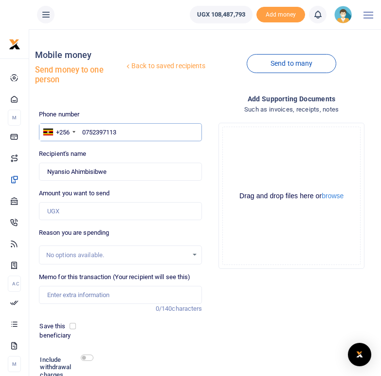
paste input "774251577"
click at [84, 132] on input "774251577" at bounding box center [121, 132] width 164 height 19
type input "0774251577"
click at [102, 147] on div "Phone number +256 Uganda +256 0774251577 Phone is required. Recipient's name Fo…" at bounding box center [120, 266] width 171 height 313
type input "Jemimah Kangabire"
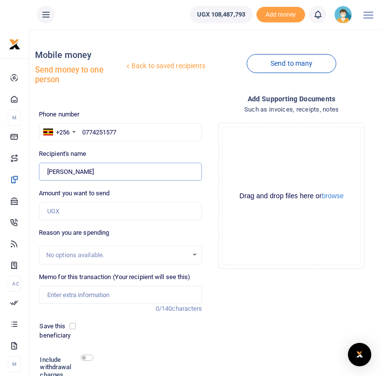
drag, startPoint x: 106, startPoint y: 171, endPoint x: 47, endPoint y: 171, distance: 58.4
click at [47, 171] on input "Found" at bounding box center [121, 172] width 164 height 19
click at [121, 140] on input "0774251577" at bounding box center [121, 132] width 164 height 19
drag, startPoint x: 121, startPoint y: 133, endPoint x: 84, endPoint y: 130, distance: 36.7
click at [84, 130] on input "0774251577" at bounding box center [121, 132] width 164 height 19
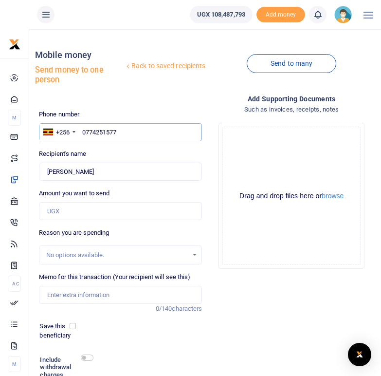
paste input "05138714"
click at [116, 149] on div "Phone number +256 Uganda +256 0705138714 Phone is required. Recipient's name Fo…" at bounding box center [120, 266] width 171 height 313
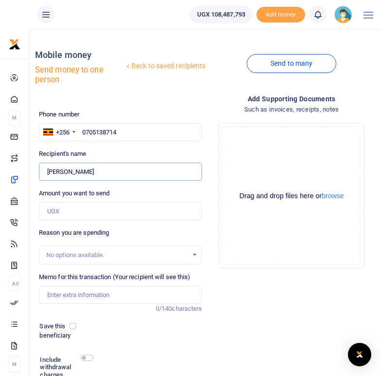
click at [109, 172] on input "Found" at bounding box center [121, 172] width 164 height 19
click at [122, 132] on input "0705138714" at bounding box center [121, 132] width 164 height 19
type input "070513871"
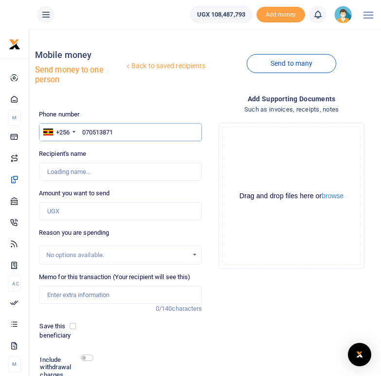
type input "0705138714"
type input "Peter Namanya"
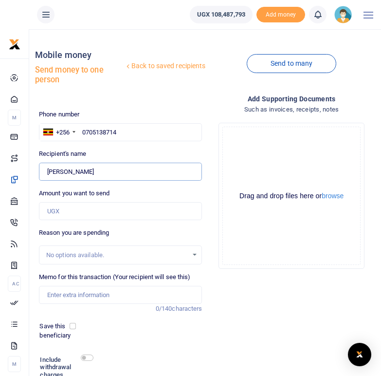
drag, startPoint x: 100, startPoint y: 173, endPoint x: 47, endPoint y: 171, distance: 52.6
click at [47, 171] on input "Found" at bounding box center [121, 172] width 164 height 19
drag, startPoint x: 122, startPoint y: 131, endPoint x: 82, endPoint y: 129, distance: 39.5
click at [82, 129] on input "0705138714" at bounding box center [121, 132] width 164 height 19
paste input "775004497"
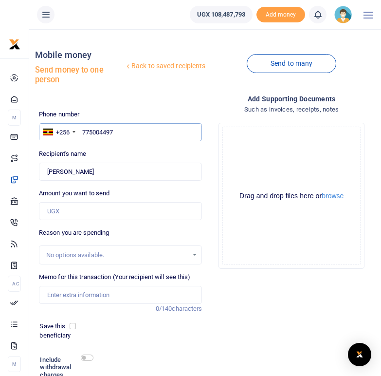
click at [84, 131] on input "775004497" at bounding box center [121, 132] width 164 height 19
type input "0775004497"
click at [87, 150] on label "Recipient's name" at bounding box center [63, 154] width 48 height 10
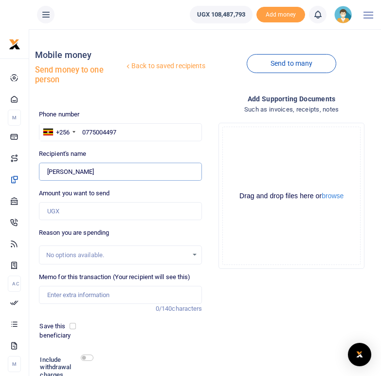
click at [87, 163] on input "Found" at bounding box center [121, 172] width 164 height 19
type input "Joy Komugisha"
drag, startPoint x: 94, startPoint y: 170, endPoint x: 42, endPoint y: 171, distance: 51.6
click at [42, 171] on input "Found" at bounding box center [121, 172] width 164 height 19
click at [110, 128] on input "0775004497" at bounding box center [121, 132] width 164 height 19
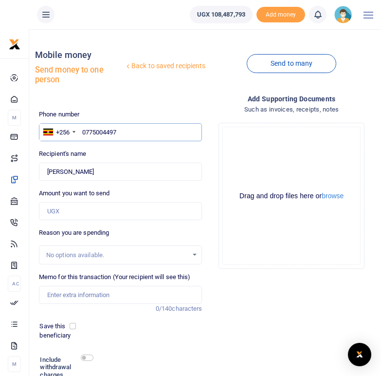
drag, startPoint x: 125, startPoint y: 131, endPoint x: 82, endPoint y: 129, distance: 42.4
click at [82, 129] on input "0775004497" at bounding box center [121, 132] width 164 height 19
paste input "756271174"
click at [84, 134] on input "756271174" at bounding box center [121, 132] width 164 height 19
type input "0756271174"
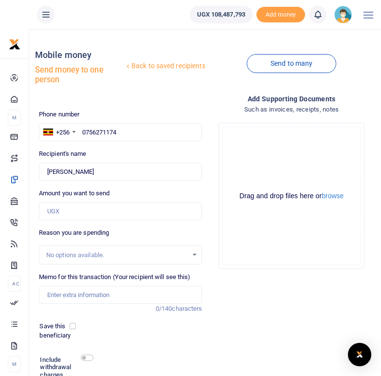
click at [93, 148] on div "Phone number +256 Uganda +256 0756271174 Phone is required. Recipient's name Fo…" at bounding box center [120, 266] width 171 height 313
type input "Abigeal Namanya"
drag, startPoint x: 99, startPoint y: 170, endPoint x: 48, endPoint y: 170, distance: 50.6
click at [48, 170] on input "Found" at bounding box center [121, 172] width 164 height 19
click at [129, 124] on input "0756271174" at bounding box center [121, 132] width 164 height 19
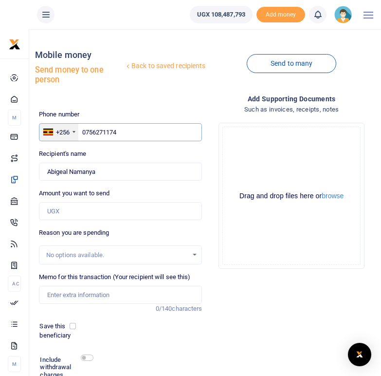
drag, startPoint x: 120, startPoint y: 131, endPoint x: 77, endPoint y: 129, distance: 43.0
click at [77, 129] on div "+256 Uganda +256 0756271174" at bounding box center [121, 132] width 164 height 19
paste input "757190499"
click at [83, 131] on input "757190499" at bounding box center [121, 132] width 164 height 19
type input "0757190499"
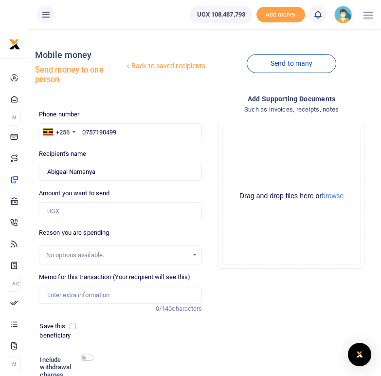
click at [123, 146] on div "Phone number +256 Uganda +256 0757190499 Phone is required. Recipient's name Fo…" at bounding box center [120, 266] width 171 height 313
type input "Asiimwe Joseph"
drag, startPoint x: 100, startPoint y: 171, endPoint x: 49, endPoint y: 174, distance: 50.7
click at [49, 174] on input "Found" at bounding box center [121, 172] width 164 height 19
click at [122, 147] on div "Phone number +256 Uganda +256 0757190499 Phone is required. Recipient's name Fo…" at bounding box center [120, 266] width 171 height 313
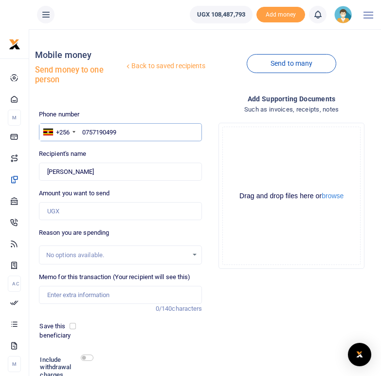
drag, startPoint x: 123, startPoint y: 131, endPoint x: 82, endPoint y: 131, distance: 40.9
click at [82, 131] on input "0757190499" at bounding box center [121, 132] width 164 height 19
paste input "772927180"
click at [83, 134] on input "772927180" at bounding box center [121, 132] width 164 height 19
type input "0772927180"
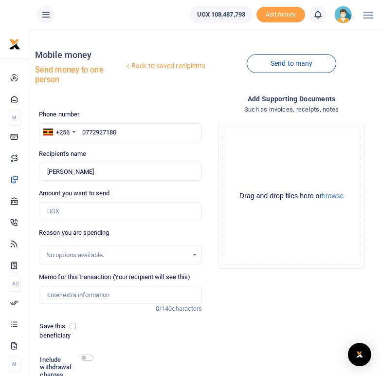
click at [114, 150] on div "Recipient's name Found Name is required." at bounding box center [121, 165] width 164 height 32
type input "Monic Kembabazi"
drag, startPoint x: 99, startPoint y: 171, endPoint x: 48, endPoint y: 173, distance: 50.7
click at [48, 173] on input "Found" at bounding box center [121, 172] width 164 height 19
drag, startPoint x: 124, startPoint y: 134, endPoint x: 79, endPoint y: 131, distance: 45.4
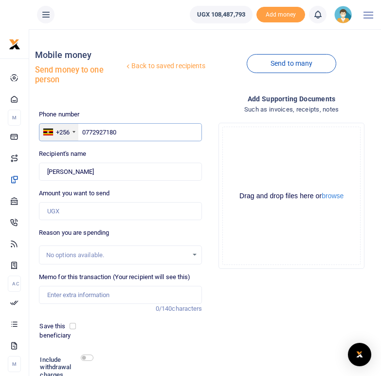
click at [79, 131] on div "+256 Uganda +256 0772927180" at bounding box center [121, 132] width 164 height 19
paste input "76123756"
click at [84, 132] on input "761237560" at bounding box center [121, 132] width 164 height 19
type input "0761237560"
click at [110, 151] on div "Recipient's name Found Name is required." at bounding box center [121, 165] width 164 height 32
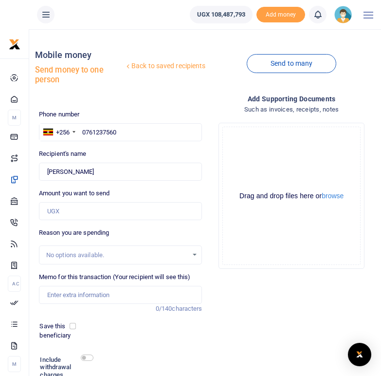
type input "Rossette Kihembo"
drag, startPoint x: 101, startPoint y: 172, endPoint x: 47, endPoint y: 173, distance: 54.1
click at [47, 173] on input "Found" at bounding box center [121, 172] width 164 height 19
drag, startPoint x: 121, startPoint y: 130, endPoint x: 82, endPoint y: 129, distance: 38.5
click at [82, 129] on input "0761237560" at bounding box center [121, 132] width 164 height 19
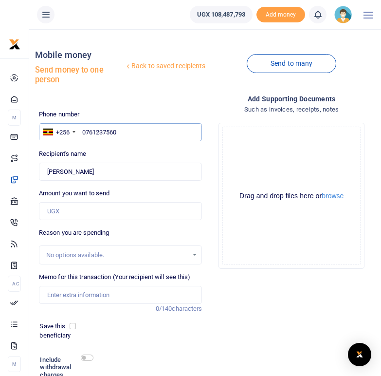
paste input "704985545"
click at [84, 135] on input "704985545" at bounding box center [121, 132] width 164 height 19
type input "0704985545"
type input "Gerald Aruho"
click at [93, 169] on input "Found" at bounding box center [121, 172] width 164 height 19
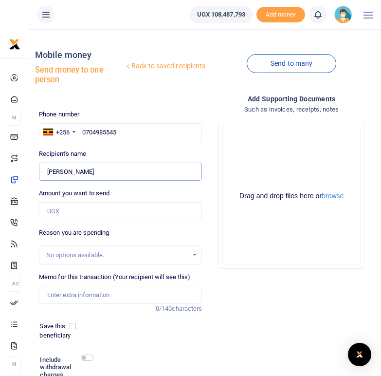
drag, startPoint x: 91, startPoint y: 170, endPoint x: 48, endPoint y: 171, distance: 42.4
click at [48, 171] on input "Found" at bounding box center [121, 172] width 164 height 19
click at [115, 131] on input "0704985545" at bounding box center [121, 132] width 164 height 19
drag, startPoint x: 125, startPoint y: 132, endPoint x: 84, endPoint y: 131, distance: 41.4
click at [84, 131] on input "0704985545" at bounding box center [121, 132] width 164 height 19
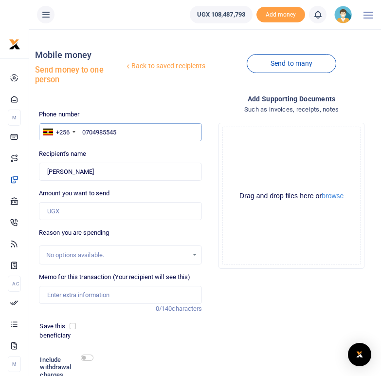
paste input "702872900"
click at [82, 130] on input "702872900" at bounding box center [121, 132] width 164 height 19
type input "0702872900"
click at [104, 148] on div "Phone number +256 Uganda +256 0702872900 Phone is required. Recipient's name Fo…" at bounding box center [120, 266] width 171 height 313
type input "Kyohangirwe Gloria"
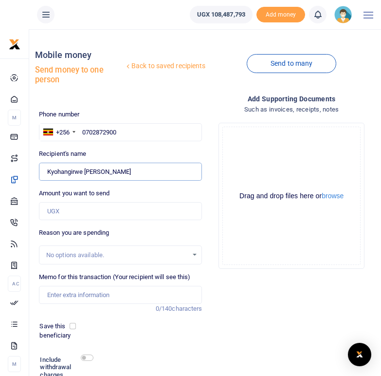
drag, startPoint x: 104, startPoint y: 171, endPoint x: 48, endPoint y: 170, distance: 56.0
click at [48, 170] on input "Found" at bounding box center [121, 172] width 164 height 19
click at [133, 144] on div "Phone number +256 Uganda +256 0702872900 Phone is required. Recipient's name Fo…" at bounding box center [120, 266] width 171 height 313
drag, startPoint x: 120, startPoint y: 131, endPoint x: 82, endPoint y: 129, distance: 38.1
click at [82, 129] on input "0702872900" at bounding box center [121, 132] width 164 height 19
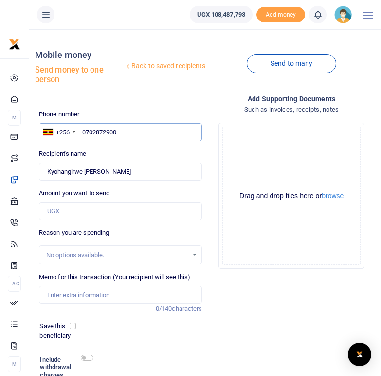
paste input "784909478"
click at [84, 134] on input "784909478" at bounding box center [121, 132] width 164 height 19
type input "0784909478"
type input "Owen Atwine"
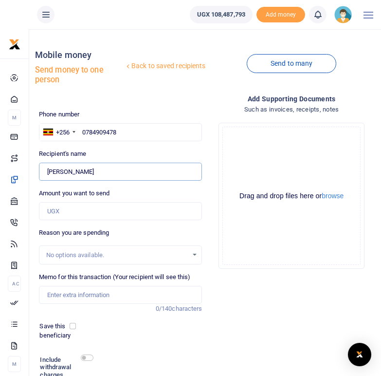
drag, startPoint x: 86, startPoint y: 170, endPoint x: 49, endPoint y: 170, distance: 37.5
click at [49, 170] on input "Found" at bounding box center [121, 172] width 164 height 19
drag, startPoint x: 124, startPoint y: 134, endPoint x: 82, endPoint y: 130, distance: 41.6
click at [82, 130] on input "0784909478" at bounding box center [121, 132] width 164 height 19
paste input "758980553"
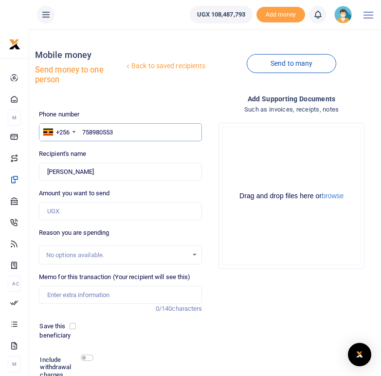
click at [84, 132] on input "758980553" at bounding box center [121, 132] width 164 height 19
type input "0758980553"
click at [102, 146] on div "Phone number +256 Uganda +256 0758980553 Phone is required. Recipient's name Fo…" at bounding box center [120, 266] width 171 height 313
type input "Christine Turyasingura"
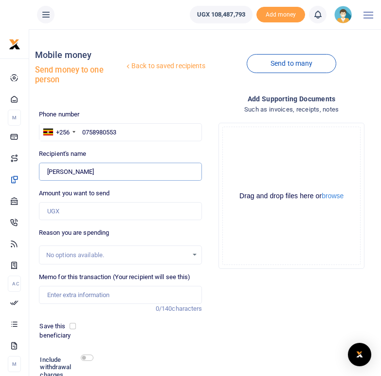
drag, startPoint x: 113, startPoint y: 173, endPoint x: 47, endPoint y: 173, distance: 65.7
click at [47, 173] on input "Found" at bounding box center [121, 172] width 164 height 19
drag, startPoint x: 122, startPoint y: 132, endPoint x: 81, endPoint y: 131, distance: 40.9
click at [81, 131] on input "0758980553" at bounding box center [121, 132] width 164 height 19
paste input "764387016"
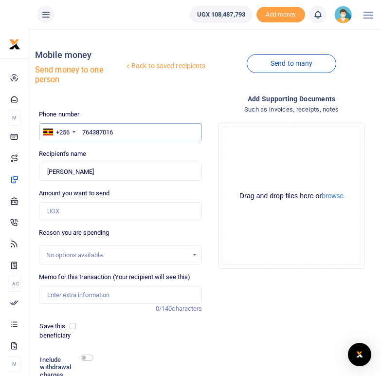
click at [82, 133] on input "764387016" at bounding box center [121, 132] width 164 height 19
type input "0764387016"
click at [113, 149] on div "Recipient's name Found Name is required." at bounding box center [121, 165] width 164 height 32
type input "Monica Owembabazi"
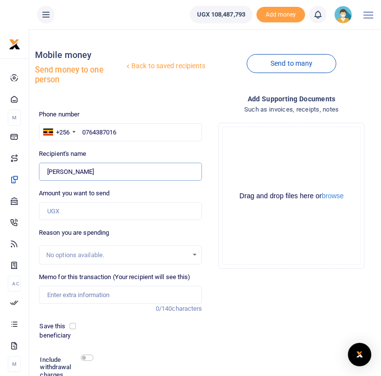
drag, startPoint x: 110, startPoint y: 173, endPoint x: 46, endPoint y: 173, distance: 63.8
click at [46, 173] on input "Found" at bounding box center [121, 172] width 164 height 19
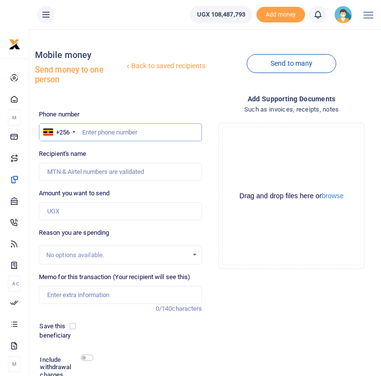
click at [108, 133] on input "text" at bounding box center [121, 132] width 164 height 19
paste input "779519238"
click at [83, 132] on input "779519238" at bounding box center [121, 132] width 164 height 19
type input "0779519238"
click at [130, 139] on input "0779519238" at bounding box center [121, 132] width 164 height 19
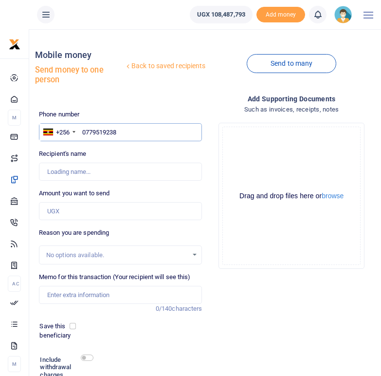
type input "[PERSON_NAME]"
drag, startPoint x: 126, startPoint y: 133, endPoint x: 82, endPoint y: 133, distance: 43.8
click at [82, 133] on input "0779519238" at bounding box center [121, 132] width 164 height 19
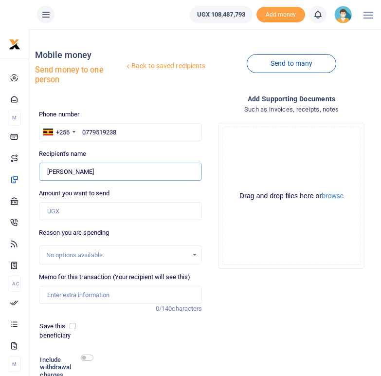
drag, startPoint x: 92, startPoint y: 131, endPoint x: 83, endPoint y: 164, distance: 33.7
click at [83, 164] on input "Found" at bounding box center [121, 172] width 164 height 19
drag, startPoint x: 96, startPoint y: 173, endPoint x: 48, endPoint y: 171, distance: 47.8
click at [48, 171] on input "Found" at bounding box center [121, 172] width 164 height 19
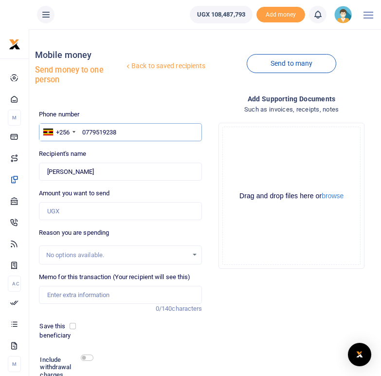
drag, startPoint x: 120, startPoint y: 134, endPoint x: 81, endPoint y: 132, distance: 39.5
click at [81, 132] on input "0779519238" at bounding box center [121, 132] width 164 height 19
paste input "740336404"
click at [83, 130] on input "740336404" at bounding box center [121, 132] width 164 height 19
type input "0740336404"
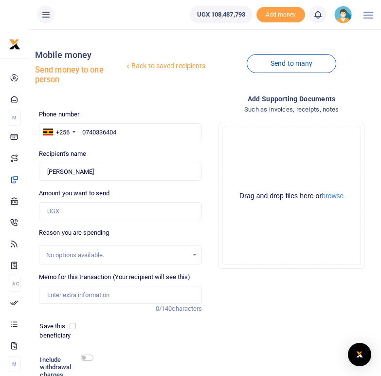
click at [106, 149] on div "Phone number +256 [GEOGRAPHIC_DATA] [PHONE_NUMBER] Phone is required. Recipient…" at bounding box center [120, 266] width 171 height 313
type input "[PERSON_NAME]"
drag, startPoint x: 101, startPoint y: 173, endPoint x: 48, endPoint y: 172, distance: 52.6
click at [48, 172] on input "Found" at bounding box center [121, 172] width 164 height 19
drag, startPoint x: 123, startPoint y: 130, endPoint x: 84, endPoint y: 133, distance: 39.1
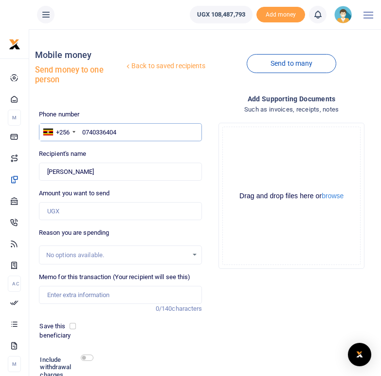
click at [84, 133] on input "0740336404" at bounding box center [121, 132] width 164 height 19
paste input "769728825"
click at [84, 130] on input "769728825" at bounding box center [121, 132] width 164 height 19
type input "0769728825"
type input "Edson Amanya"
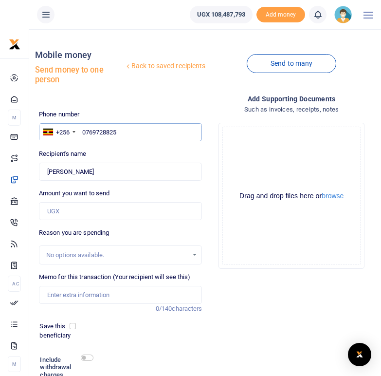
type input "0769728825"
drag, startPoint x: 91, startPoint y: 172, endPoint x: 45, endPoint y: 172, distance: 45.8
click at [45, 172] on input "Found" at bounding box center [121, 172] width 164 height 19
click at [122, 135] on input "0769728825" at bounding box center [121, 132] width 164 height 19
drag, startPoint x: 121, startPoint y: 131, endPoint x: 75, endPoint y: 131, distance: 46.3
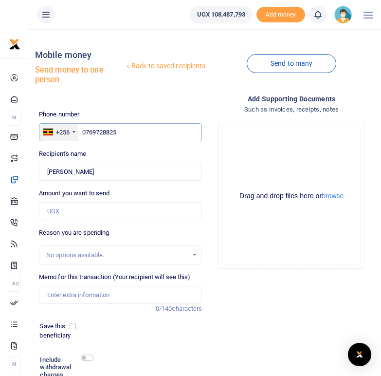
click at [75, 131] on div "+256 Uganda +256 0769728825" at bounding box center [121, 132] width 164 height 19
paste input "782170792"
click at [84, 132] on input "782170792" at bounding box center [121, 132] width 164 height 19
type input "0782170792"
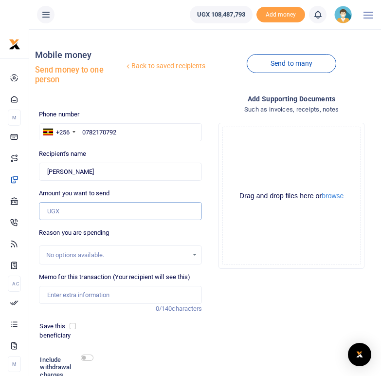
type input "Sperito Mujuni"
drag, startPoint x: 89, startPoint y: 170, endPoint x: 44, endPoint y: 171, distance: 44.8
click at [44, 171] on input "Found" at bounding box center [121, 172] width 164 height 19
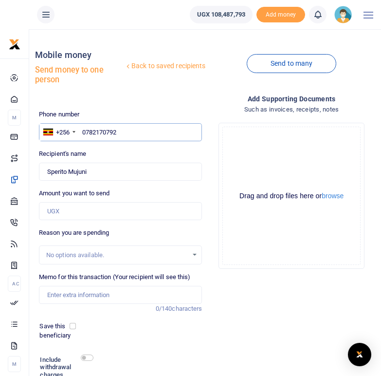
click at [121, 135] on input "0782170792" at bounding box center [121, 132] width 164 height 19
drag, startPoint x: 121, startPoint y: 132, endPoint x: 82, endPoint y: 132, distance: 38.5
click at [82, 132] on input "0782170792" at bounding box center [121, 132] width 164 height 19
paste input "753056353"
click at [83, 129] on input "753056353" at bounding box center [121, 132] width 164 height 19
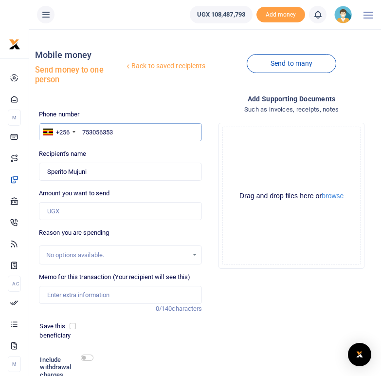
type input "0753056353"
type input "Eunice Tusimiirwe"
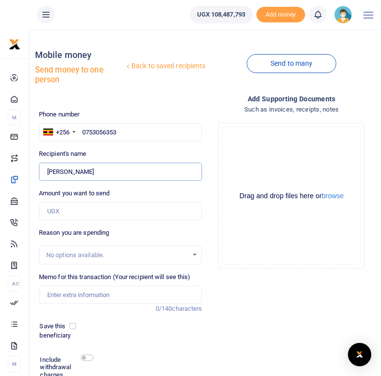
drag, startPoint x: 104, startPoint y: 173, endPoint x: 46, endPoint y: 173, distance: 58.0
click at [46, 173] on input "Found" at bounding box center [121, 172] width 164 height 19
drag, startPoint x: 124, startPoint y: 130, endPoint x: 83, endPoint y: 132, distance: 41.5
click at [83, 132] on input "0753056353" at bounding box center [121, 132] width 164 height 19
paste input "762054078"
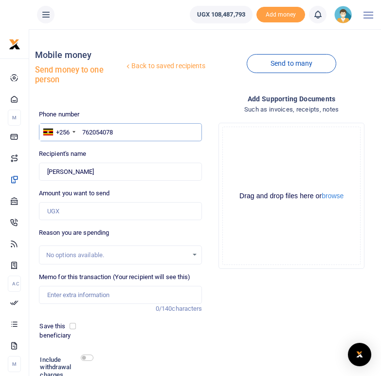
click at [83, 132] on input "762054078" at bounding box center [121, 132] width 164 height 19
type input "0762054078"
click at [99, 151] on div "Recipient's name Found Name is required." at bounding box center [121, 165] width 164 height 32
type input "Betty Natukunda"
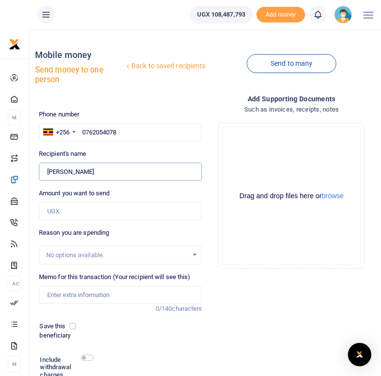
drag, startPoint x: 101, startPoint y: 172, endPoint x: 46, endPoint y: 173, distance: 55.0
click at [46, 173] on input "Found" at bounding box center [121, 172] width 164 height 19
click at [131, 131] on input "0762054078" at bounding box center [121, 132] width 164 height 19
drag, startPoint x: 120, startPoint y: 131, endPoint x: 83, endPoint y: 132, distance: 37.5
click at [83, 132] on input "0762054078" at bounding box center [121, 132] width 164 height 19
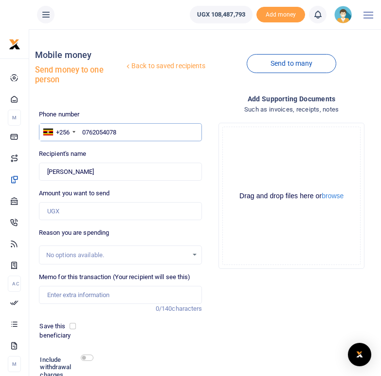
paste input "707851856"
click at [84, 129] on input "707851856" at bounding box center [121, 132] width 164 height 19
type input "0707851856"
click at [93, 150] on div "Recipient's name Found Name is required." at bounding box center [121, 165] width 164 height 32
click at [108, 168] on input "Found" at bounding box center [121, 172] width 164 height 19
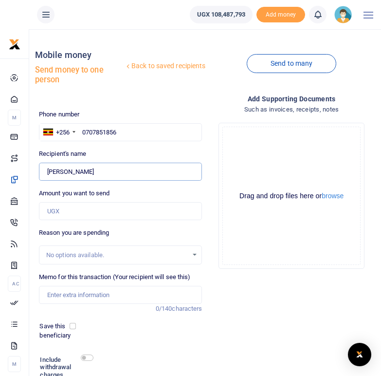
type input "Solome Manigaruhanga"
drag, startPoint x: 121, startPoint y: 173, endPoint x: 46, endPoint y: 169, distance: 74.6
click at [46, 169] on input "Found" at bounding box center [121, 172] width 164 height 19
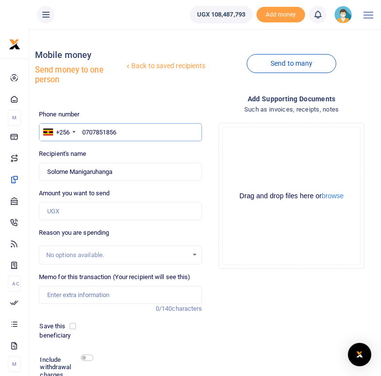
click at [129, 138] on input "0707851856" at bounding box center [121, 132] width 164 height 19
drag, startPoint x: 121, startPoint y: 132, endPoint x: 82, endPoint y: 132, distance: 39.0
click at [82, 132] on input "0707851856" at bounding box center [121, 132] width 164 height 19
paste input "7894063"
click at [83, 133] on input "789406356" at bounding box center [121, 132] width 164 height 19
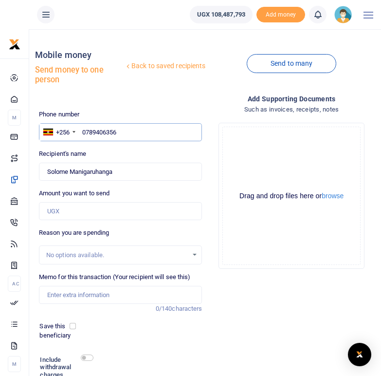
type input "0789406356"
click at [109, 150] on div "Recipient's name Found Name is required." at bounding box center [121, 165] width 164 height 32
type input "Cleophas Nakabubi"
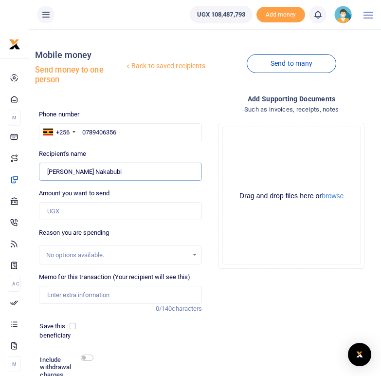
drag, startPoint x: 104, startPoint y: 171, endPoint x: 47, endPoint y: 169, distance: 56.5
click at [47, 169] on input "Found" at bounding box center [121, 172] width 164 height 19
click at [123, 131] on input "0789406356" at bounding box center [121, 132] width 164 height 19
drag, startPoint x: 123, startPoint y: 131, endPoint x: 83, endPoint y: 131, distance: 39.9
click at [83, 131] on input "0789406356" at bounding box center [121, 132] width 164 height 19
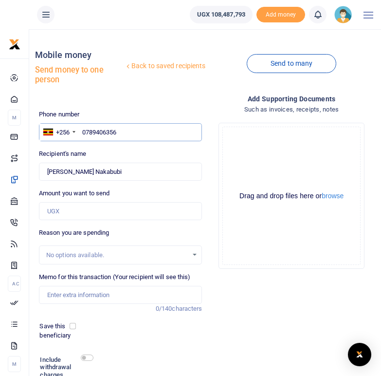
paste input "764515145"
click at [81, 130] on input "764515145" at bounding box center [121, 132] width 164 height 19
type input "0764515145"
click at [100, 154] on div "Recipient's name Found Name is required." at bounding box center [121, 165] width 164 height 32
type input "Bonny Gumisiriza"
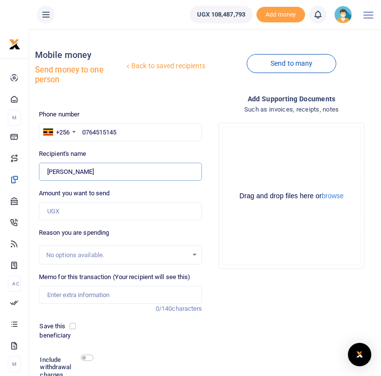
drag, startPoint x: 97, startPoint y: 173, endPoint x: 47, endPoint y: 172, distance: 50.2
click at [47, 172] on input "Found" at bounding box center [121, 172] width 164 height 19
drag, startPoint x: 126, startPoint y: 132, endPoint x: 84, endPoint y: 131, distance: 42.4
click at [84, 131] on input "0764515145" at bounding box center [121, 132] width 164 height 19
paste input "750708674"
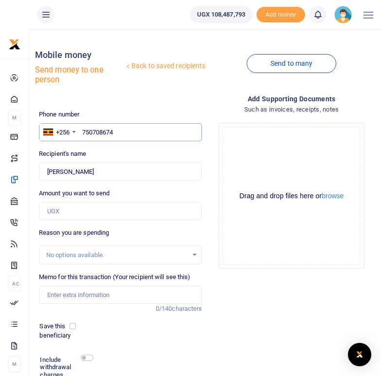
click at [83, 131] on input "750708674" at bounding box center [121, 132] width 164 height 19
type input "0750708674"
click at [102, 145] on div "Phone number +256 Uganda +256 0750708674 Phone is required. Recipient's name Fo…" at bounding box center [120, 266] width 171 height 313
type input "Pendo Mikitirida"
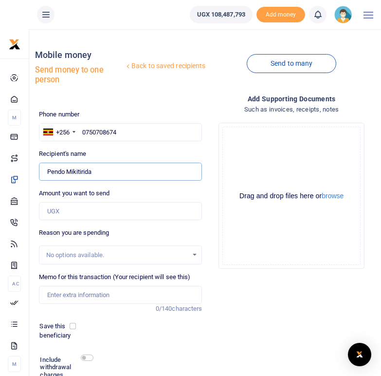
drag, startPoint x: 95, startPoint y: 172, endPoint x: 50, endPoint y: 172, distance: 44.8
click at [46, 173] on input "Found" at bounding box center [121, 172] width 164 height 19
drag, startPoint x: 120, startPoint y: 130, endPoint x: 84, endPoint y: 132, distance: 36.6
click at [84, 132] on input "0750708674" at bounding box center [121, 132] width 164 height 19
paste input "773666921"
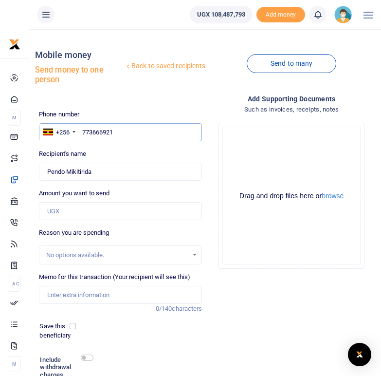
click at [84, 131] on input "773666921" at bounding box center [121, 132] width 164 height 19
type input "0773666921"
click at [105, 150] on div "Recipient's name Found Name is required." at bounding box center [121, 165] width 164 height 32
type input "Deus Akakwasa"
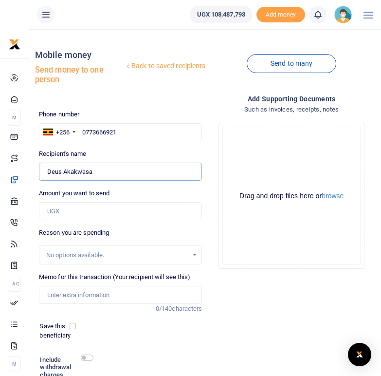
drag, startPoint x: 95, startPoint y: 170, endPoint x: 47, endPoint y: 171, distance: 48.7
click at [47, 171] on input "Found" at bounding box center [121, 172] width 164 height 19
drag, startPoint x: 120, startPoint y: 135, endPoint x: 82, endPoint y: 133, distance: 38.0
click at [82, 133] on input "0773666921" at bounding box center [121, 132] width 164 height 19
paste input "772888314"
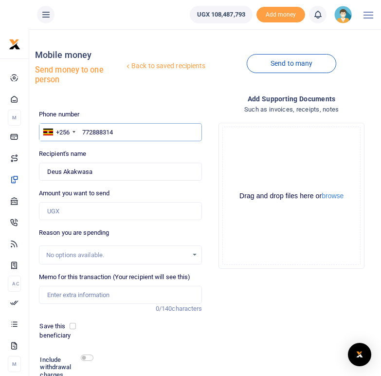
click at [82, 133] on input "772888314" at bounding box center [121, 132] width 164 height 19
type input "0772888314"
click at [99, 155] on div "Recipient's name Found Name is required." at bounding box center [121, 165] width 164 height 32
type input "Fausta Orishaba"
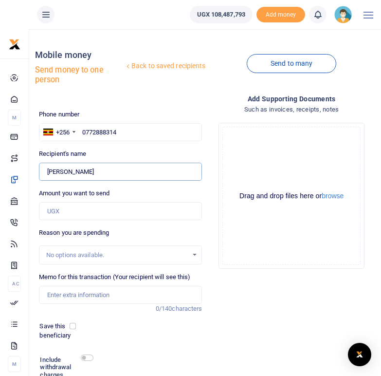
drag, startPoint x: 102, startPoint y: 172, endPoint x: 48, endPoint y: 171, distance: 53.6
click at [48, 171] on input "Found" at bounding box center [121, 172] width 164 height 19
drag, startPoint x: 123, startPoint y: 131, endPoint x: 83, endPoint y: 131, distance: 40.4
click at [83, 131] on input "0772888314" at bounding box center [121, 132] width 164 height 19
paste input "776743062"
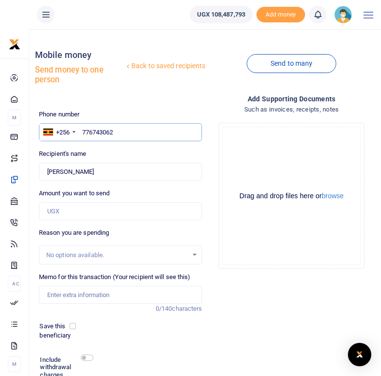
click at [82, 133] on input "776743062" at bounding box center [121, 132] width 164 height 19
type input "0776743062"
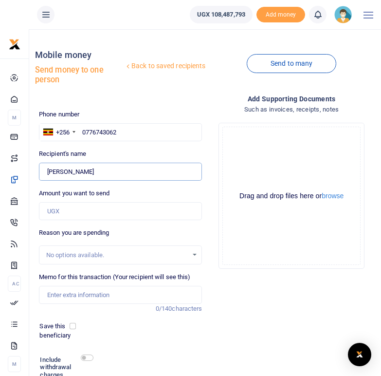
click at [100, 165] on input "Found" at bounding box center [121, 172] width 164 height 19
type input "Ronald Turyagumanawe"
drag, startPoint x: 118, startPoint y: 172, endPoint x: 46, endPoint y: 172, distance: 71.6
click at [46, 172] on input "Found" at bounding box center [121, 172] width 164 height 19
click at [113, 143] on div "Phone number +256 Uganda +256 0776743062 Phone is required. Recipient's name Fo…" at bounding box center [120, 266] width 171 height 313
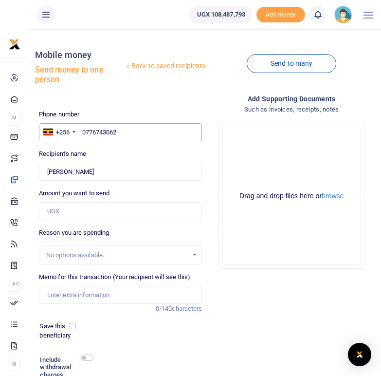
drag, startPoint x: 122, startPoint y: 130, endPoint x: 82, endPoint y: 128, distance: 40.5
click at [82, 128] on input "0776743062" at bounding box center [121, 132] width 164 height 19
paste input "787626828"
click at [83, 133] on input "787626828" at bounding box center [121, 132] width 164 height 19
type input "0787626828"
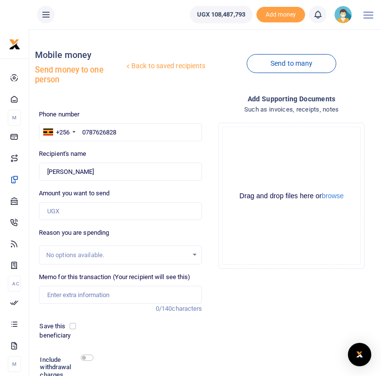
click at [98, 153] on div "Recipient's name Found Name is required." at bounding box center [121, 165] width 164 height 32
type input "Dorcus Twinabaitu"
drag, startPoint x: 96, startPoint y: 172, endPoint x: 44, endPoint y: 176, distance: 51.8
click at [44, 176] on input "Found" at bounding box center [121, 172] width 164 height 19
drag, startPoint x: 118, startPoint y: 134, endPoint x: 81, endPoint y: 132, distance: 37.5
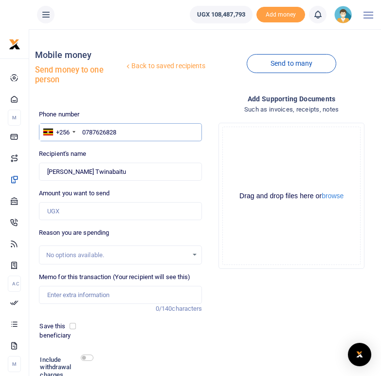
click at [81, 132] on input "0787626828" at bounding box center [121, 132] width 164 height 19
paste input "772578158"
click at [83, 133] on input "772578158" at bounding box center [121, 132] width 164 height 19
type input "0772578158"
click at [127, 149] on div "Recipient's name Found Name is required." at bounding box center [121, 165] width 164 height 32
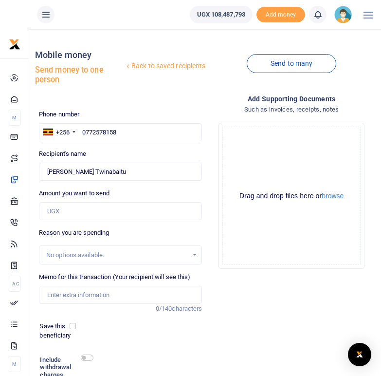
click at [131, 148] on div "Phone number +256 Uganda +256 0772578158 Phone is required. Recipient's name Fo…" at bounding box center [120, 266] width 171 height 313
type input "Christine Akankwasa"
drag, startPoint x: 111, startPoint y: 174, endPoint x: 46, endPoint y: 171, distance: 64.3
click at [46, 171] on input "Found" at bounding box center [121, 172] width 164 height 19
drag, startPoint x: 123, startPoint y: 132, endPoint x: 82, endPoint y: 132, distance: 40.9
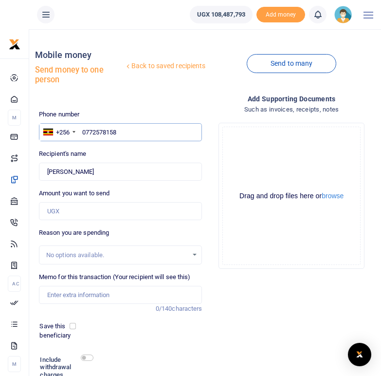
click at [82, 132] on input "0772578158" at bounding box center [121, 132] width 164 height 19
paste input "778419720"
click at [84, 131] on input "778419720" at bounding box center [121, 132] width 164 height 19
type input "0778419720"
type input "Evalyn Atukwatse"
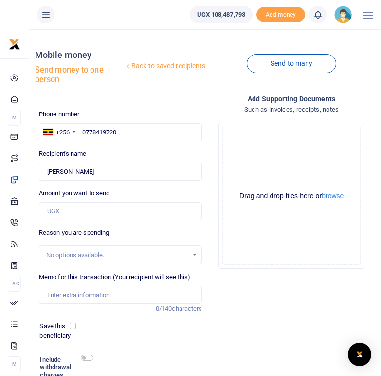
click at [113, 153] on div "Recipient's name Found Name is required." at bounding box center [121, 165] width 164 height 32
drag, startPoint x: 97, startPoint y: 170, endPoint x: 48, endPoint y: 170, distance: 48.7
click at [48, 170] on input "Found" at bounding box center [121, 172] width 164 height 19
drag, startPoint x: 123, startPoint y: 134, endPoint x: 83, endPoint y: 130, distance: 39.7
click at [83, 130] on input "0778419720" at bounding box center [121, 132] width 164 height 19
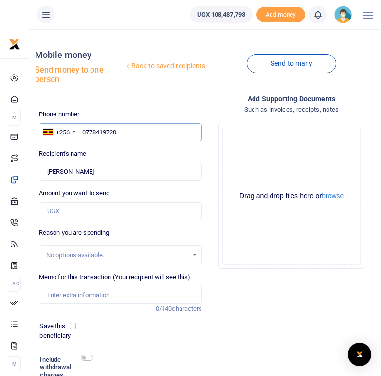
paste input "776647424"
click at [83, 133] on input "776647424" at bounding box center [121, 132] width 164 height 19
type input "0776647424"
click at [135, 169] on input "Found" at bounding box center [121, 172] width 164 height 19
type input "Deborah Birungi"
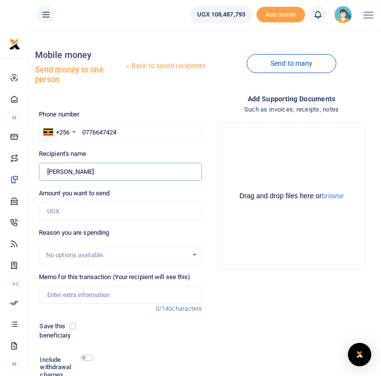
drag, startPoint x: 96, startPoint y: 170, endPoint x: 45, endPoint y: 169, distance: 51.1
click at [45, 169] on input "Found" at bounding box center [121, 172] width 164 height 19
drag, startPoint x: 119, startPoint y: 130, endPoint x: 83, endPoint y: 127, distance: 36.6
click at [83, 127] on input "0776647424" at bounding box center [121, 132] width 164 height 19
paste input "772316290"
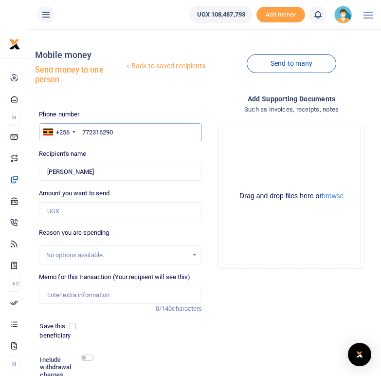
click at [83, 133] on input "772316290" at bounding box center [121, 132] width 164 height 19
type input "0772316290"
click at [122, 151] on div "Recipient's name Found Name is required." at bounding box center [121, 165] width 164 height 32
type input "[PERSON_NAME] [PERSON_NAME] Amwesiga"
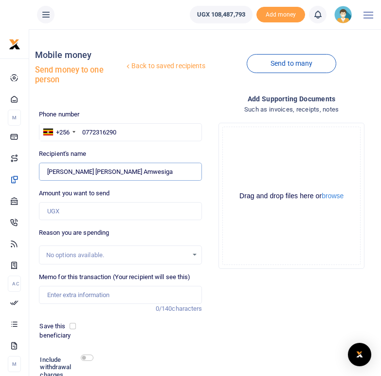
drag, startPoint x: 138, startPoint y: 170, endPoint x: 48, endPoint y: 168, distance: 90.1
click at [48, 168] on input "Found" at bounding box center [121, 172] width 164 height 19
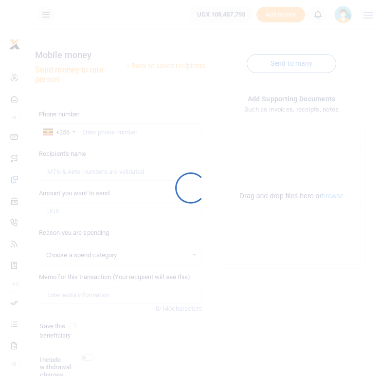
select select
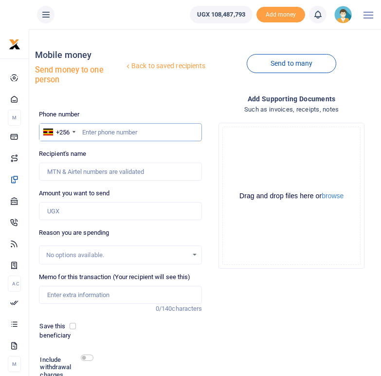
click at [94, 129] on input "text" at bounding box center [121, 132] width 164 height 19
paste input "772316290"
click at [82, 131] on input "772316290" at bounding box center [121, 132] width 164 height 19
type input "0772316290"
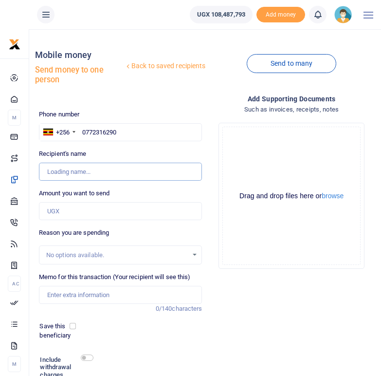
type input "[PERSON_NAME] [PERSON_NAME] Amwesiga"
drag, startPoint x: 138, startPoint y: 172, endPoint x: 49, endPoint y: 170, distance: 89.1
click at [49, 170] on input "Found" at bounding box center [121, 172] width 164 height 19
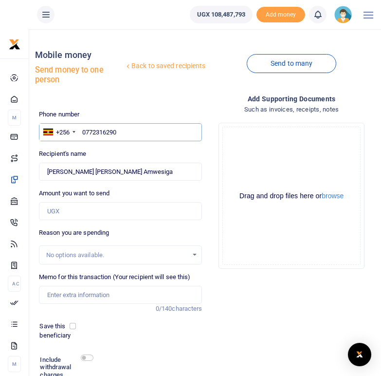
click at [118, 138] on input "0772316290" at bounding box center [121, 132] width 164 height 19
drag, startPoint x: 122, startPoint y: 135, endPoint x: 83, endPoint y: 129, distance: 39.9
click at [83, 129] on input "0772316290" at bounding box center [121, 132] width 164 height 19
paste input "777634512"
click at [82, 130] on input "777634512" at bounding box center [121, 132] width 164 height 19
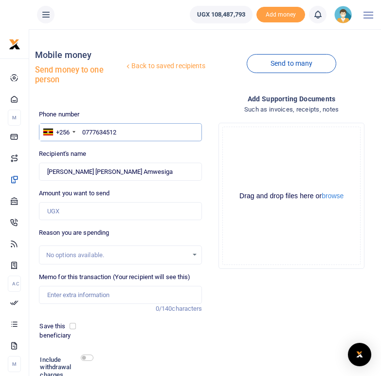
type input "0777634512"
click at [144, 157] on div "Recipient's name Found Name is required." at bounding box center [121, 165] width 164 height 32
type input "[PERSON_NAME]"
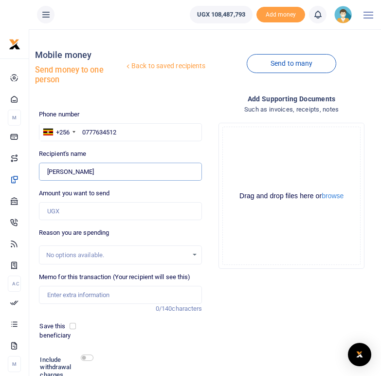
drag, startPoint x: 94, startPoint y: 173, endPoint x: 80, endPoint y: 173, distance: 13.6
click at [80, 173] on input "Found" at bounding box center [121, 172] width 164 height 19
click at [122, 129] on input "0777634512" at bounding box center [121, 132] width 164 height 19
drag, startPoint x: 121, startPoint y: 131, endPoint x: 82, endPoint y: 131, distance: 39.0
click at [82, 131] on input "0777634512" at bounding box center [121, 132] width 164 height 19
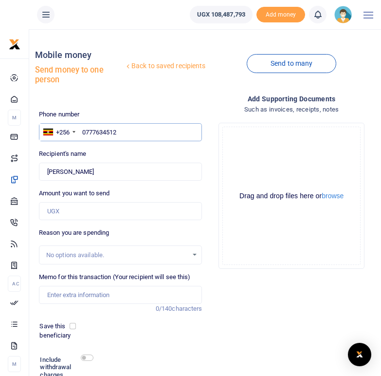
paste input "782986527"
click at [83, 129] on input "782986527" at bounding box center [121, 132] width 164 height 19
type input "0782986527"
type input "[PERSON_NAME]"
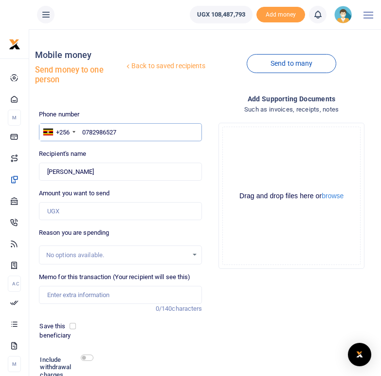
drag, startPoint x: 120, startPoint y: 135, endPoint x: 80, endPoint y: 133, distance: 40.0
click at [80, 133] on input "0782986527" at bounding box center [121, 132] width 164 height 19
paste input "782820140"
click at [84, 133] on input "782820140" at bounding box center [121, 132] width 164 height 19
type input "0782820140"
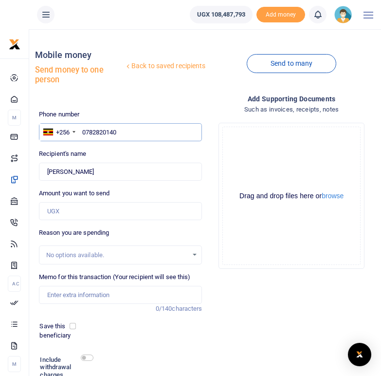
type input "Zaitun Sumbua"
drag, startPoint x: 122, startPoint y: 129, endPoint x: 82, endPoint y: 131, distance: 40.0
click at [82, 131] on input "0782820140" at bounding box center [121, 132] width 164 height 19
paste input "77667077"
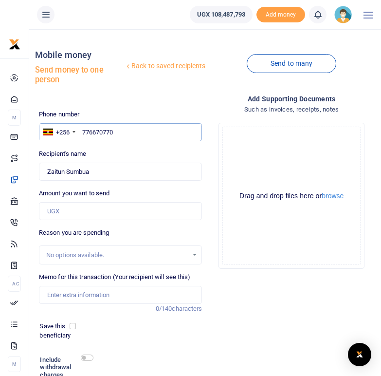
click at [83, 128] on input "776670770" at bounding box center [121, 132] width 164 height 19
type input "0776670770"
drag, startPoint x: 123, startPoint y: 134, endPoint x: 83, endPoint y: 133, distance: 40.4
click at [83, 133] on input "0776670770" at bounding box center [121, 132] width 164 height 19
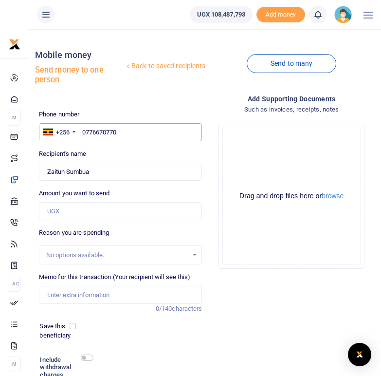
type input "[PERSON_NAME]"
paste input "78282014"
click at [82, 131] on input "782820140" at bounding box center [121, 132] width 164 height 19
type input "0782820140"
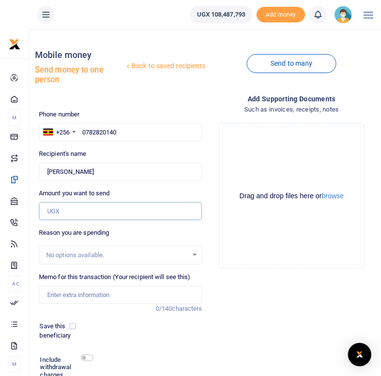
type input "Zaitun Sumbua"
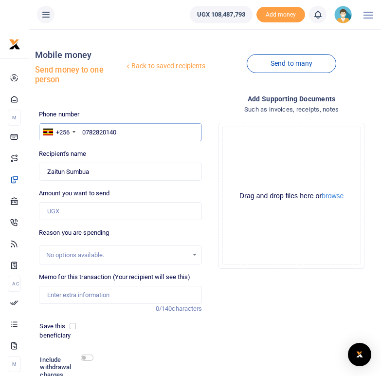
drag, startPoint x: 122, startPoint y: 131, endPoint x: 81, endPoint y: 128, distance: 41.0
click at [81, 128] on input "0782820140" at bounding box center [121, 132] width 164 height 19
paste input "77667077"
click at [82, 132] on input "776670770" at bounding box center [121, 132] width 164 height 19
type input "0776670770"
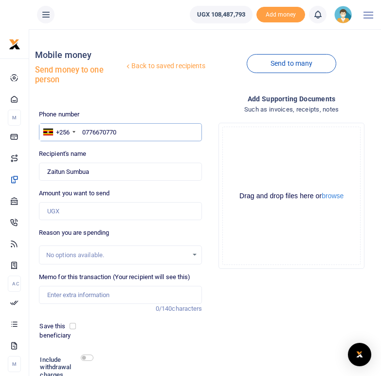
type input "[PERSON_NAME]"
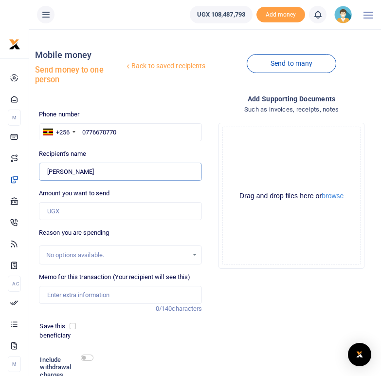
drag, startPoint x: 113, startPoint y: 172, endPoint x: 47, endPoint y: 168, distance: 66.8
click at [47, 168] on input "Found" at bounding box center [121, 172] width 164 height 19
click at [125, 129] on input "0776670770" at bounding box center [121, 132] width 164 height 19
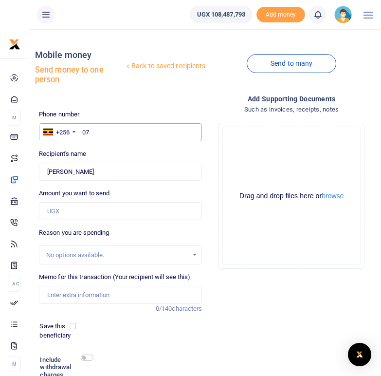
type input "0"
click at [103, 128] on input "text" at bounding box center [121, 132] width 164 height 19
paste input "780528168"
click at [85, 130] on input "780528168" at bounding box center [121, 132] width 164 height 19
click at [82, 131] on input "780528168" at bounding box center [121, 132] width 164 height 19
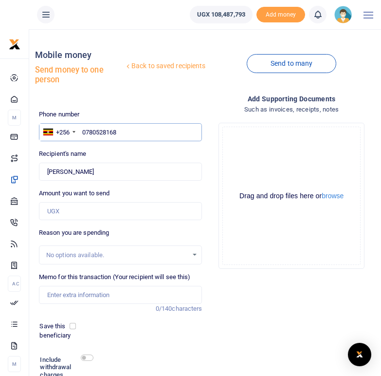
type input "0780528168"
type input "[PERSON_NAME]"
drag, startPoint x: 126, startPoint y: 131, endPoint x: 82, endPoint y: 129, distance: 44.4
click at [82, 129] on input "0780528168" at bounding box center [121, 132] width 164 height 19
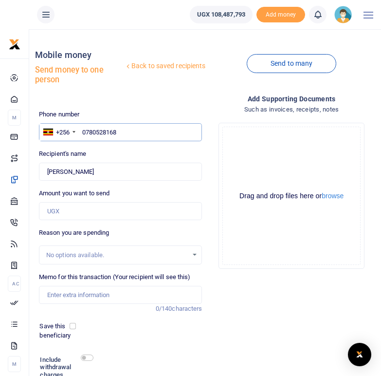
paste input "778162062"
click at [82, 130] on input "778162062" at bounding box center [121, 132] width 164 height 19
type input "0778162062"
click at [110, 153] on div "Recipient's name Found Name is required." at bounding box center [121, 165] width 164 height 32
type input "[PERSON_NAME]"
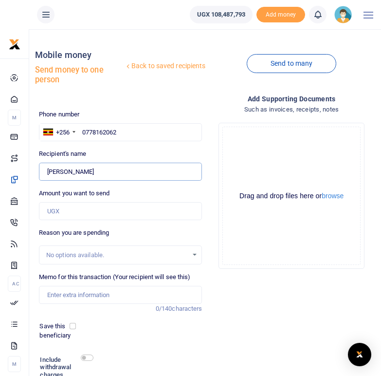
drag, startPoint x: 95, startPoint y: 171, endPoint x: 47, endPoint y: 171, distance: 48.2
click at [47, 171] on input "Found" at bounding box center [121, 172] width 164 height 19
drag, startPoint x: 122, startPoint y: 134, endPoint x: 83, endPoint y: 132, distance: 39.5
click at [83, 132] on input "0778162062" at bounding box center [121, 132] width 164 height 19
paste input "788867753"
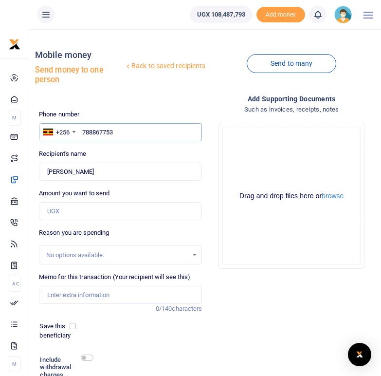
click at [82, 131] on input "788867753" at bounding box center [121, 132] width 164 height 19
type input "0788867753"
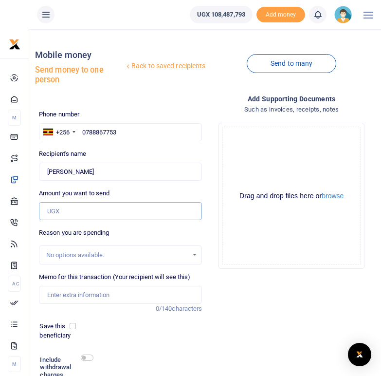
type input "[PERSON_NAME]"
